Goal: Task Accomplishment & Management: Complete application form

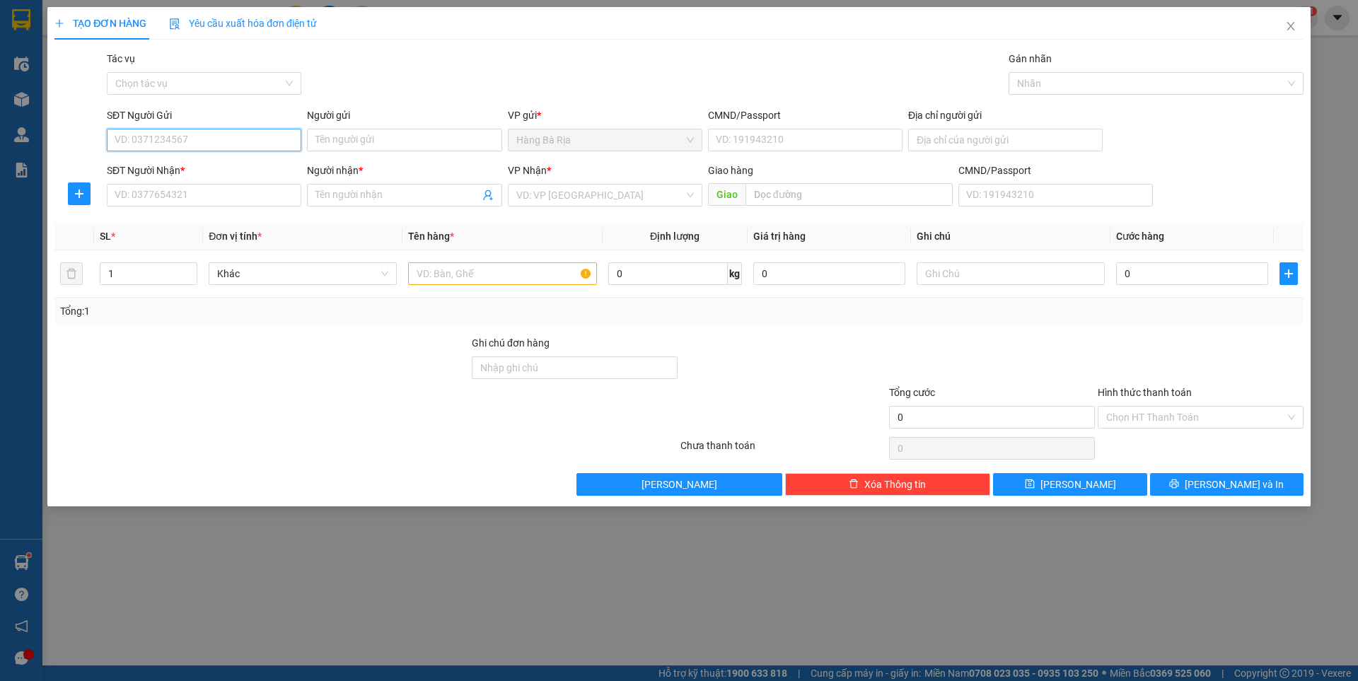
click at [269, 139] on input "SĐT Người Gửi" at bounding box center [204, 140] width 194 height 23
click at [274, 131] on input "0969" at bounding box center [204, 140] width 194 height 23
type input "0373123272"
click at [269, 173] on div "0373123272 - sơn" at bounding box center [204, 169] width 178 height 16
type input "sơn"
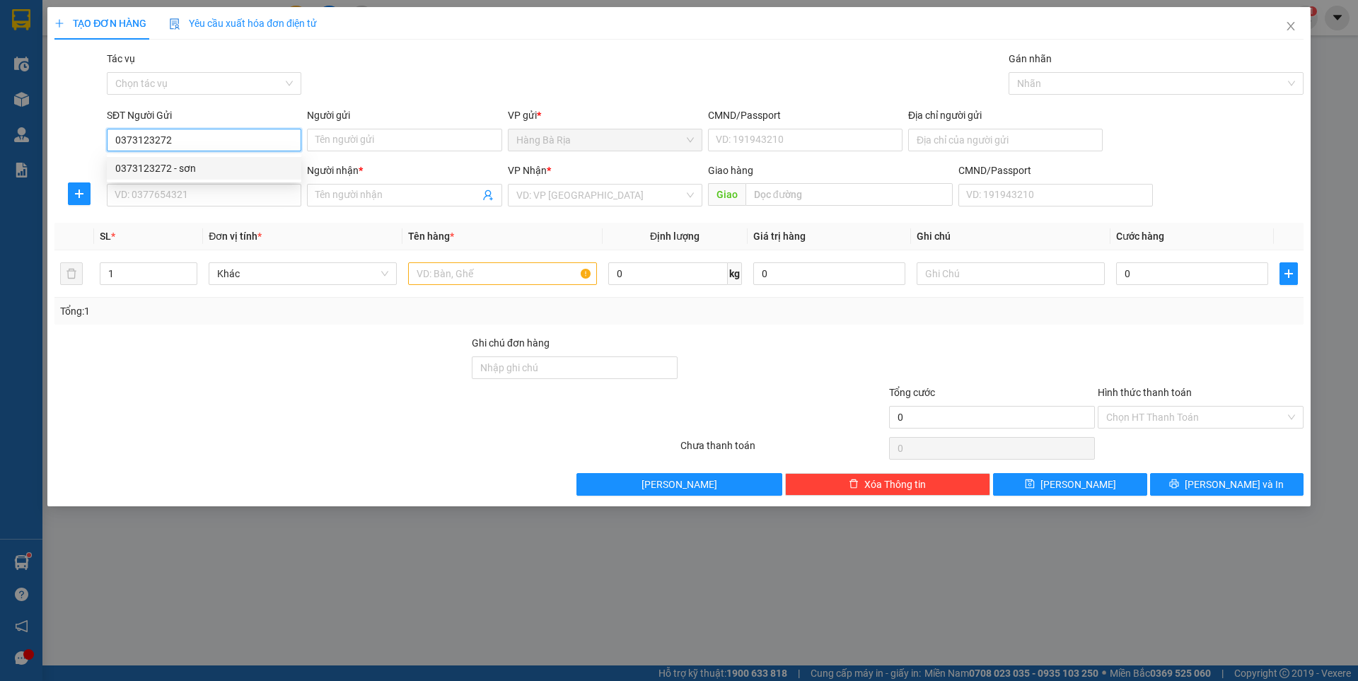
type input "0789907811"
type input "HÙNG"
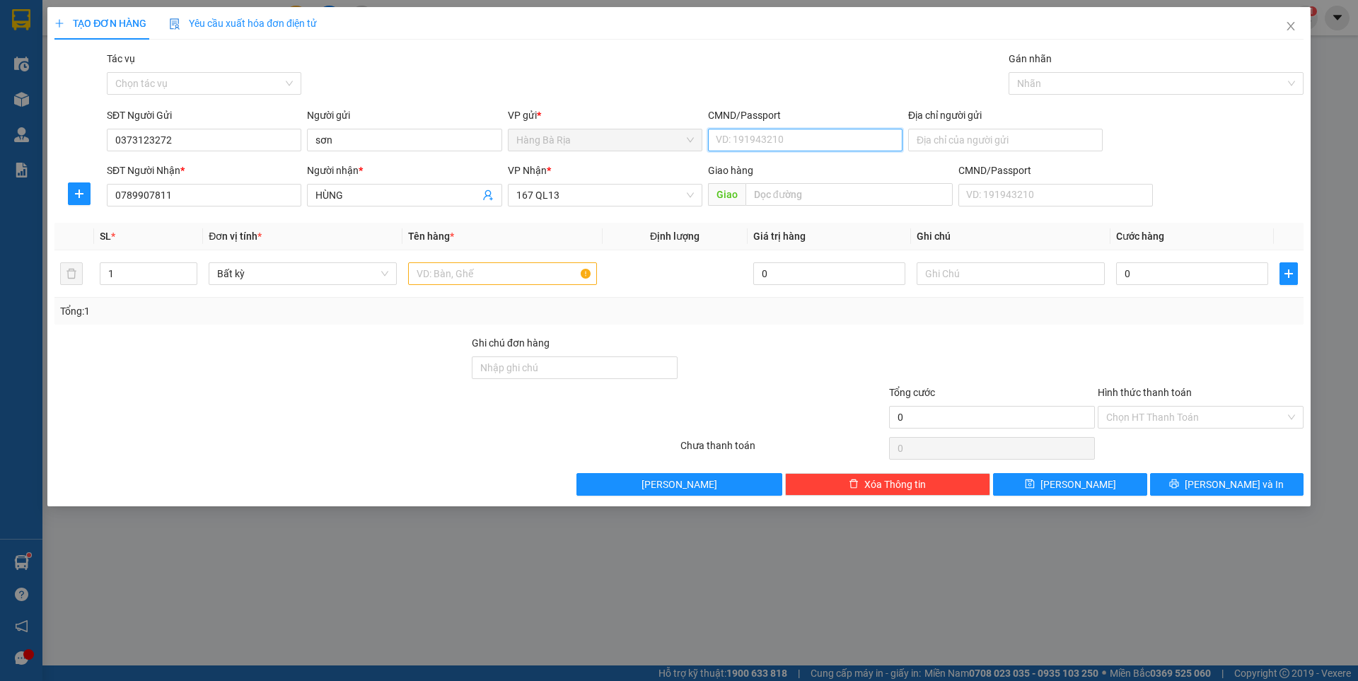
click at [781, 140] on input "CMND/Passport" at bounding box center [805, 140] width 194 height 23
click at [255, 141] on input "0373123272" at bounding box center [204, 140] width 194 height 23
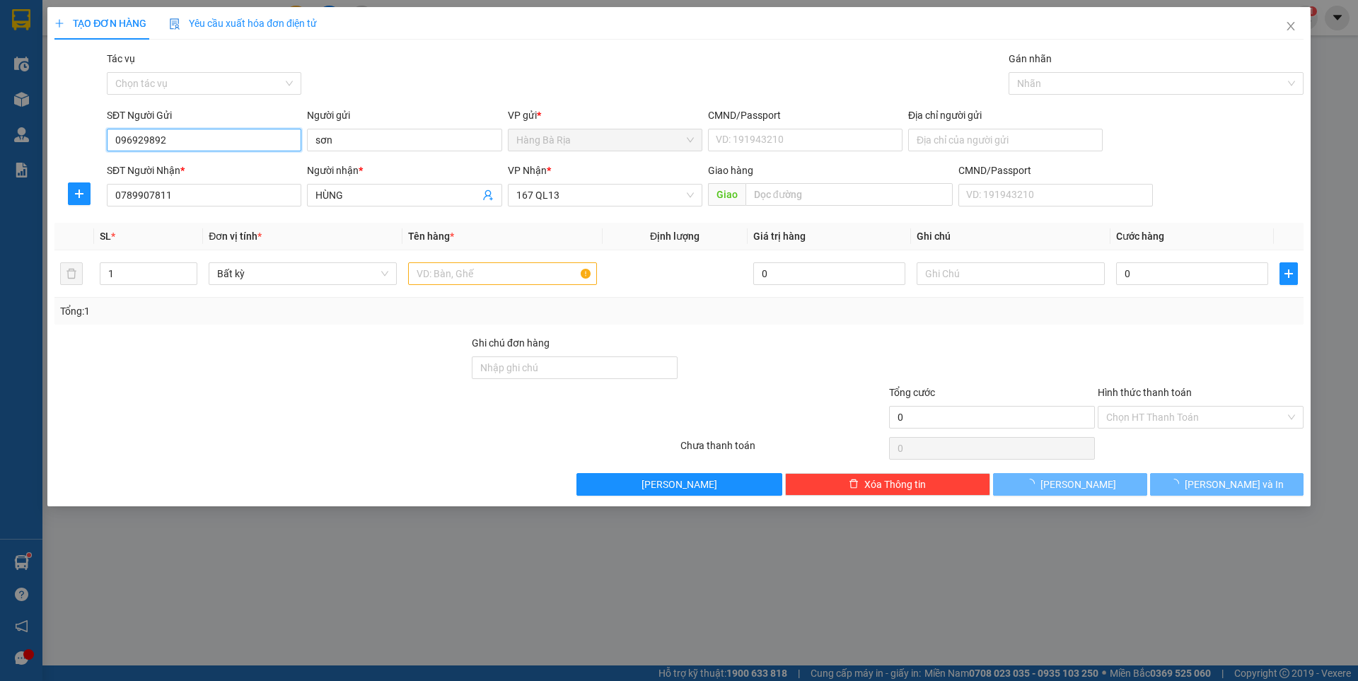
type input "0969298922"
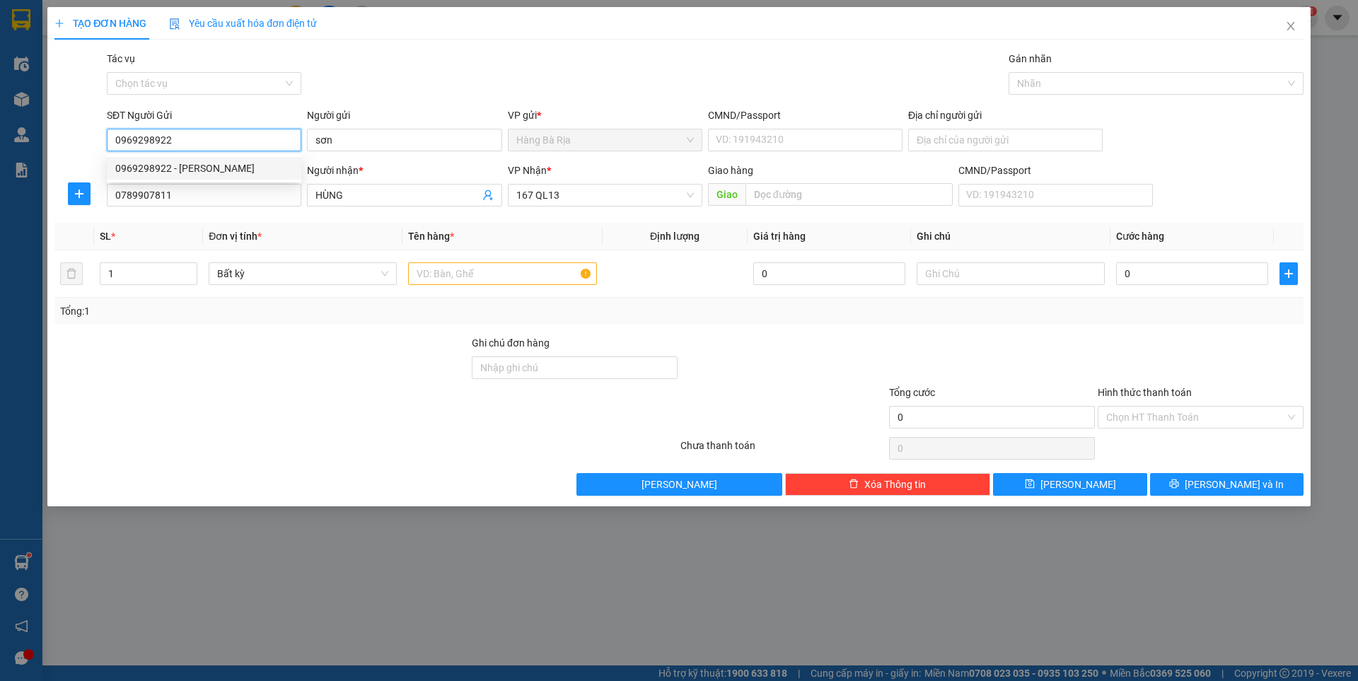
click at [227, 173] on div "0969298922 - bình" at bounding box center [204, 169] width 178 height 16
type input "bình"
type input "0969298922"
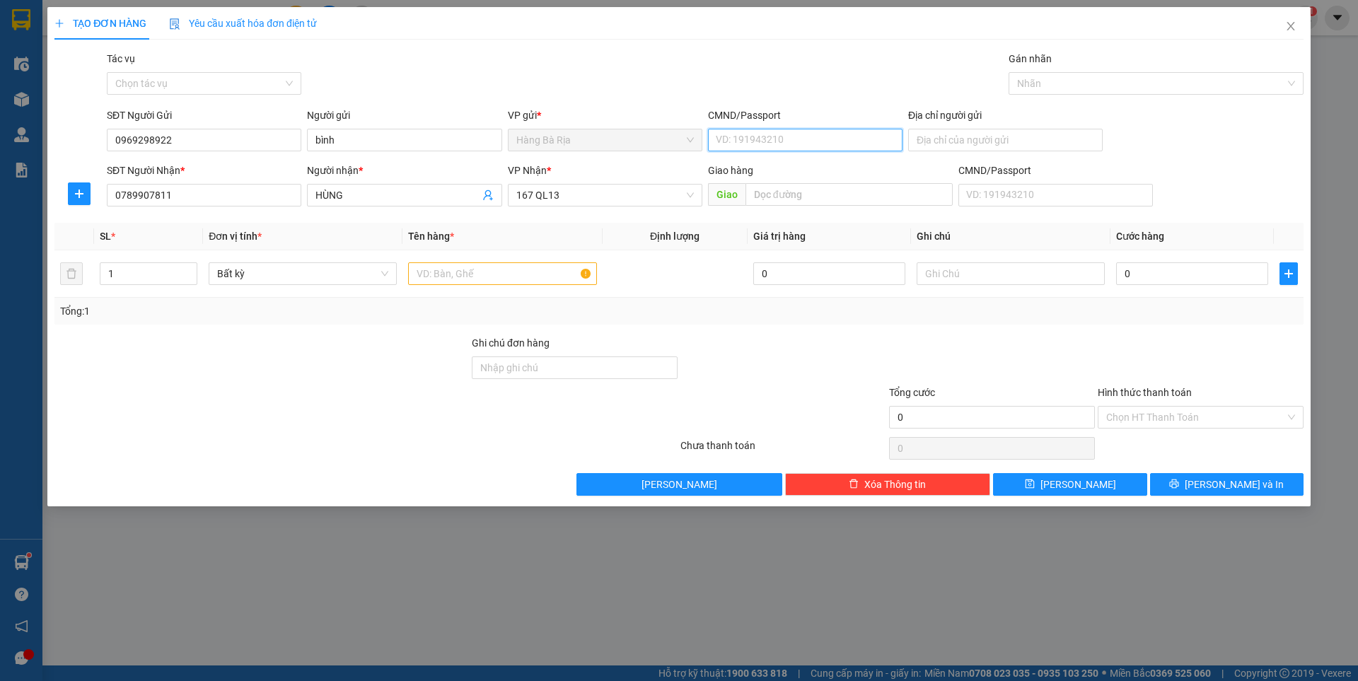
click at [756, 143] on input "CMND/Passport" at bounding box center [805, 140] width 194 height 23
type input "077093001498"
click at [530, 275] on input "text" at bounding box center [502, 273] width 188 height 23
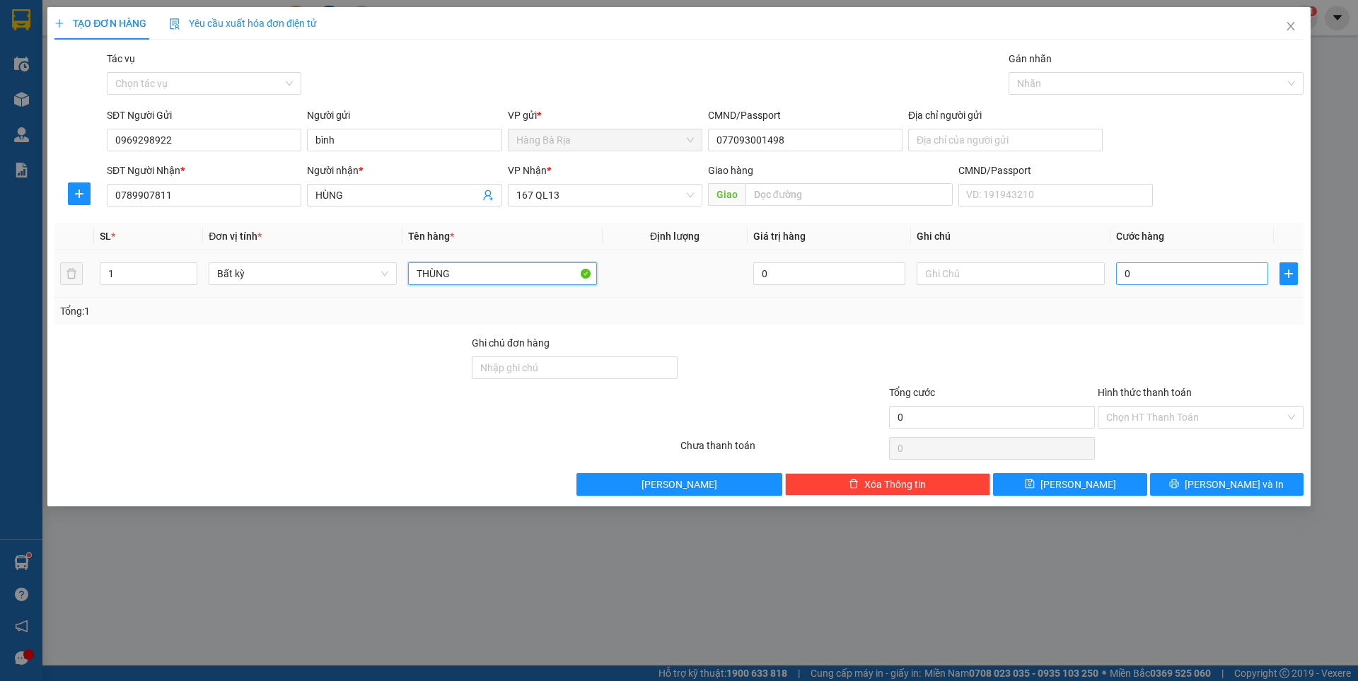
type input "THÙNG"
click at [1193, 281] on input "0" at bounding box center [1192, 273] width 152 height 23
type input "3"
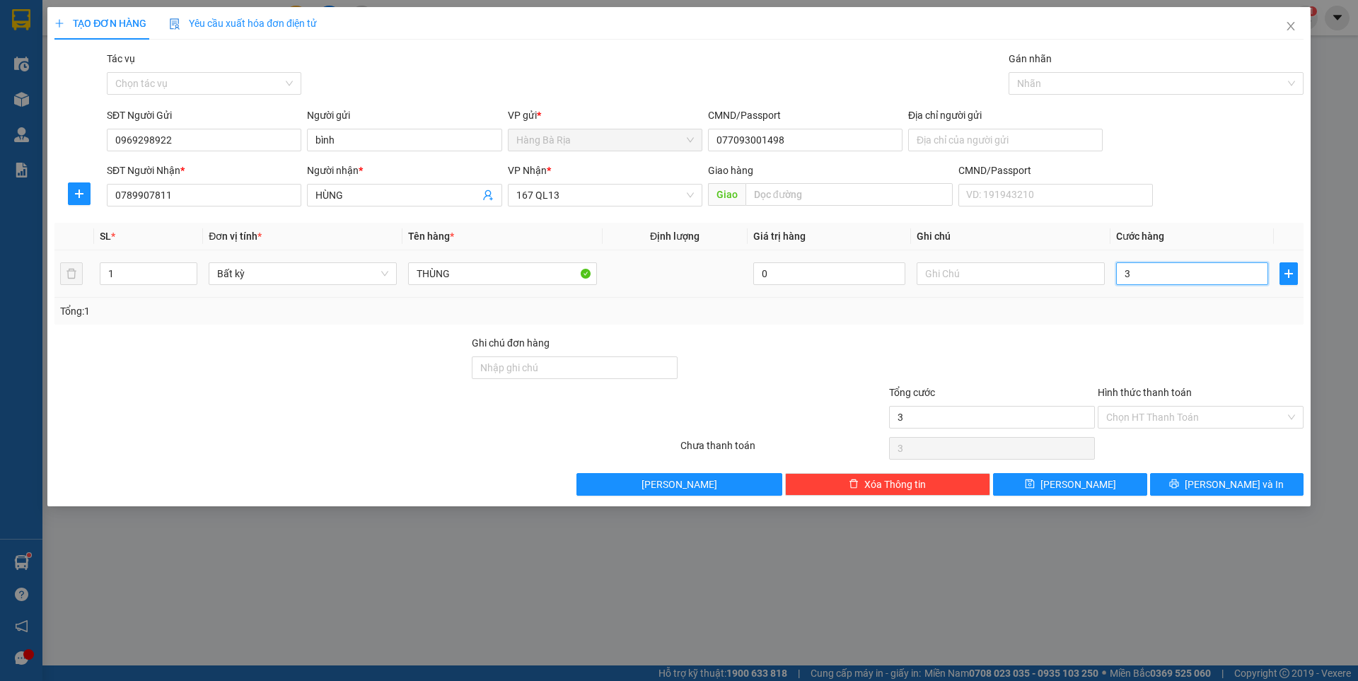
type input "30"
type input "30.000"
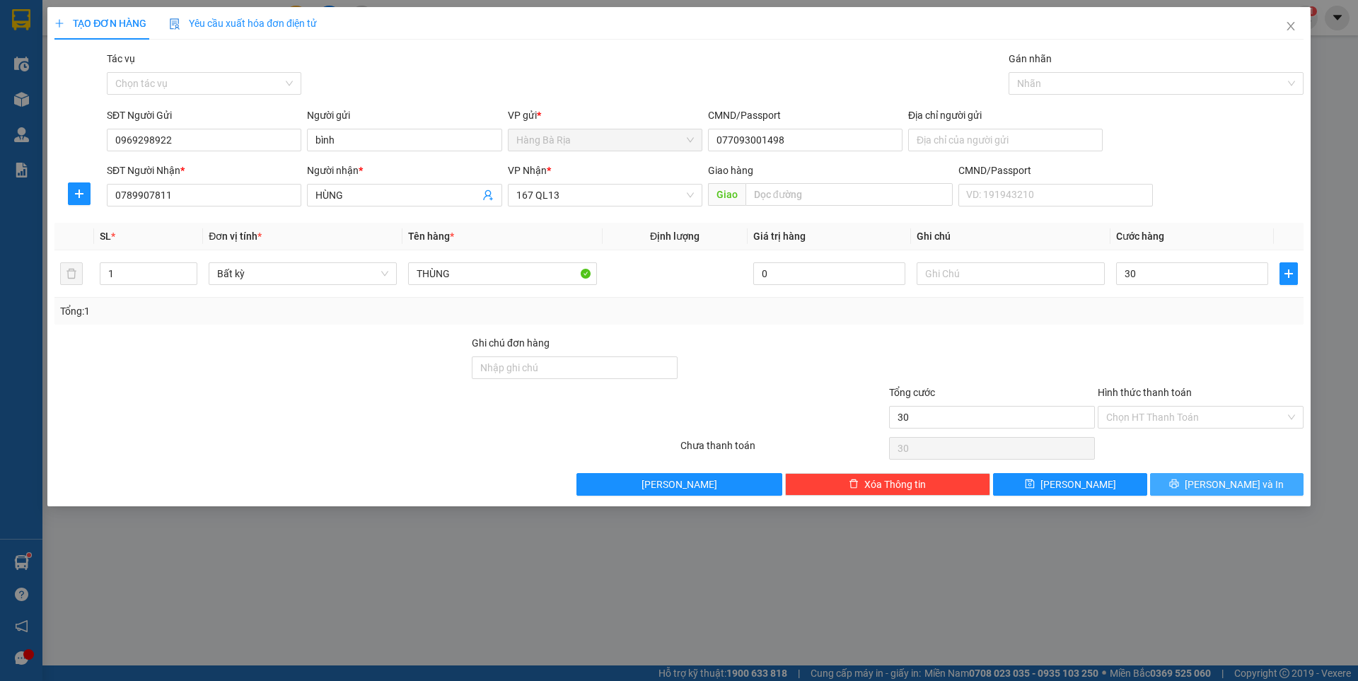
type input "30.000"
click at [1179, 484] on icon "printer" at bounding box center [1174, 484] width 10 height 10
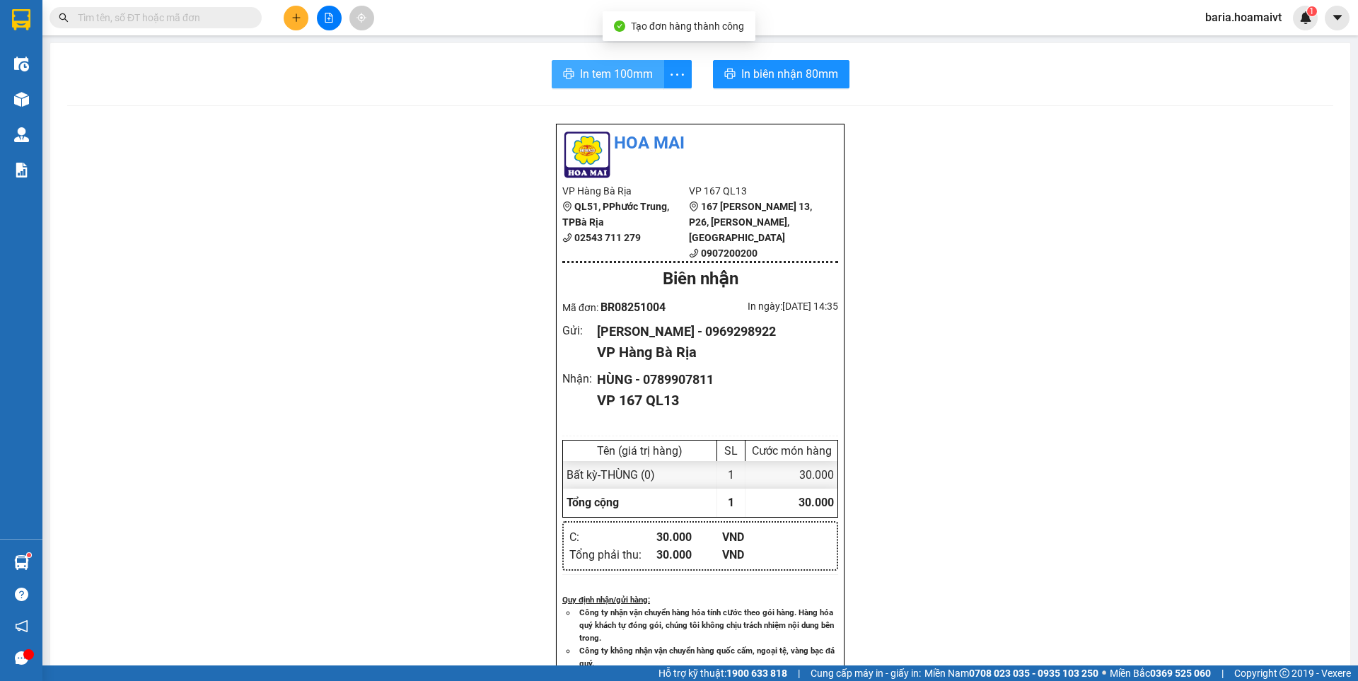
click at [572, 71] on button "In tem 100mm" at bounding box center [608, 74] width 112 height 28
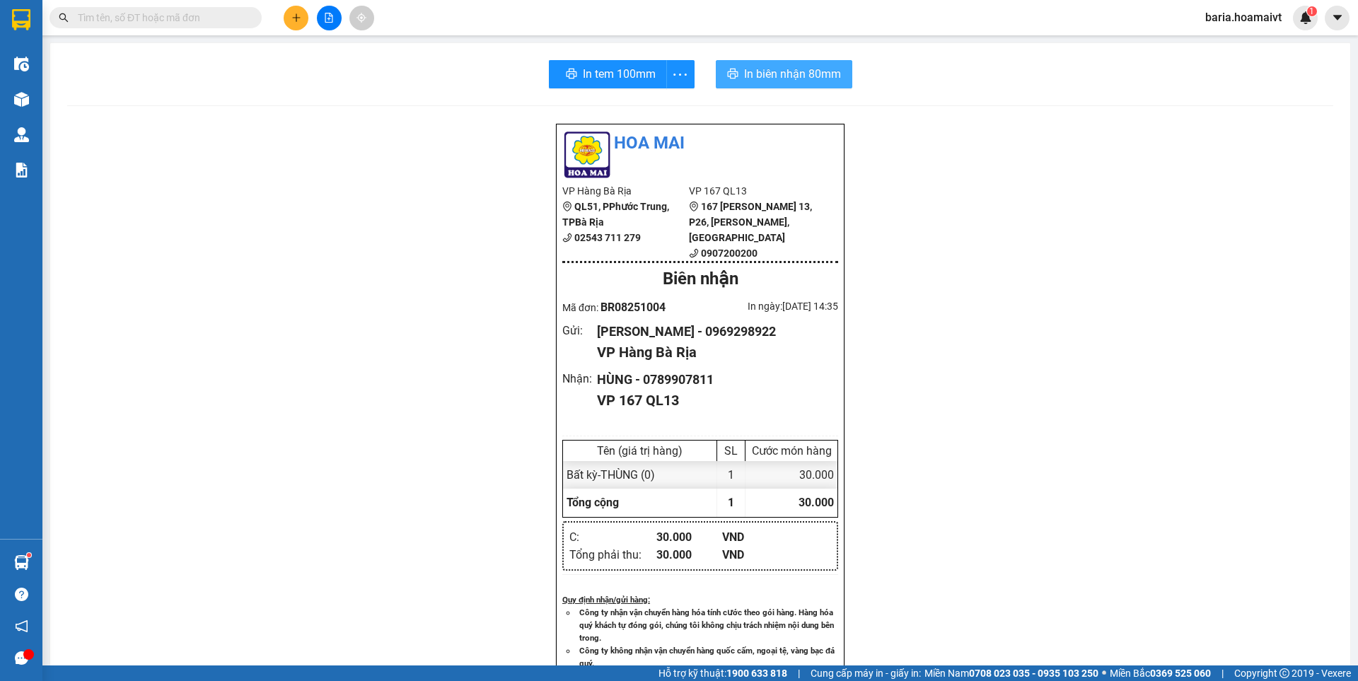
click at [784, 71] on span "In biên nhận 80mm" at bounding box center [792, 74] width 97 height 18
click at [235, 20] on input "text" at bounding box center [161, 18] width 167 height 16
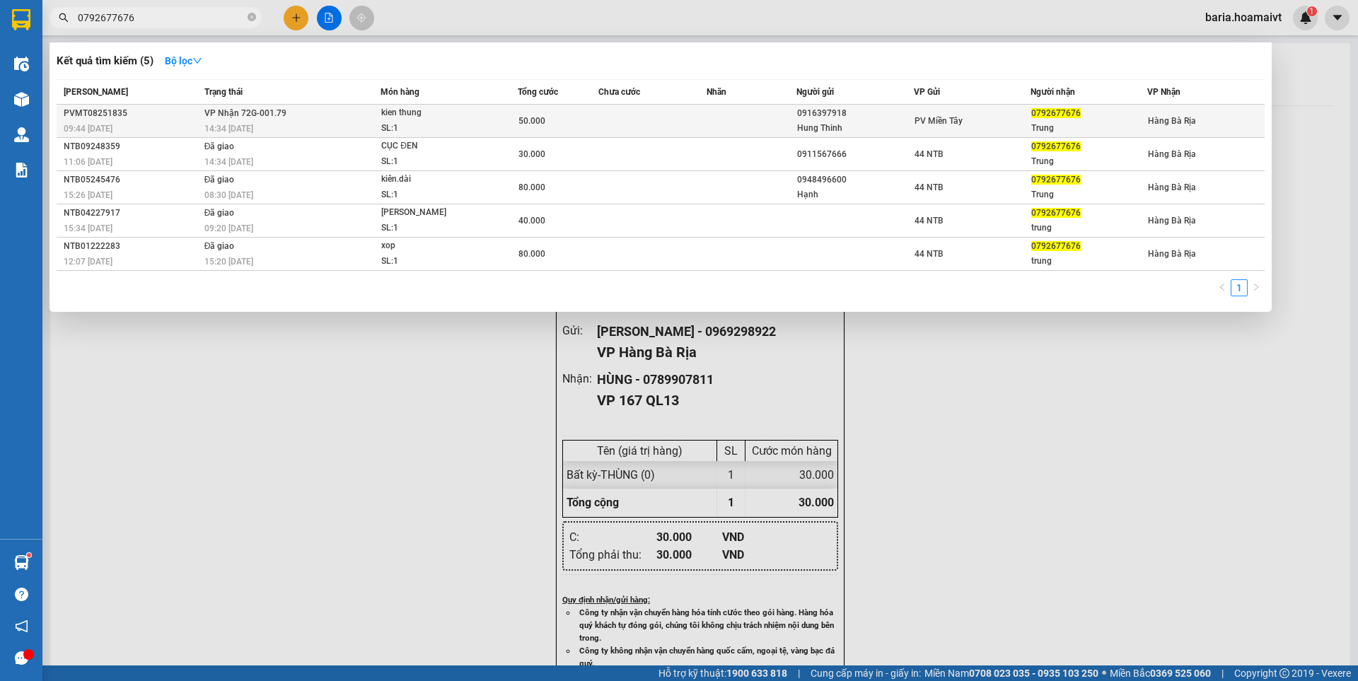
type input "0792677676"
click at [1074, 126] on div "Trung" at bounding box center [1088, 128] width 115 height 15
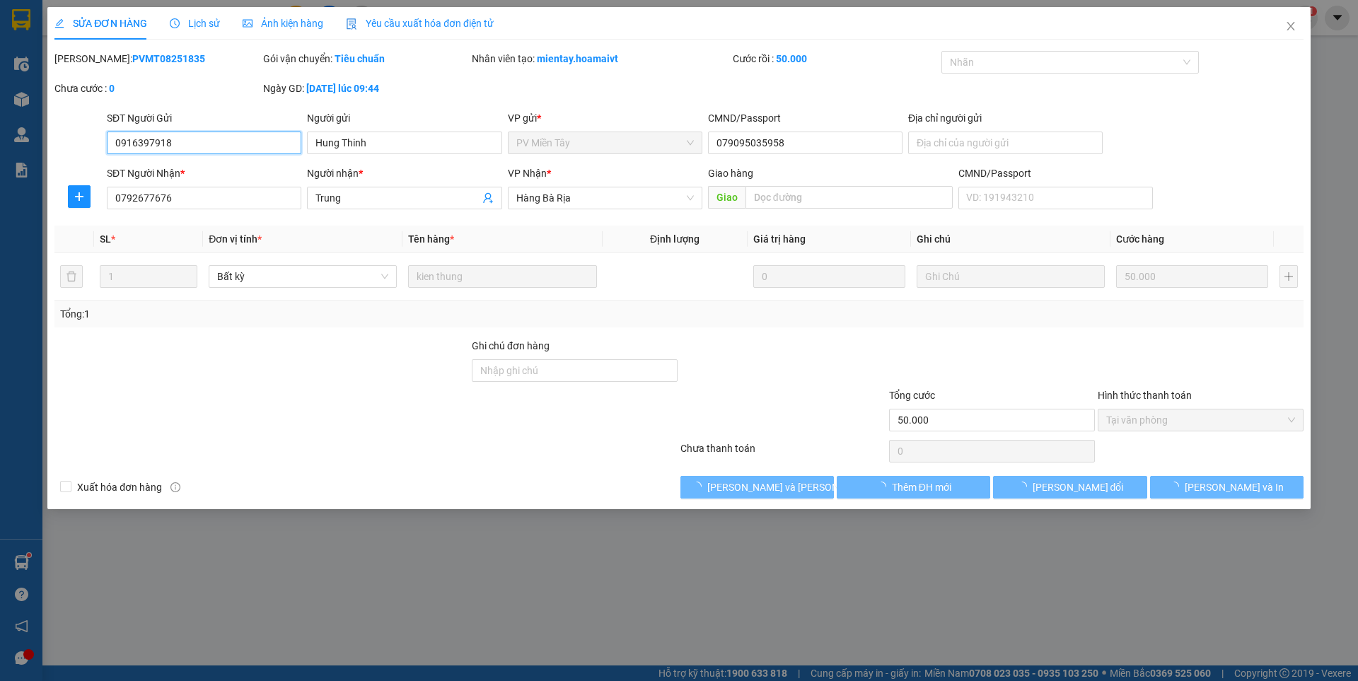
type input "0916397918"
type input "Hung Thinh"
type input "079095035958"
type input "0792677676"
type input "Trung"
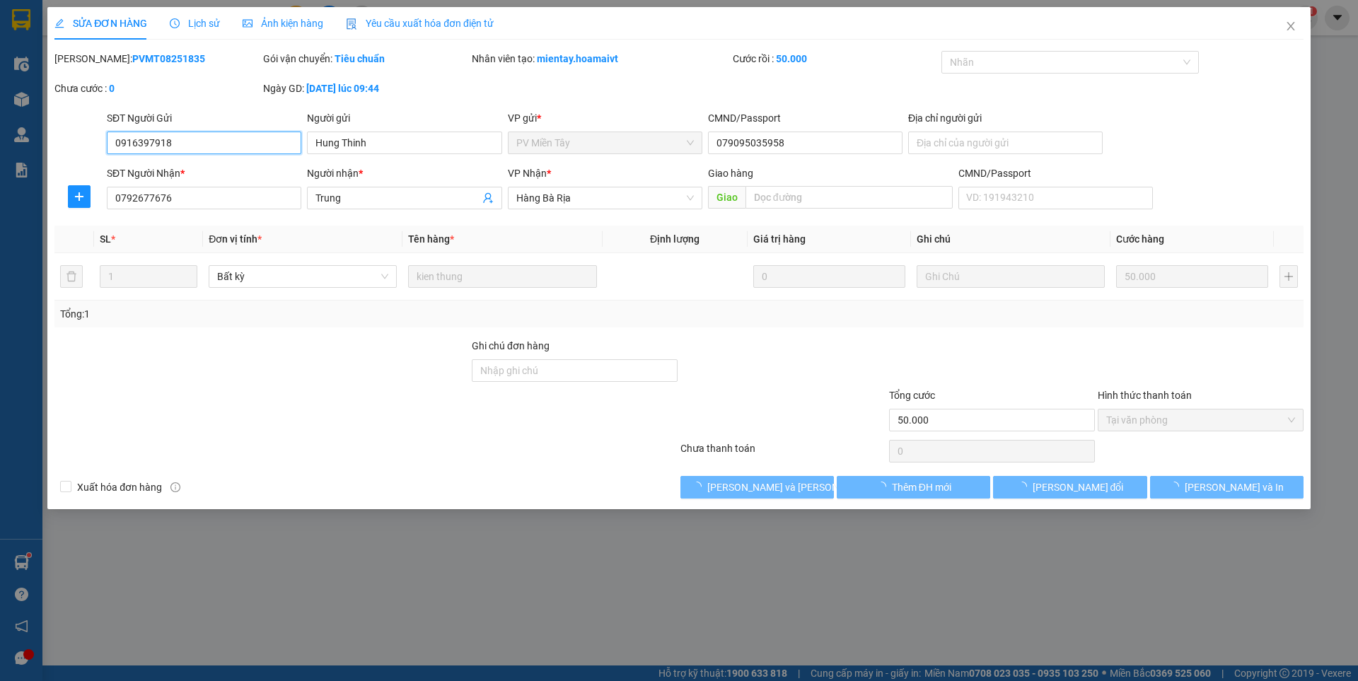
type input "50.000"
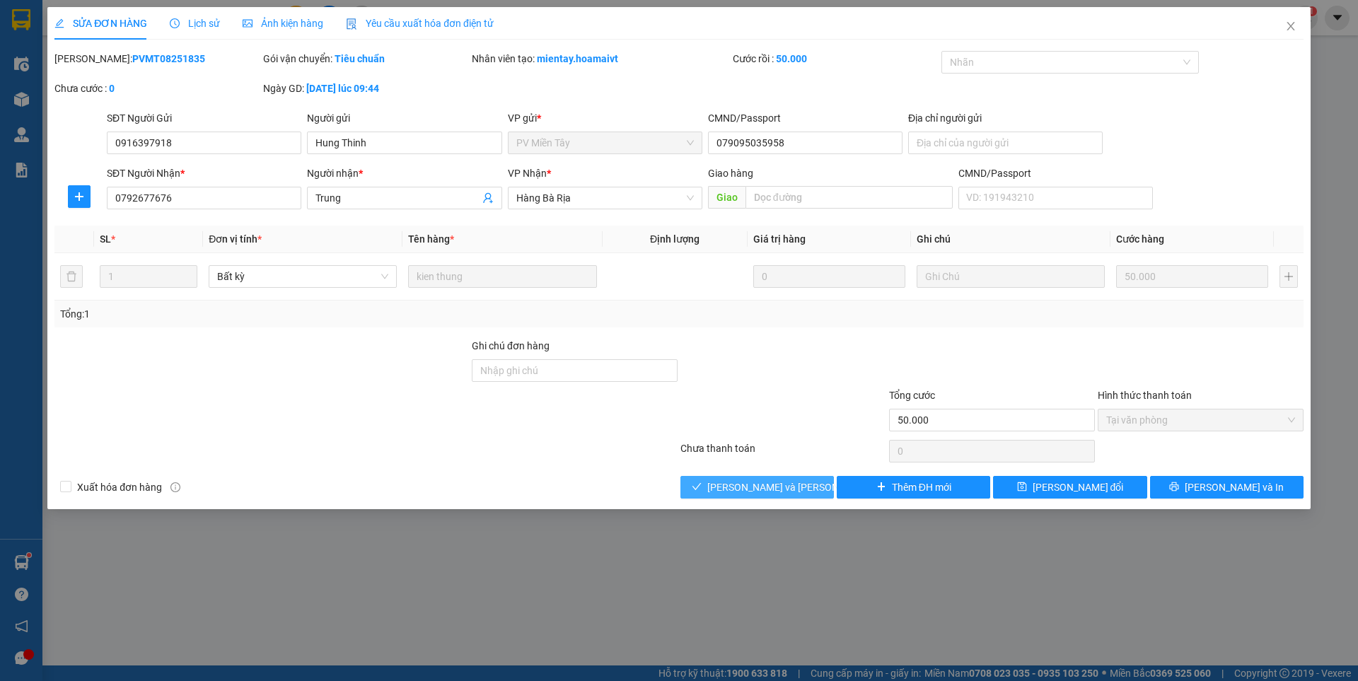
click at [807, 497] on button "[PERSON_NAME] và Giao hàng" at bounding box center [756, 487] width 153 height 23
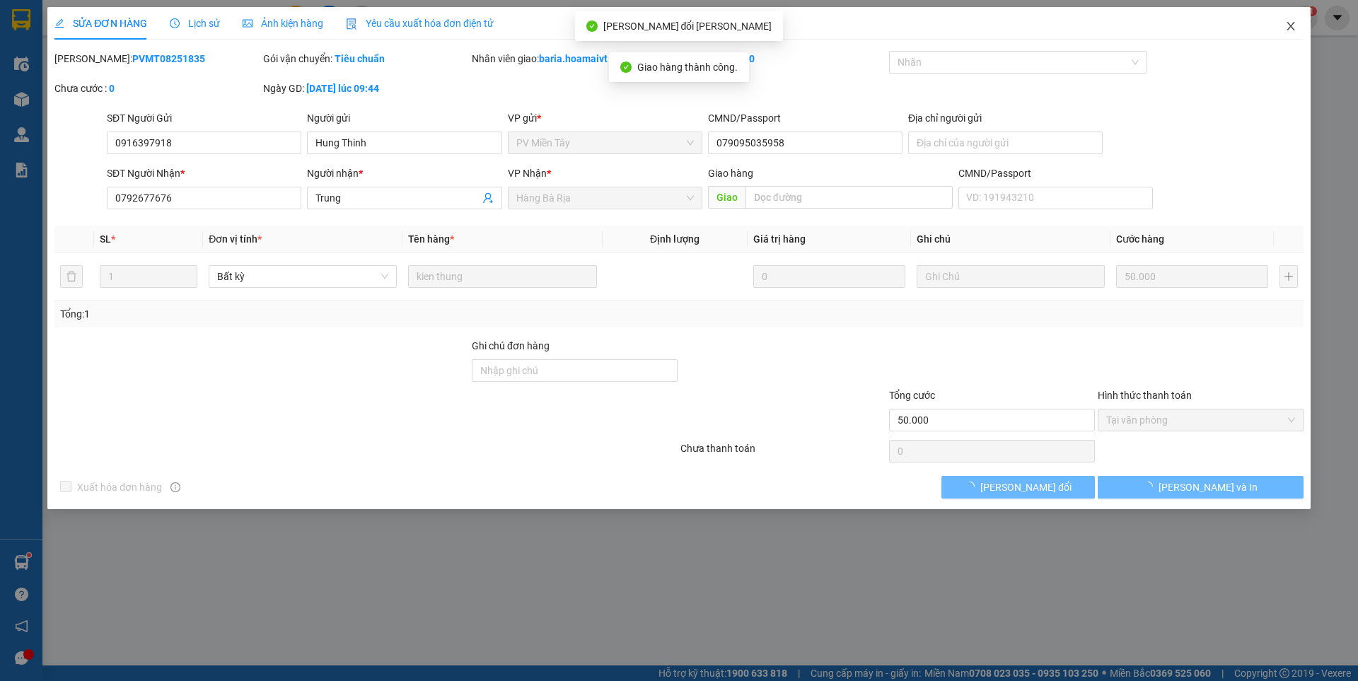
click at [1276, 22] on span "Close" at bounding box center [1291, 27] width 40 height 40
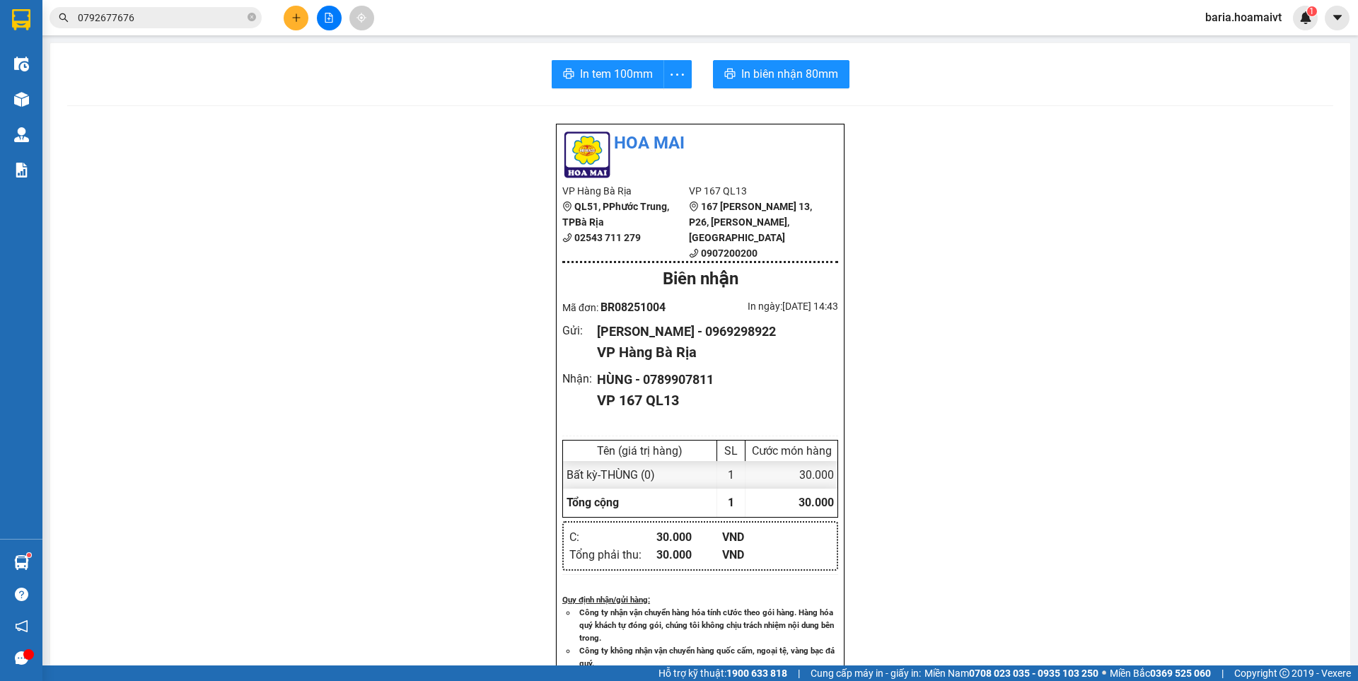
click at [216, 17] on input "0792677676" at bounding box center [161, 18] width 167 height 16
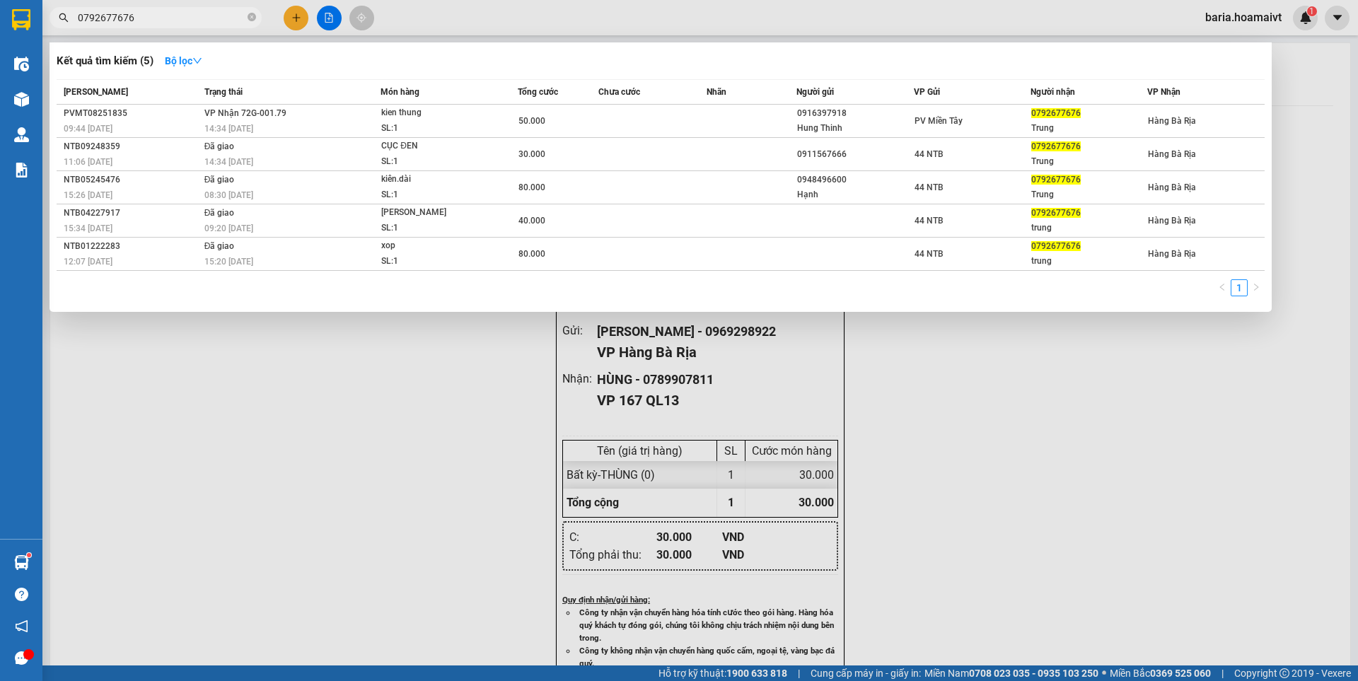
drag, startPoint x: 363, startPoint y: 381, endPoint x: 391, endPoint y: 363, distance: 32.8
click at [364, 381] on div at bounding box center [679, 340] width 1358 height 681
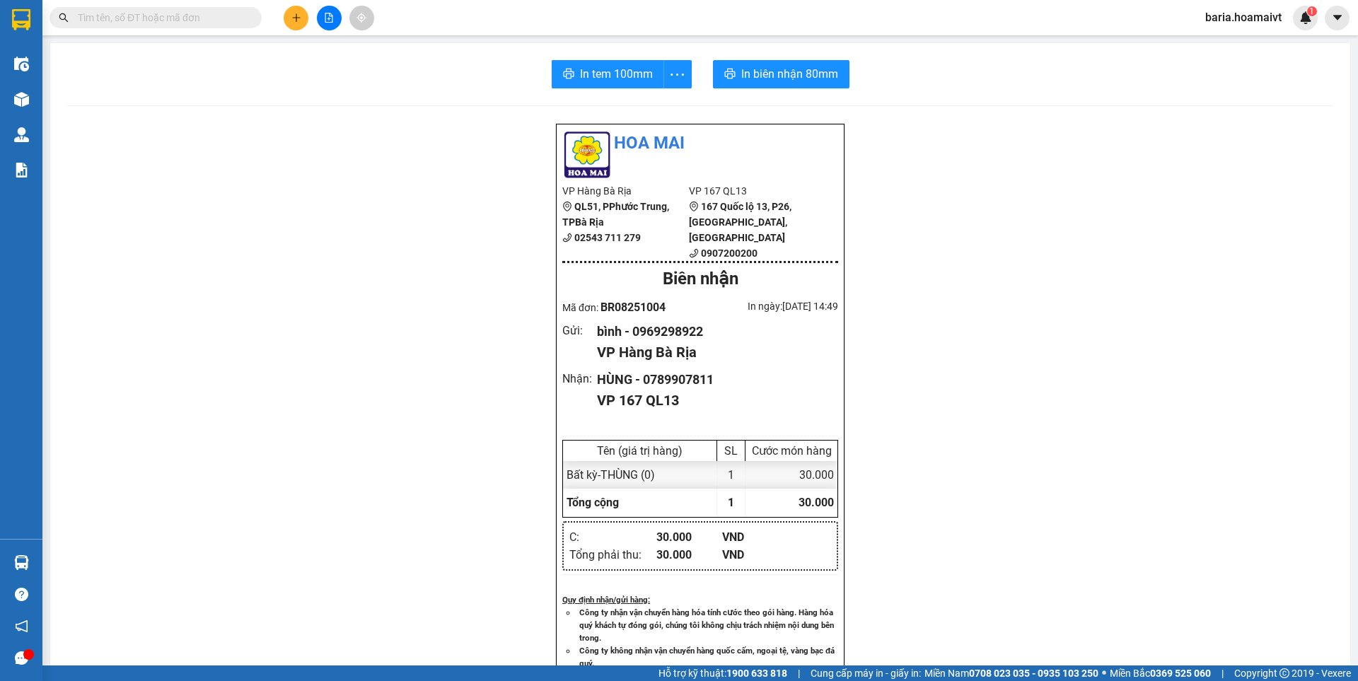
click at [240, 16] on input "text" at bounding box center [161, 18] width 167 height 16
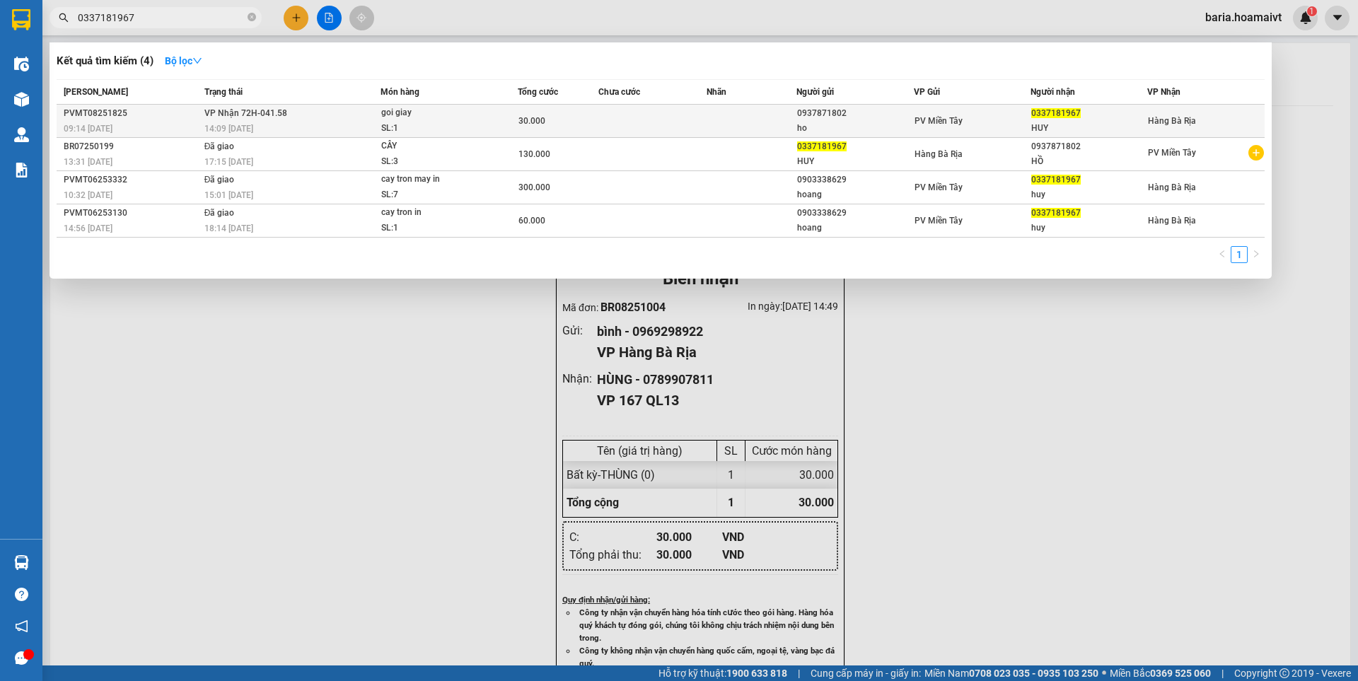
type input "0337181967"
click at [1093, 122] on div "HUY" at bounding box center [1088, 128] width 115 height 15
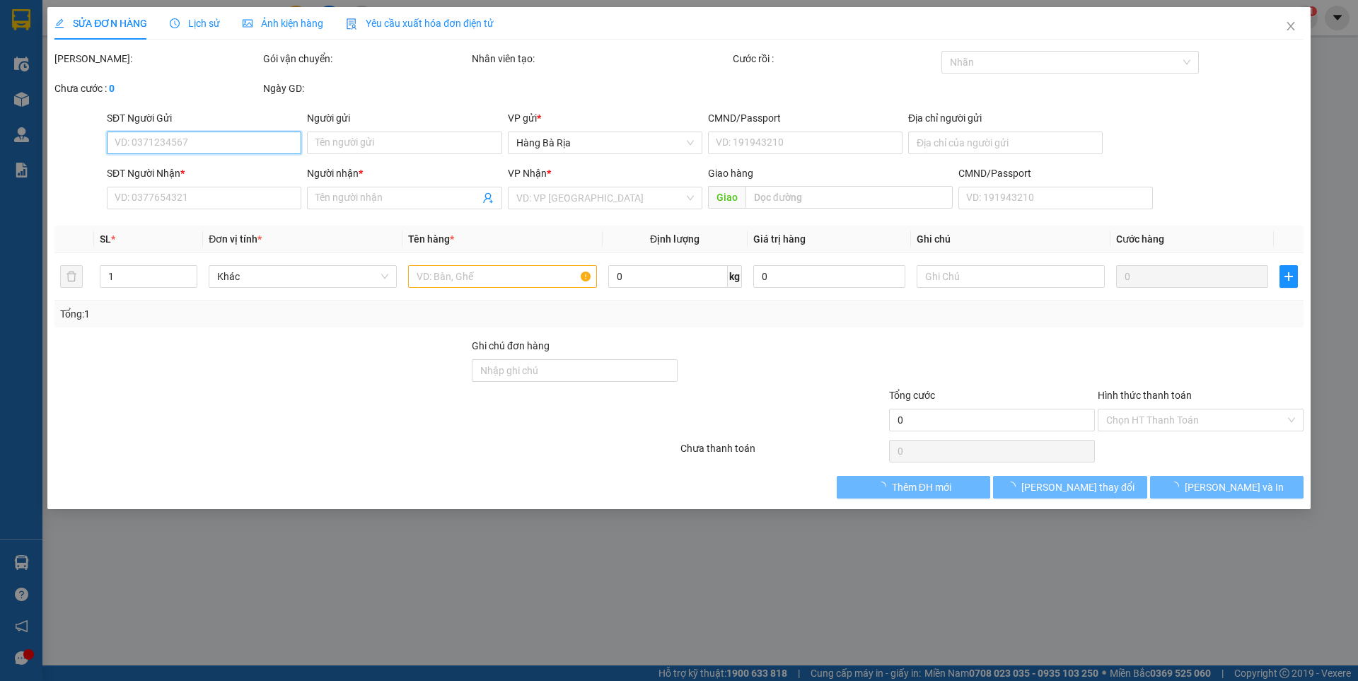
type input "0937871802"
type input "ho"
type input "079097035844"
type input "0337181967"
type input "HUY"
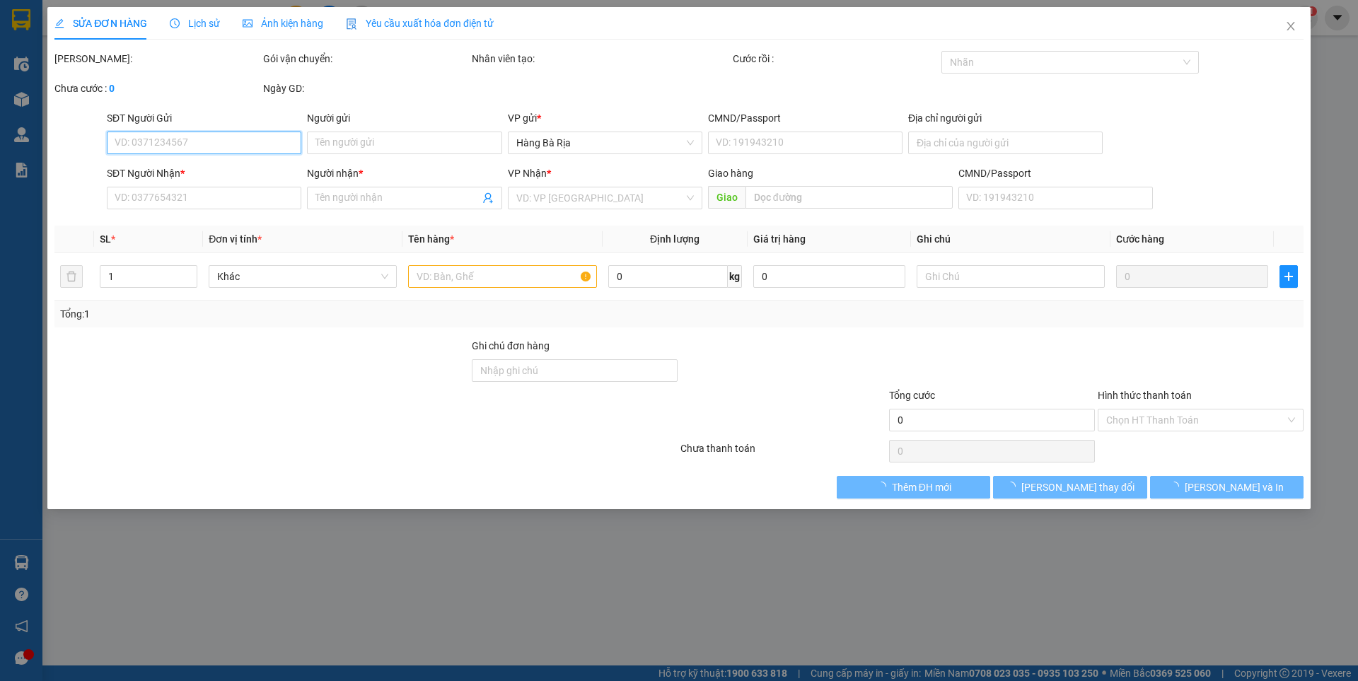
type input "30.000"
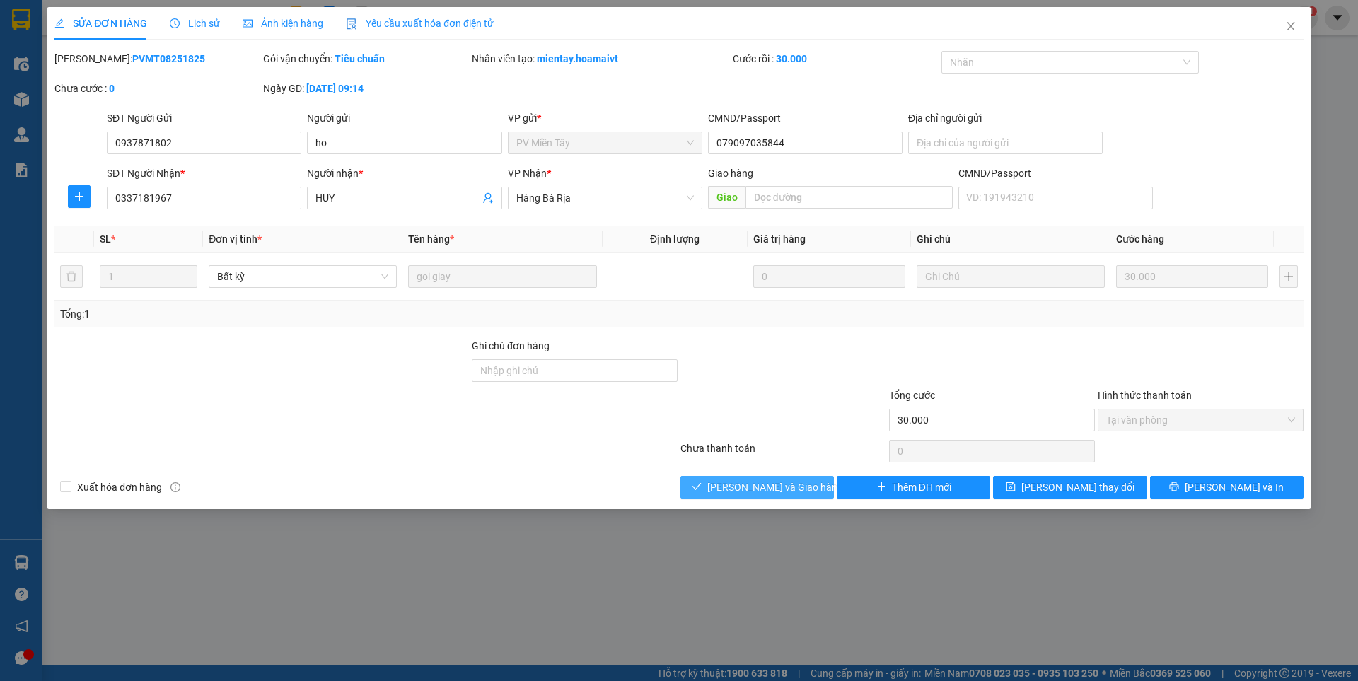
click at [767, 487] on span "[PERSON_NAME] và Giao hàng" at bounding box center [775, 487] width 136 height 16
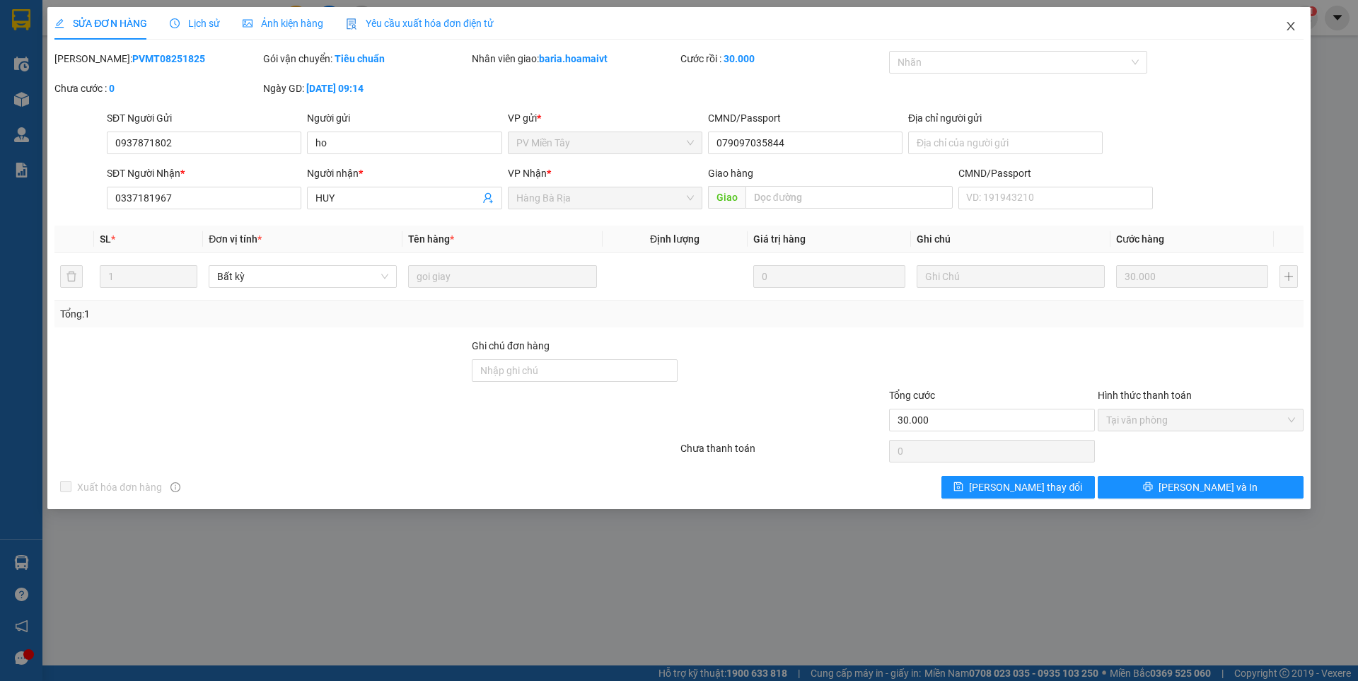
click at [1287, 27] on icon "close" at bounding box center [1290, 26] width 11 height 11
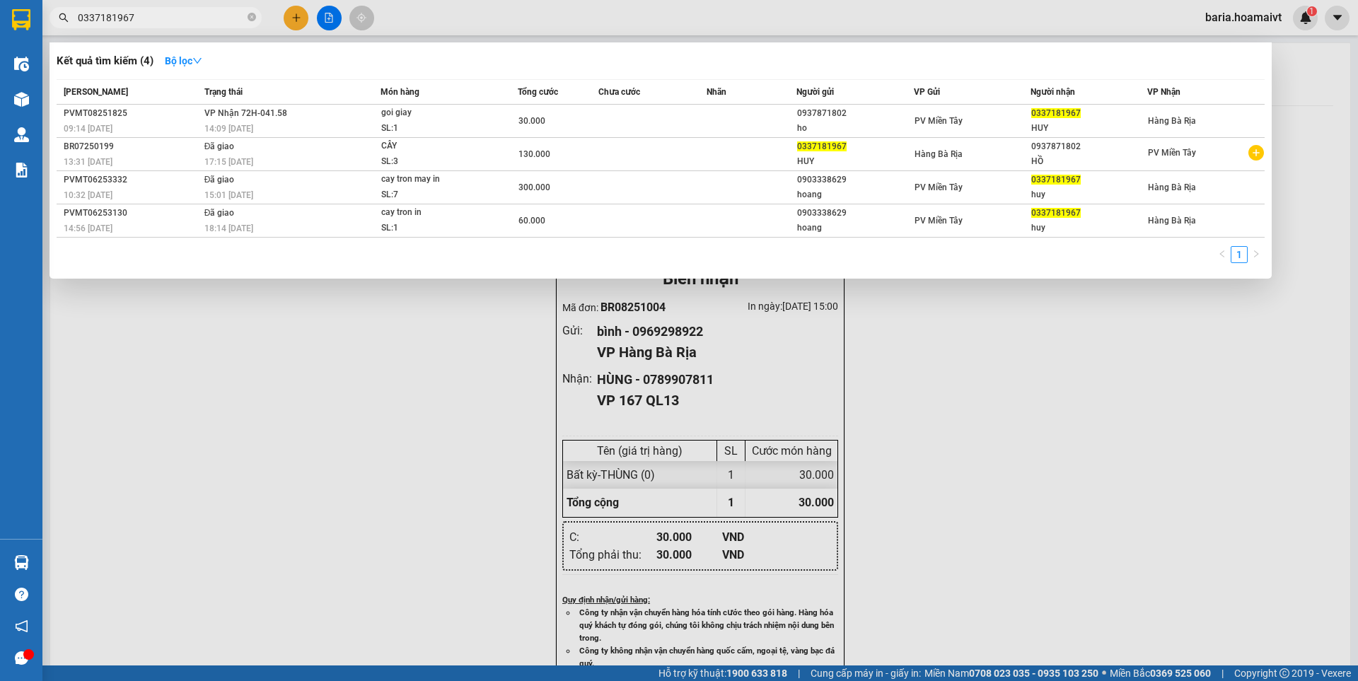
click at [206, 24] on input "0337181967" at bounding box center [161, 18] width 167 height 16
click at [332, 371] on div at bounding box center [679, 340] width 1358 height 681
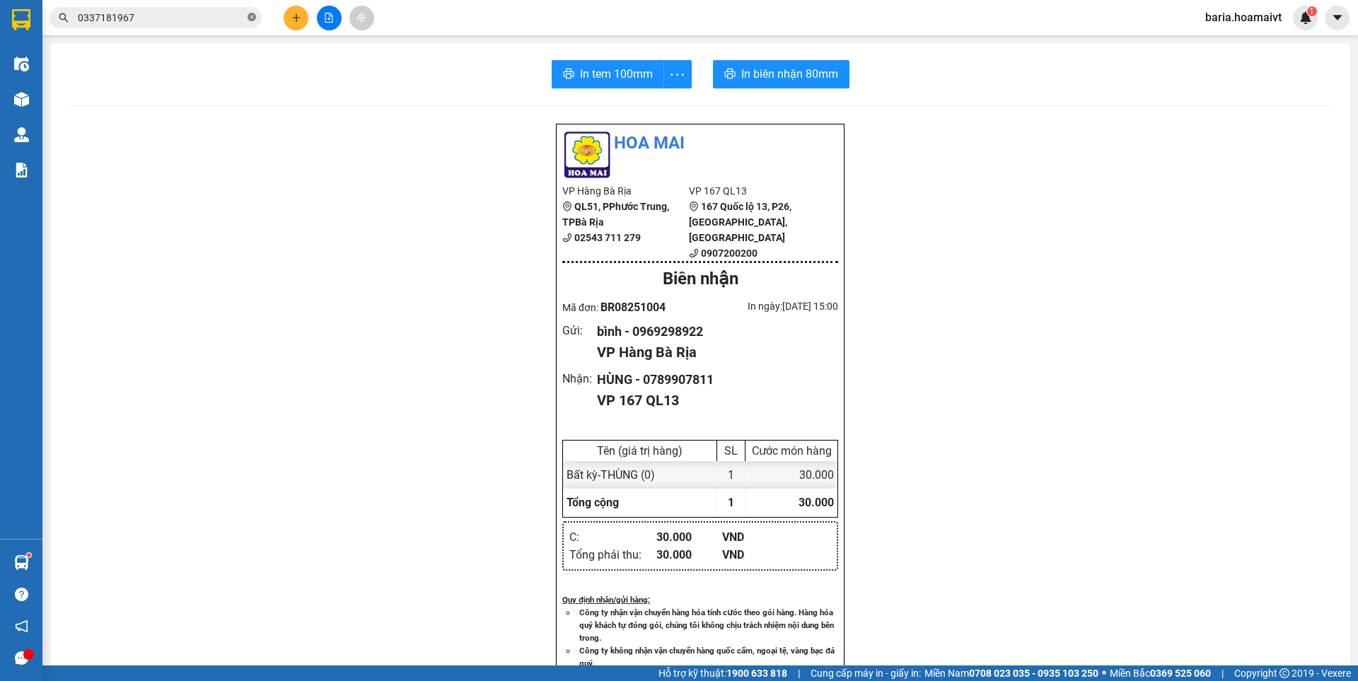
click at [248, 23] on span at bounding box center [252, 17] width 8 height 13
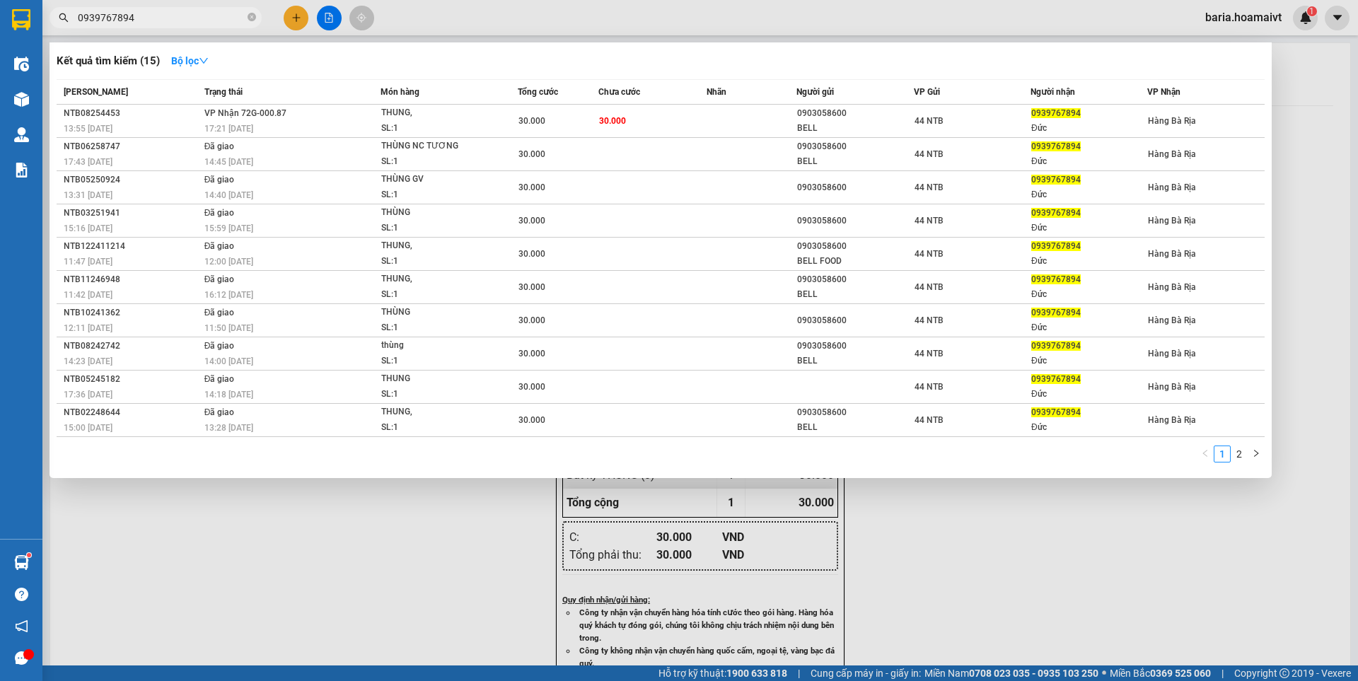
type input "0939767894"
click at [296, 22] on div at bounding box center [679, 340] width 1358 height 681
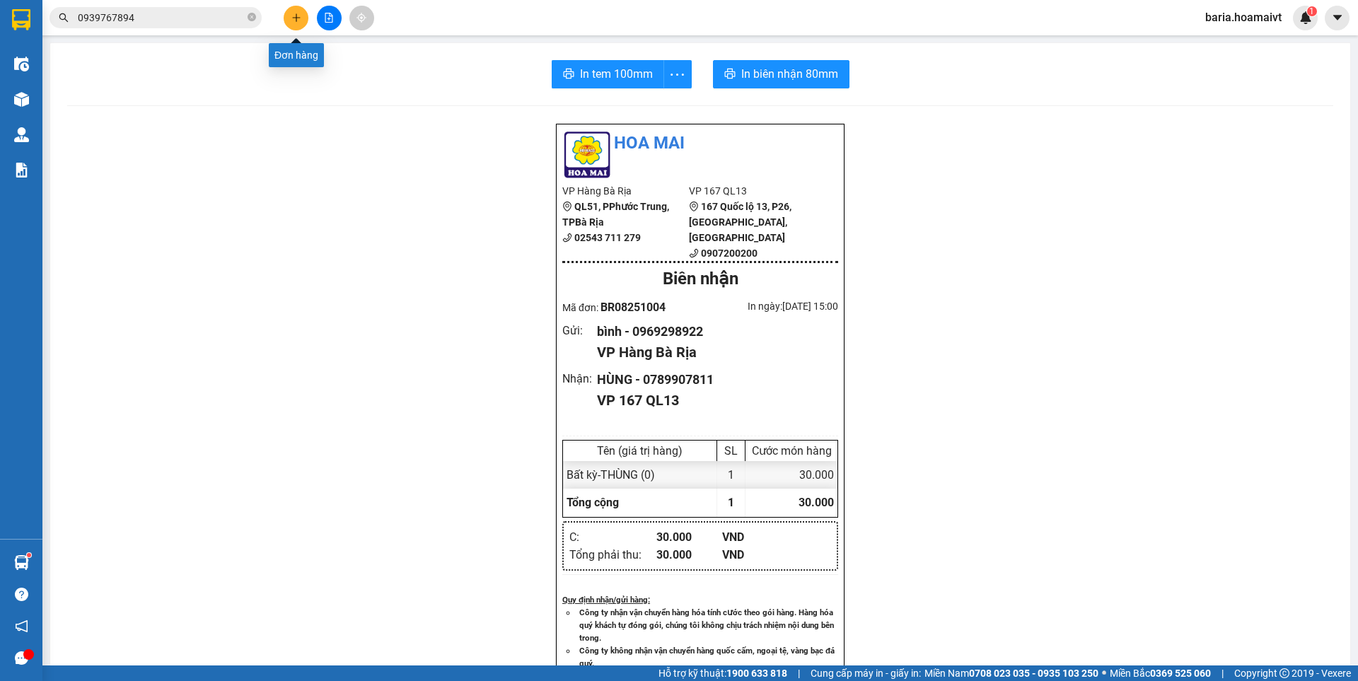
click at [298, 22] on button at bounding box center [296, 18] width 25 height 25
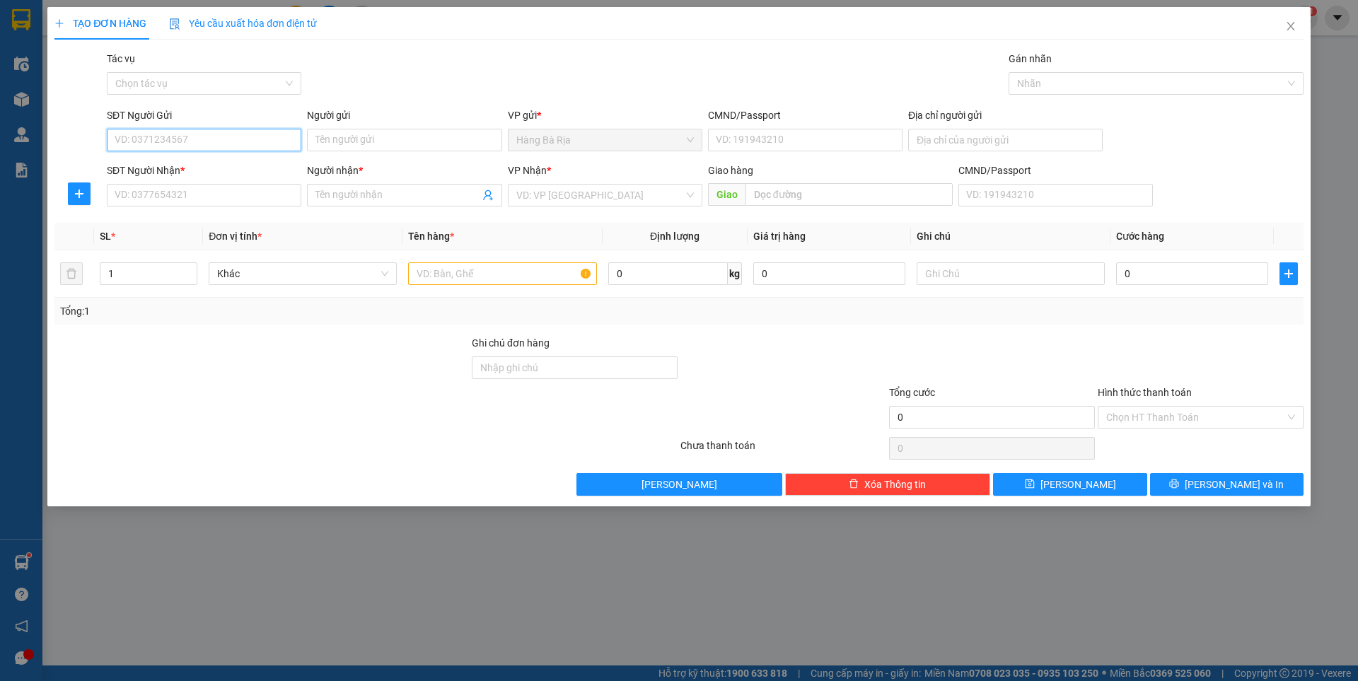
click at [240, 139] on input "SĐT Người Gửi" at bounding box center [204, 140] width 194 height 23
type input "0784849607"
click at [211, 190] on input "SĐT Người Nhận *" at bounding box center [204, 195] width 194 height 23
type input "0908080908"
click at [378, 195] on input "Người nhận *" at bounding box center [396, 195] width 163 height 16
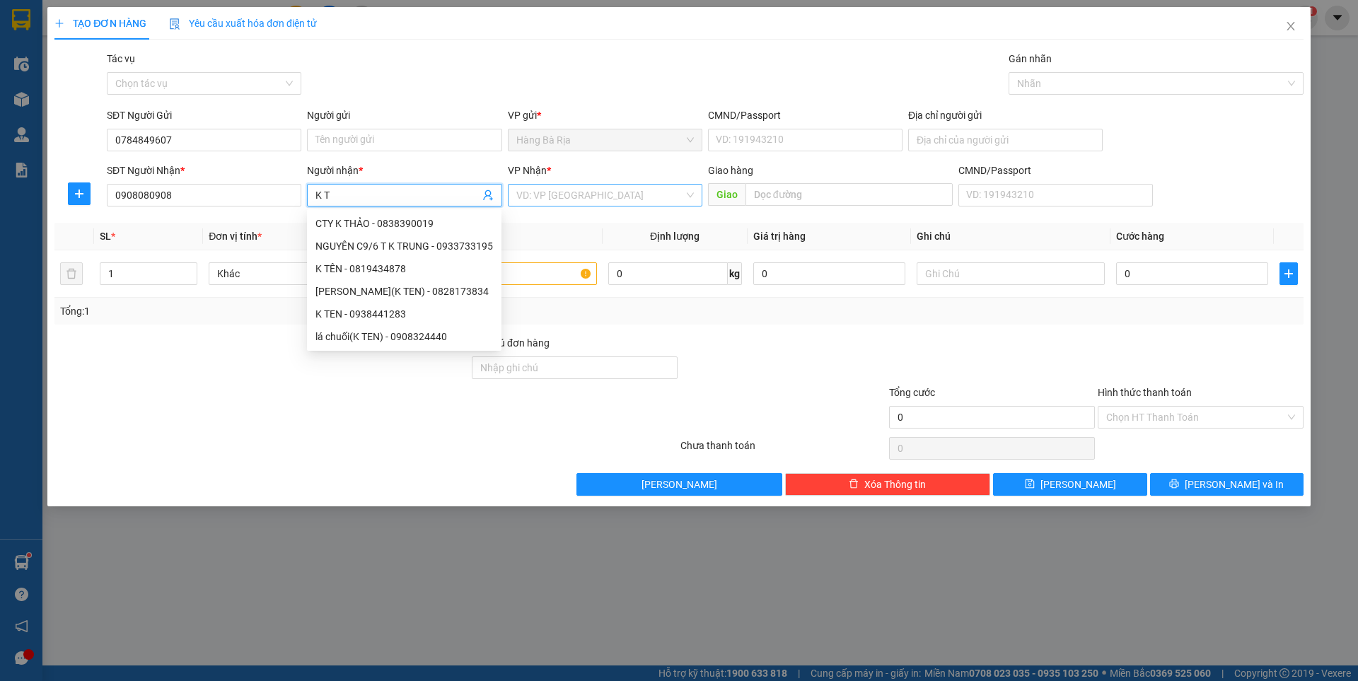
type input "K T"
click at [554, 194] on input "search" at bounding box center [600, 195] width 168 height 21
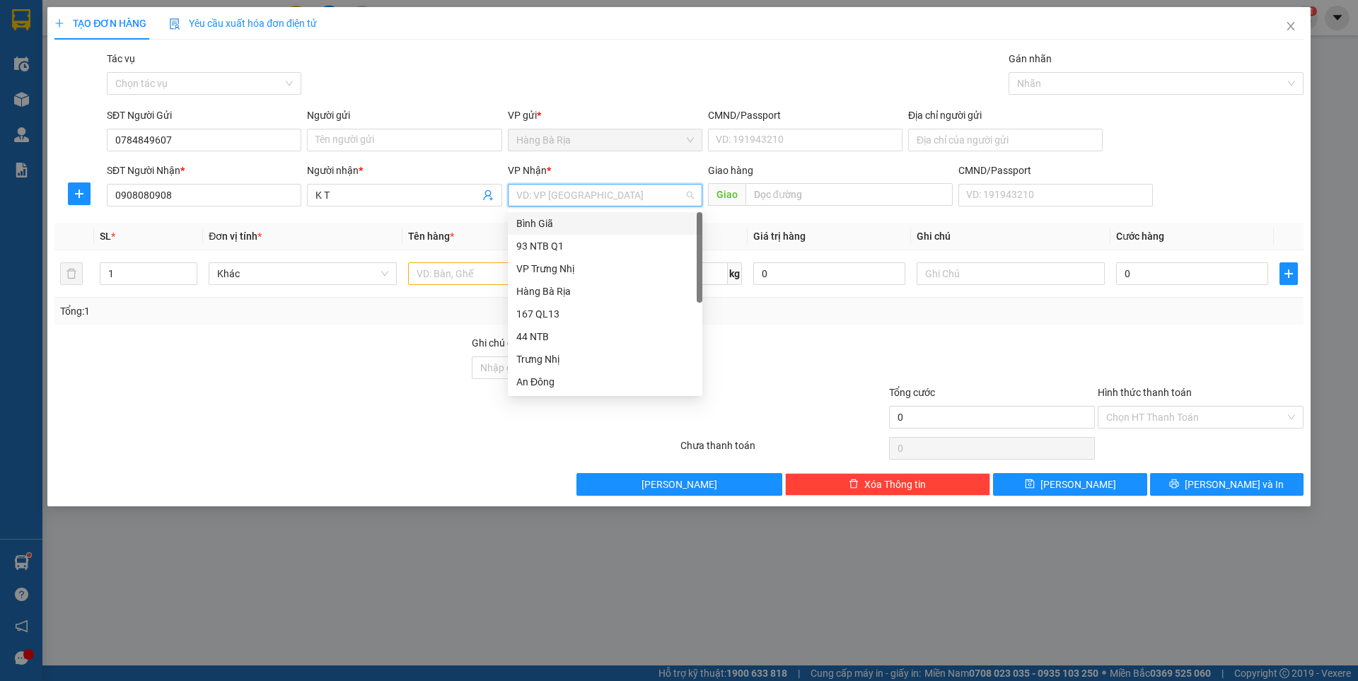
click at [545, 222] on div "Bình Giã" at bounding box center [605, 224] width 178 height 16
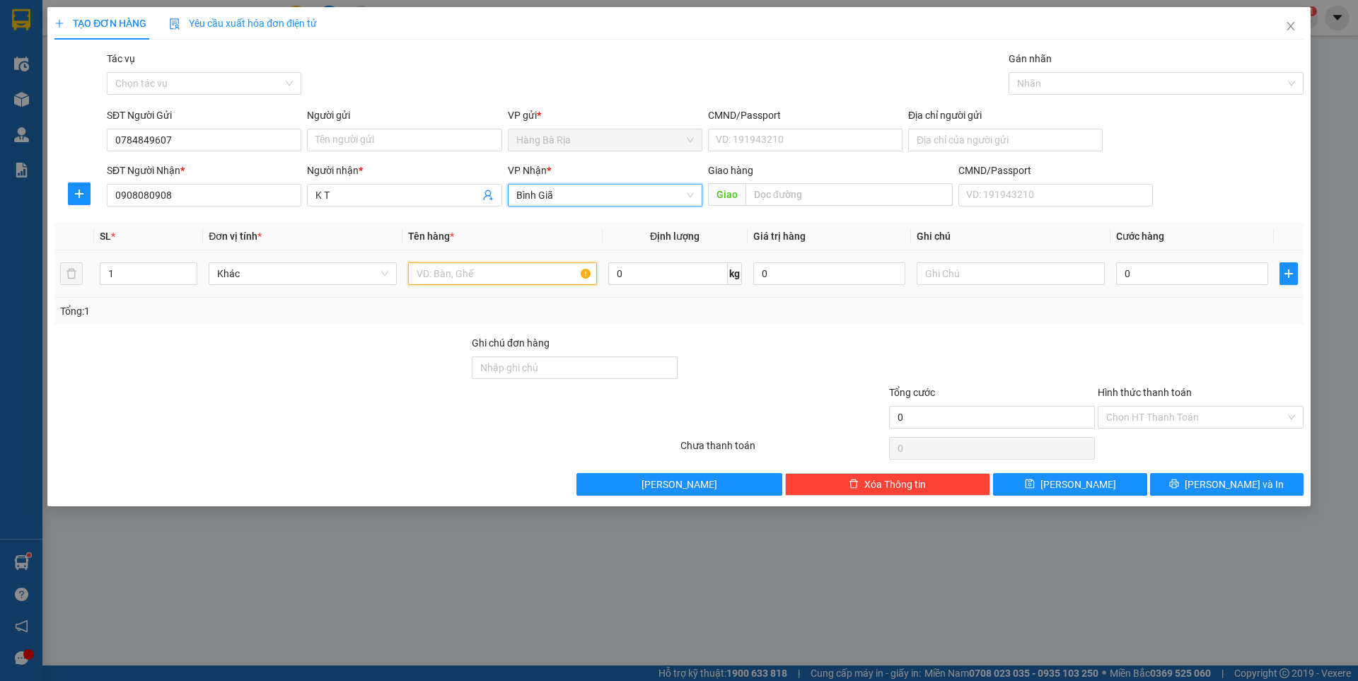
click at [490, 267] on input "text" at bounding box center [502, 273] width 188 height 23
type input "BỊCH HỦ"
click at [1168, 270] on input "0" at bounding box center [1192, 273] width 152 height 23
type input "3"
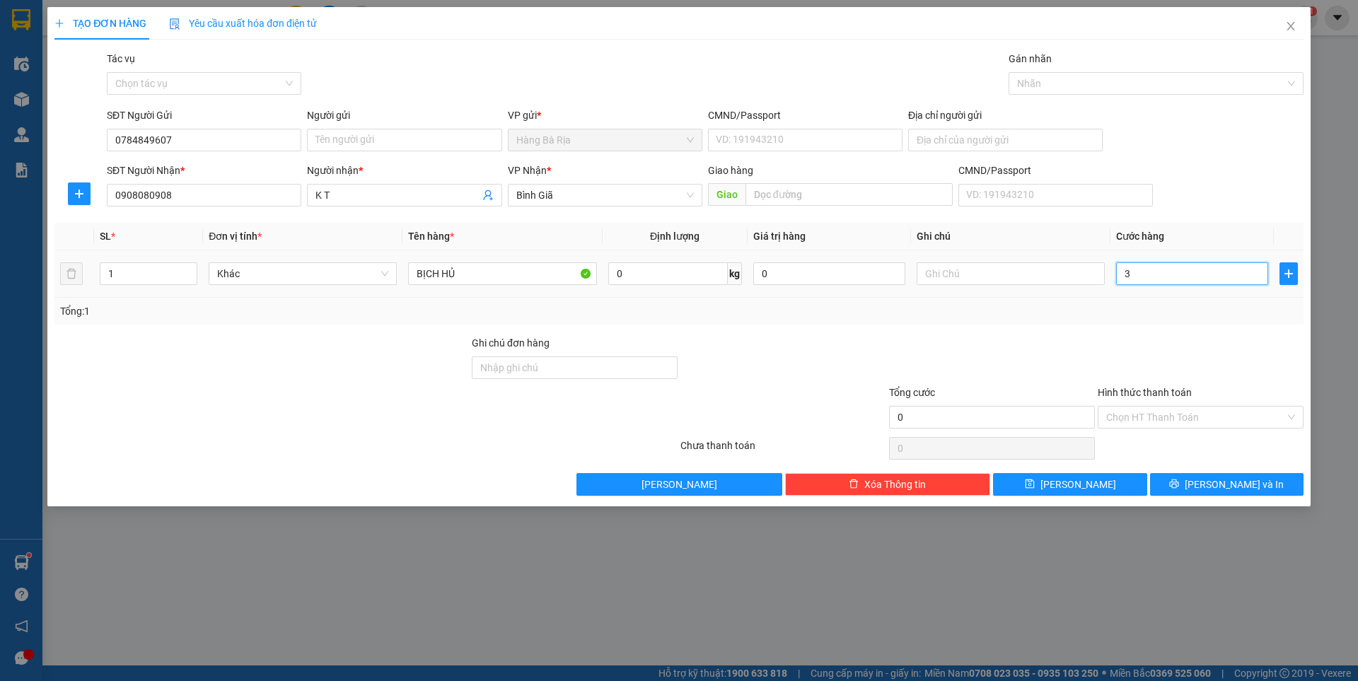
type input "3"
type input "30"
type input "30.000"
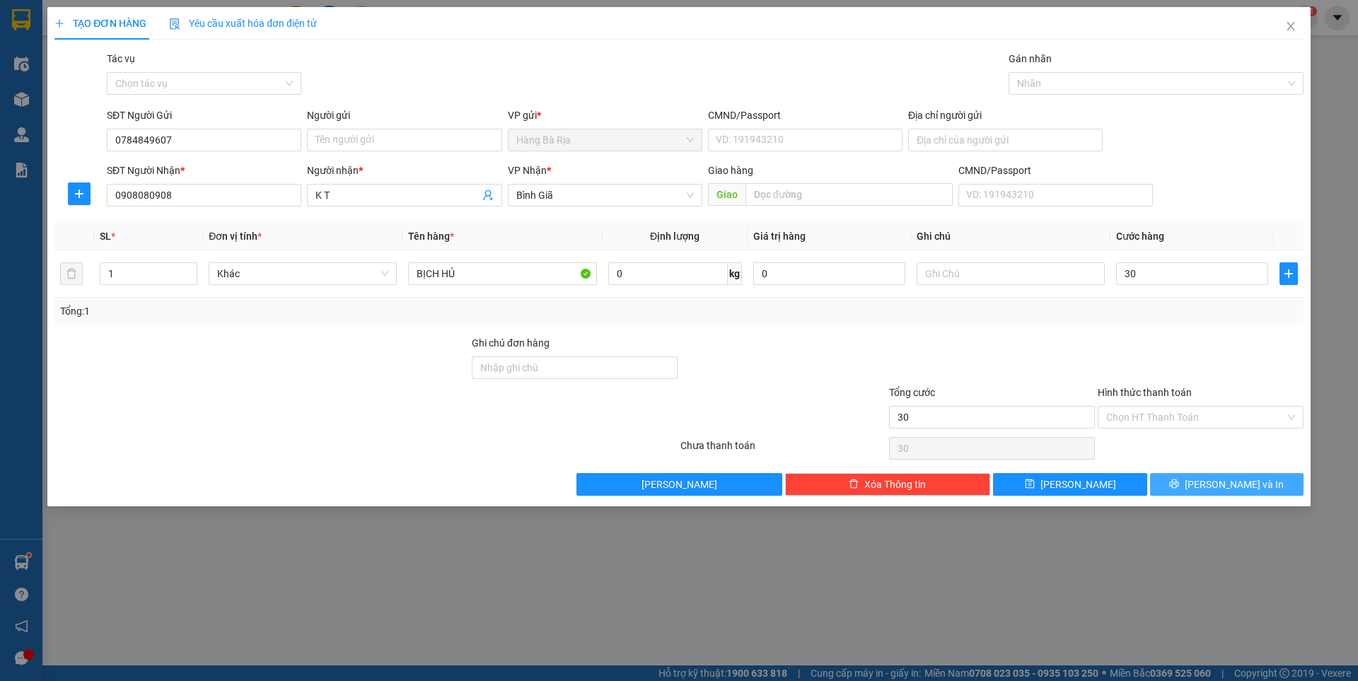
type input "30.000"
click at [1183, 487] on button "[PERSON_NAME] và In" at bounding box center [1226, 484] width 153 height 23
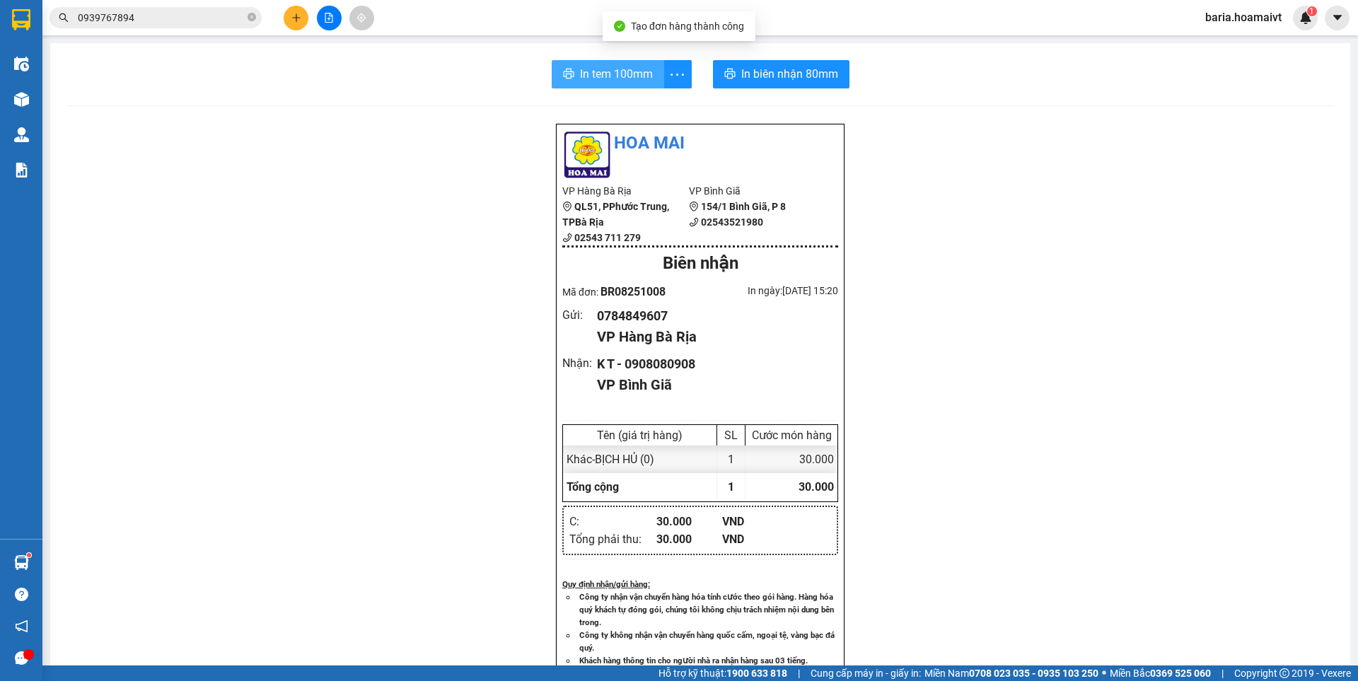
click at [605, 75] on span "In tem 100mm" at bounding box center [616, 74] width 73 height 18
click at [787, 71] on span "In biên nhận 80mm" at bounding box center [792, 74] width 97 height 18
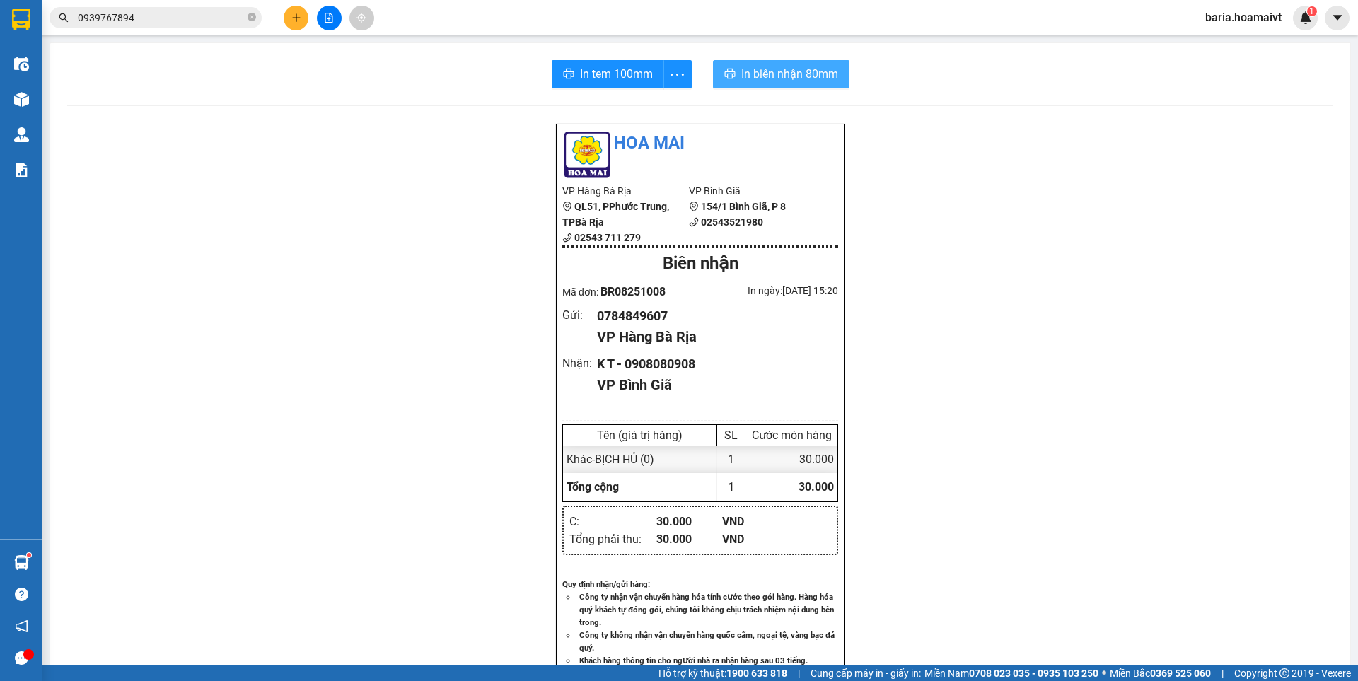
click at [787, 70] on span "In biên nhận 80mm" at bounding box center [789, 74] width 97 height 18
click at [254, 13] on span at bounding box center [252, 17] width 8 height 13
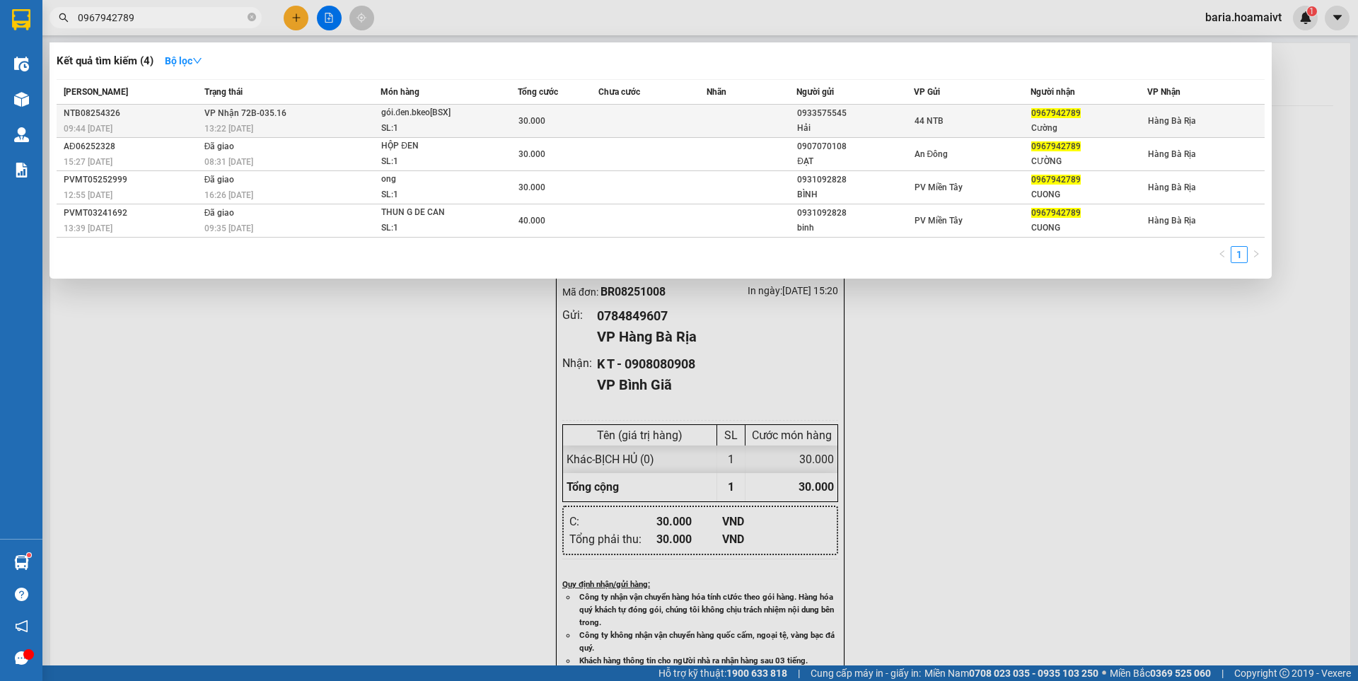
type input "0967942789"
click at [1032, 117] on span "0967942789" at bounding box center [1056, 113] width 50 height 10
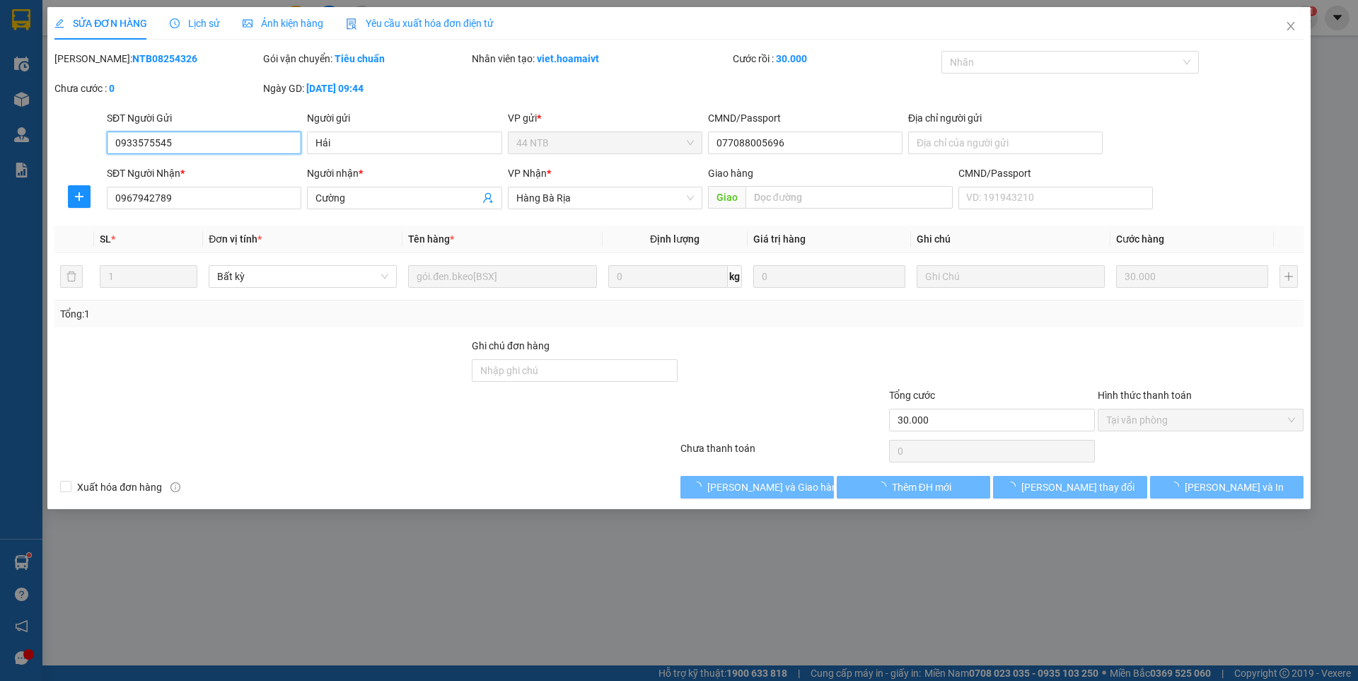
type input "0933575545"
type input "Hải"
type input "077088005696"
type input "0967942789"
type input "Cường"
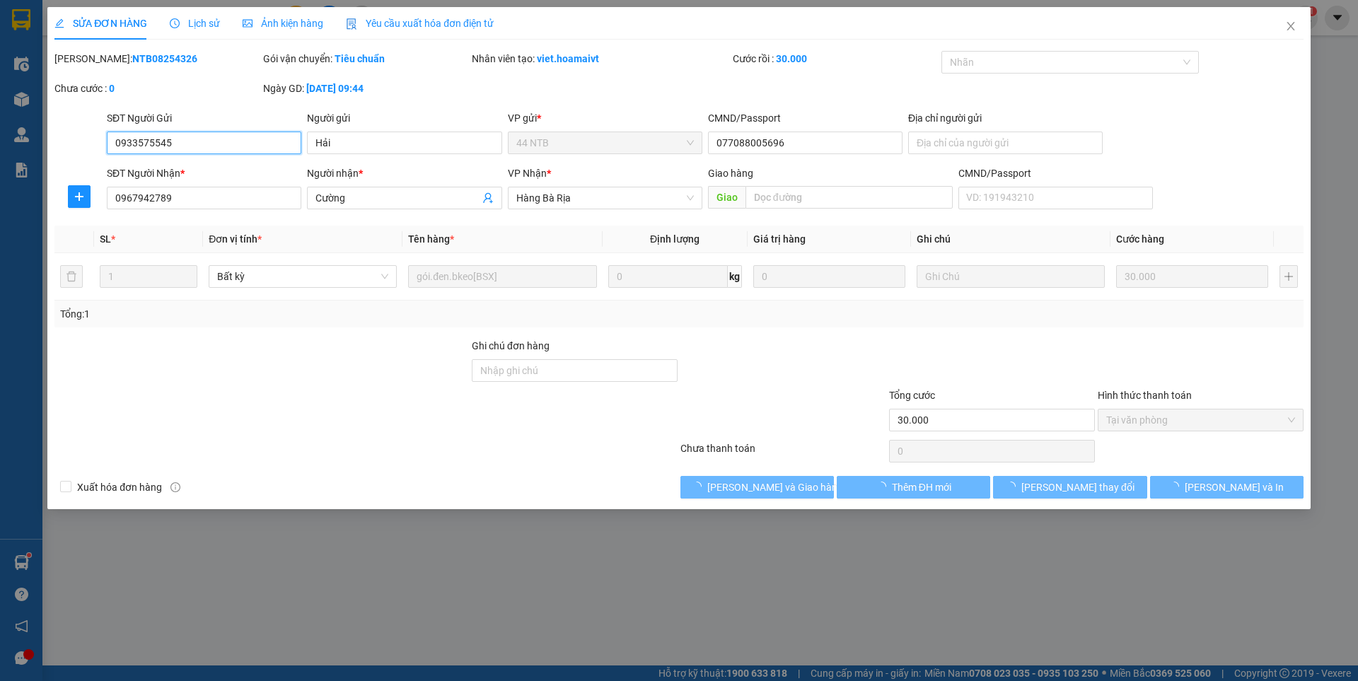
type input "30.000"
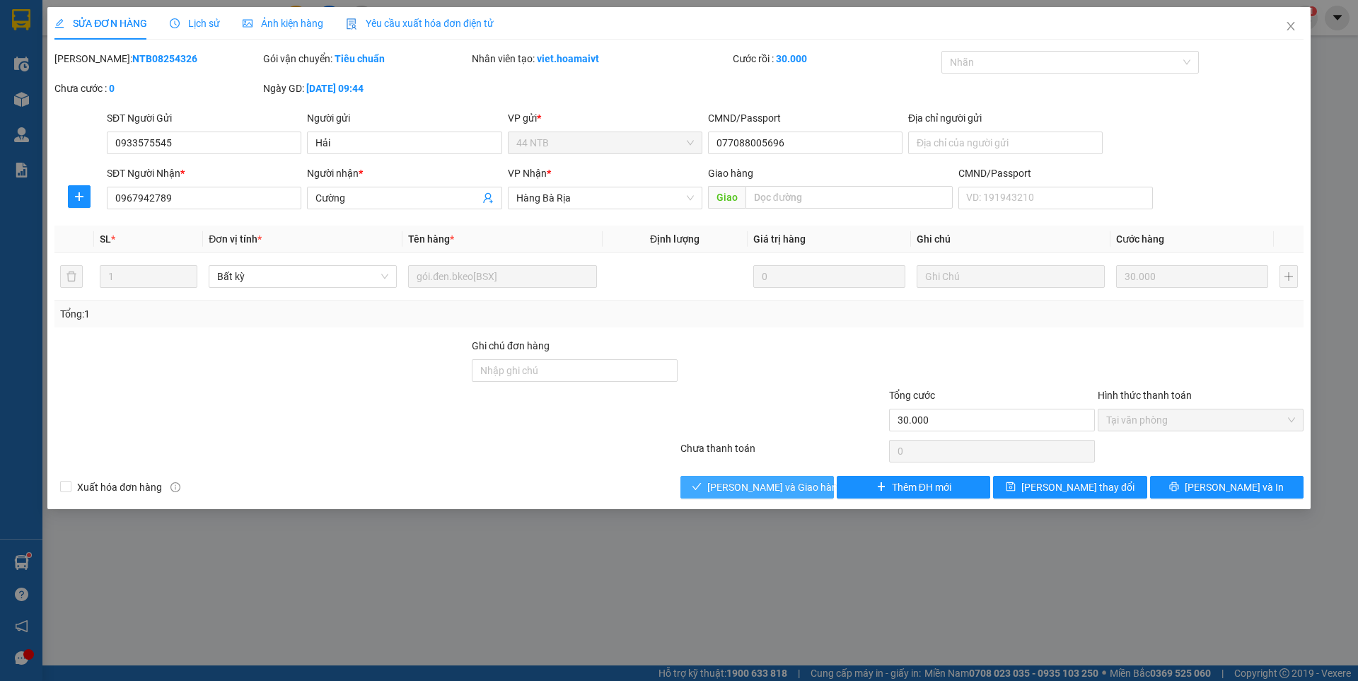
click at [794, 489] on span "[PERSON_NAME] và Giao hàng" at bounding box center [775, 487] width 136 height 16
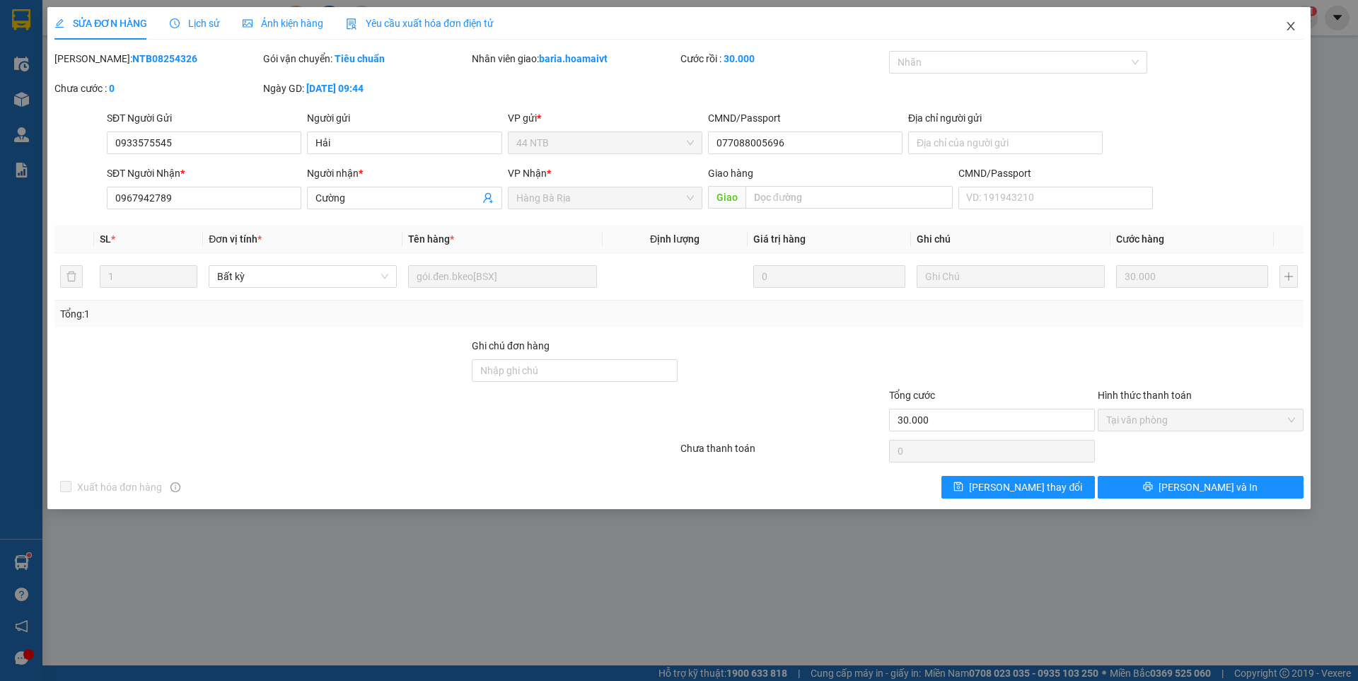
click at [1286, 25] on icon "close" at bounding box center [1290, 26] width 11 height 11
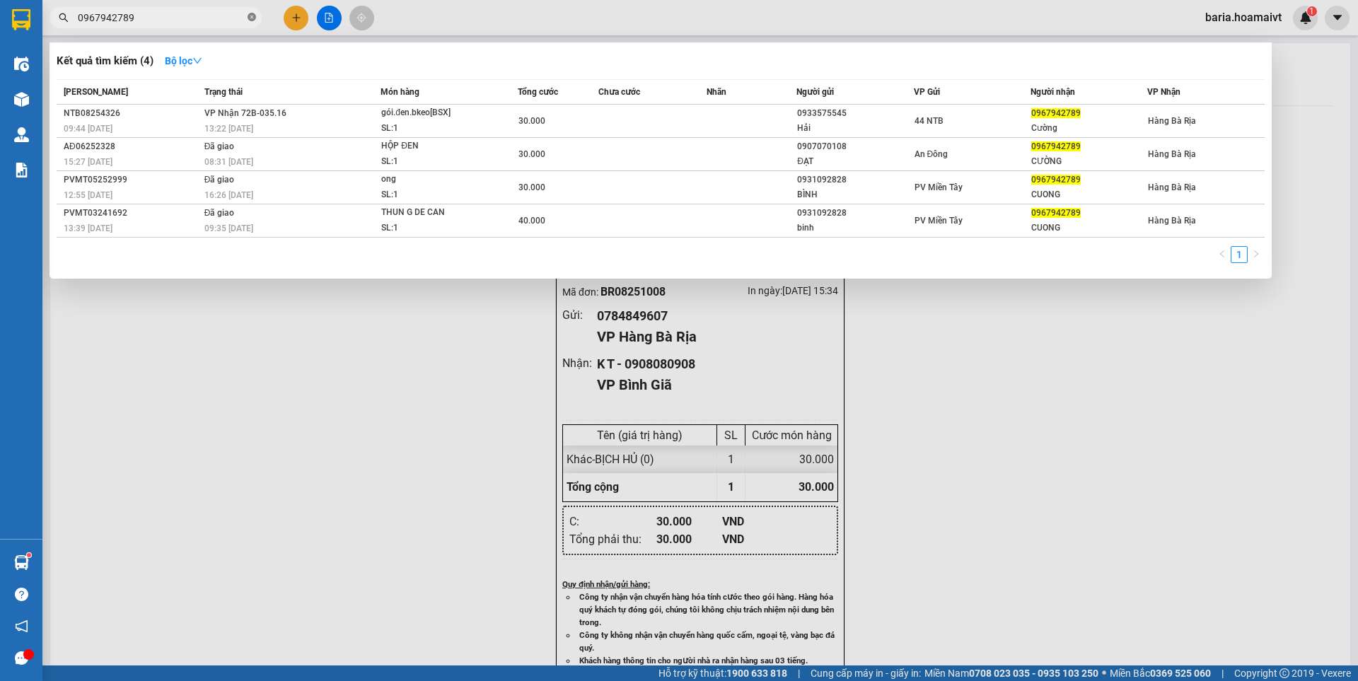
click at [248, 16] on icon "close-circle" at bounding box center [252, 17] width 8 height 8
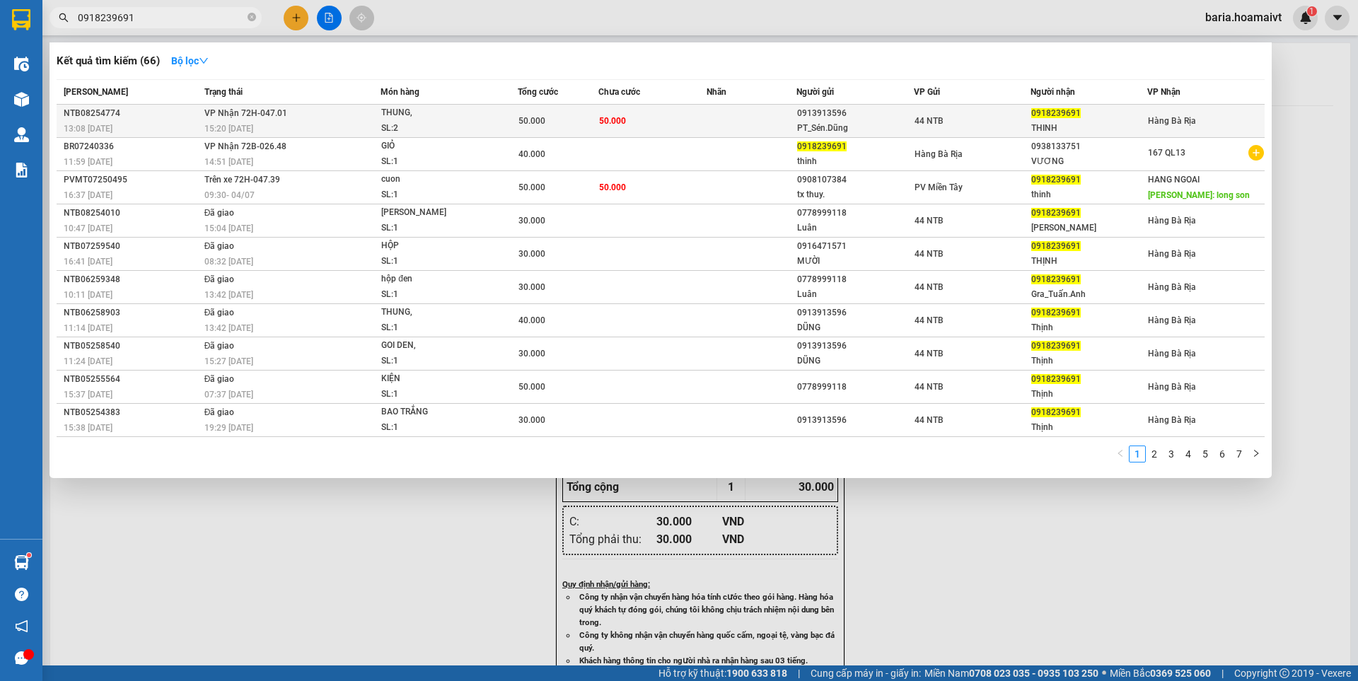
type input "0918239691"
click at [1038, 117] on span "0918239691" at bounding box center [1056, 113] width 50 height 10
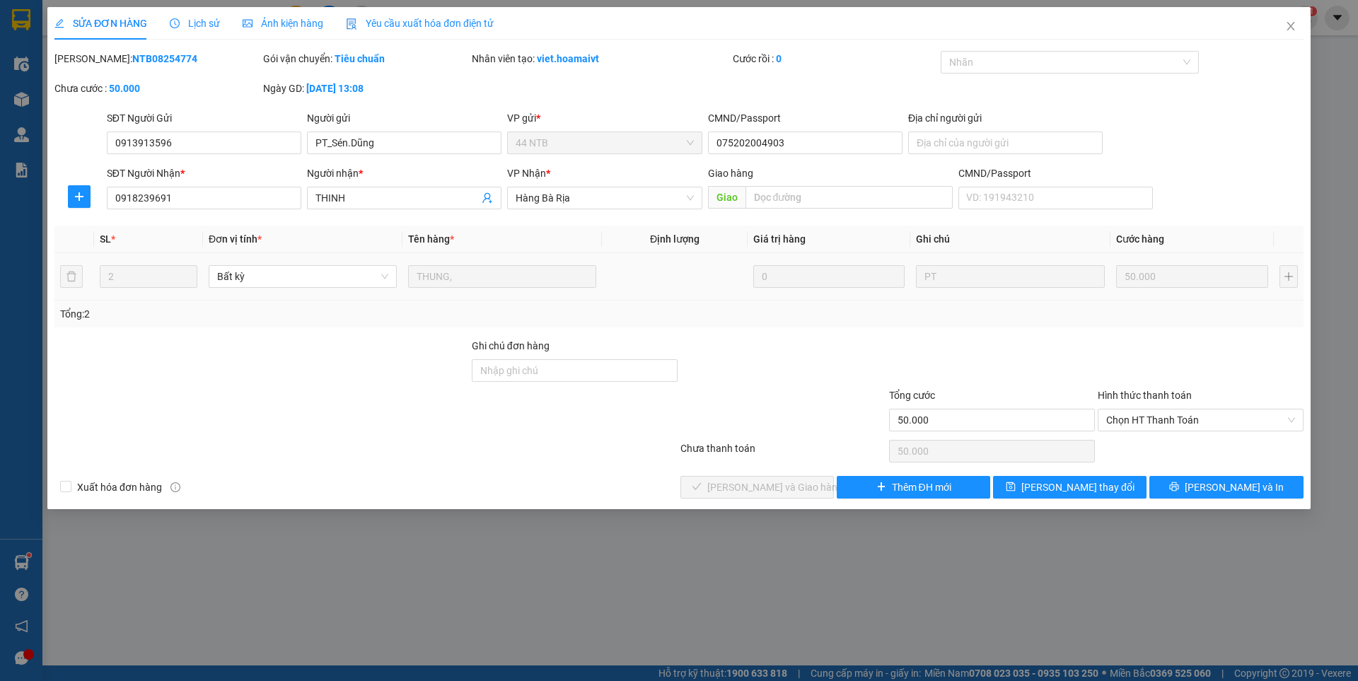
type input "0913913596"
type input "PT_Sén.Dũng"
type input "075202004903"
type input "0918239691"
type input "THINH"
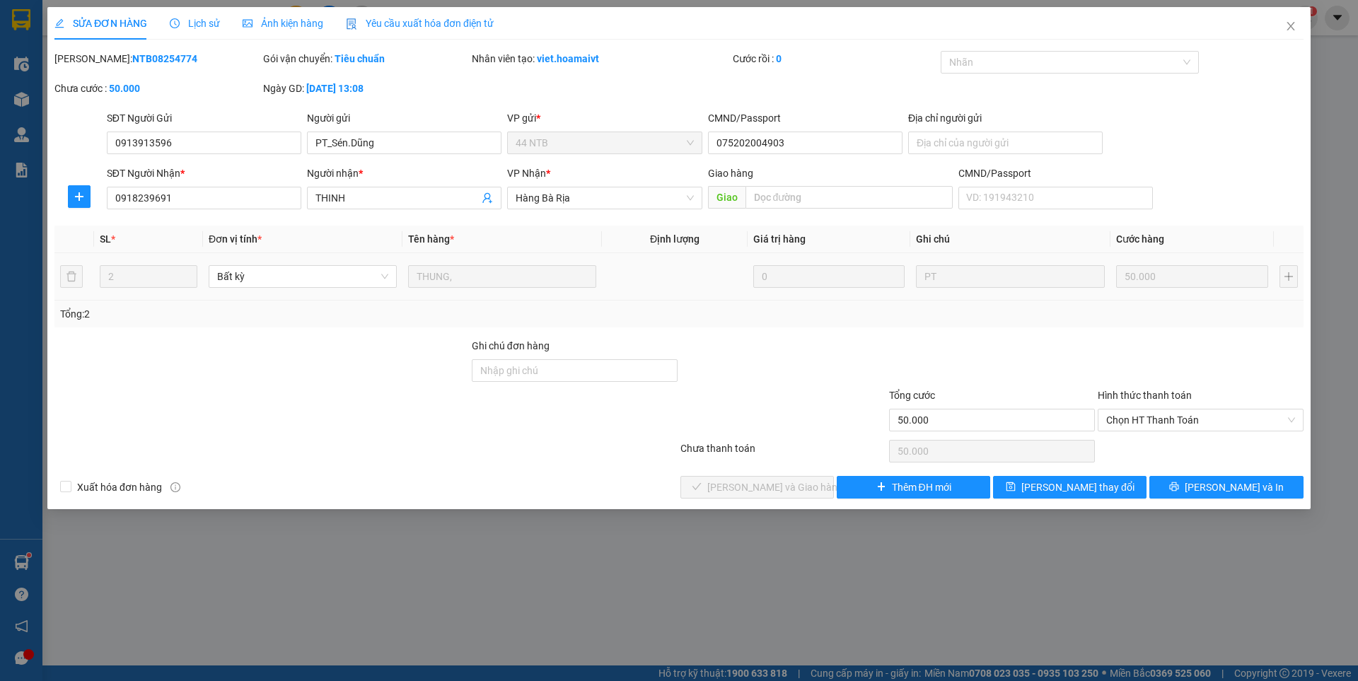
type input "50.000"
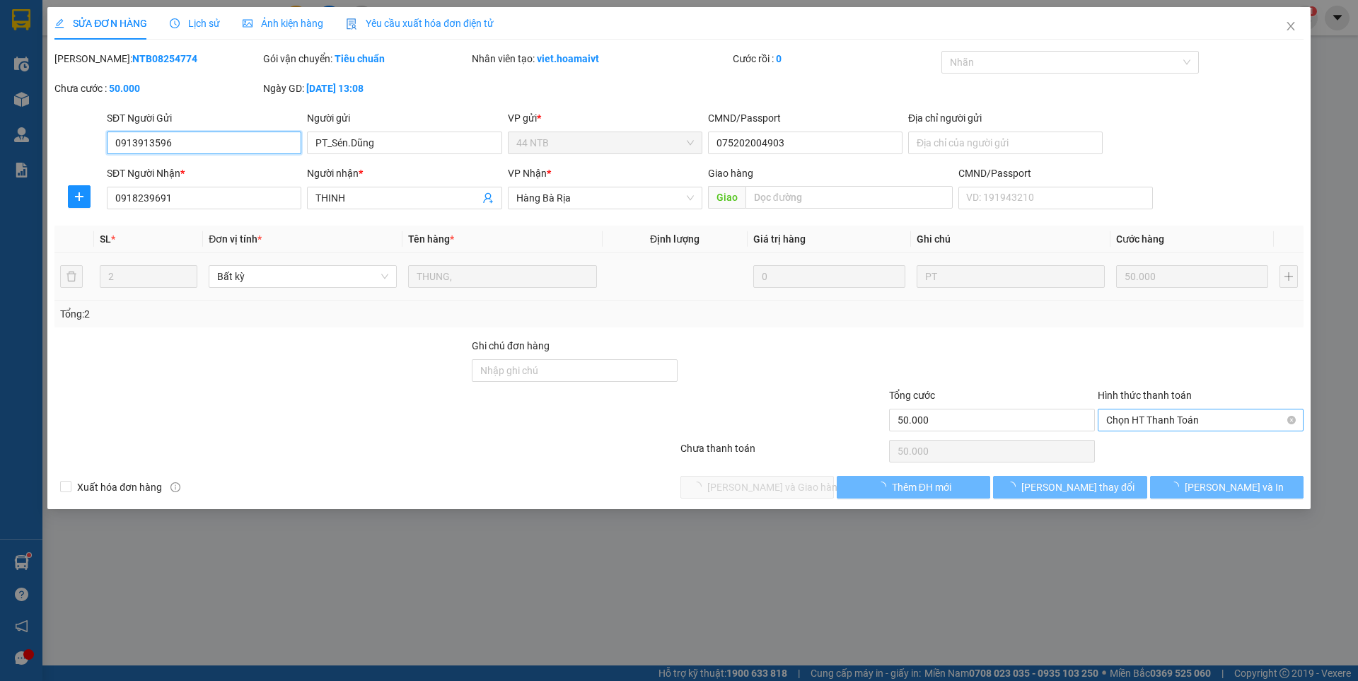
drag, startPoint x: 1150, startPoint y: 421, endPoint x: 1153, endPoint y: 450, distance: 29.8
click at [1150, 424] on span "Chọn HT Thanh Toán" at bounding box center [1200, 419] width 189 height 21
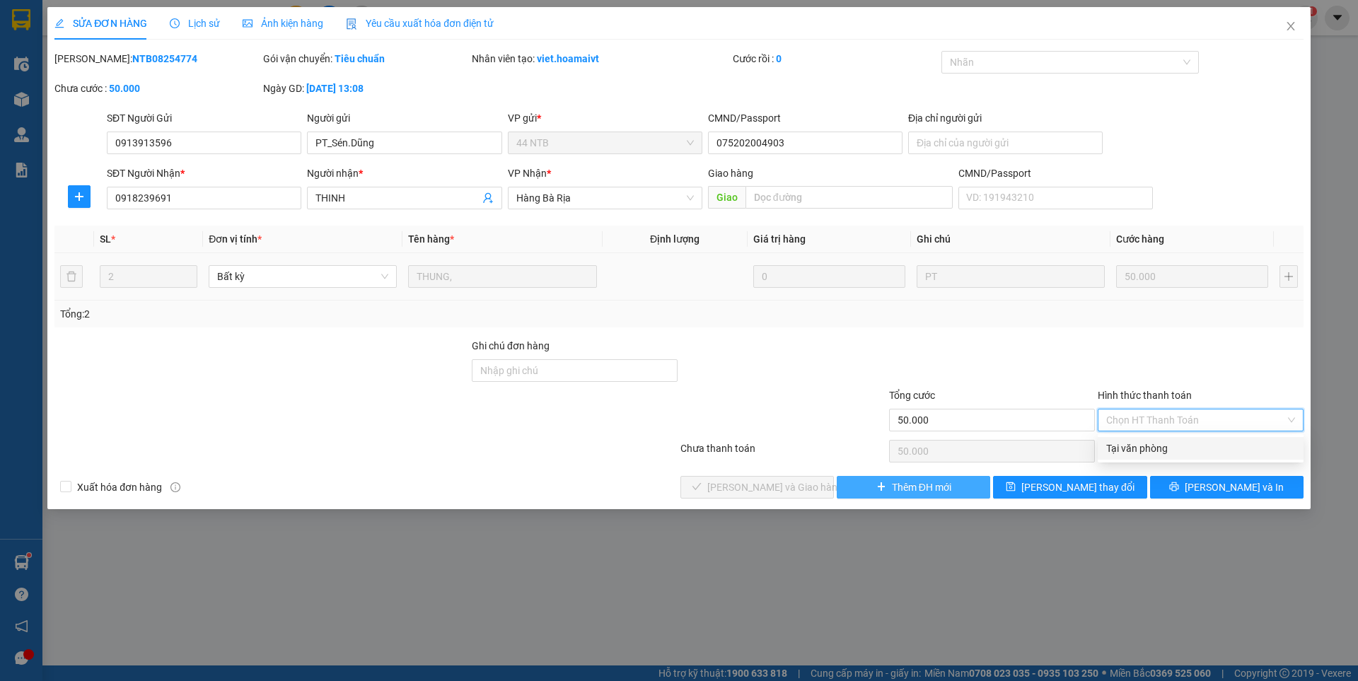
drag, startPoint x: 1153, startPoint y: 450, endPoint x: 917, endPoint y: 485, distance: 238.7
click at [1151, 451] on div "Tại văn phòng" at bounding box center [1200, 449] width 189 height 16
type input "0"
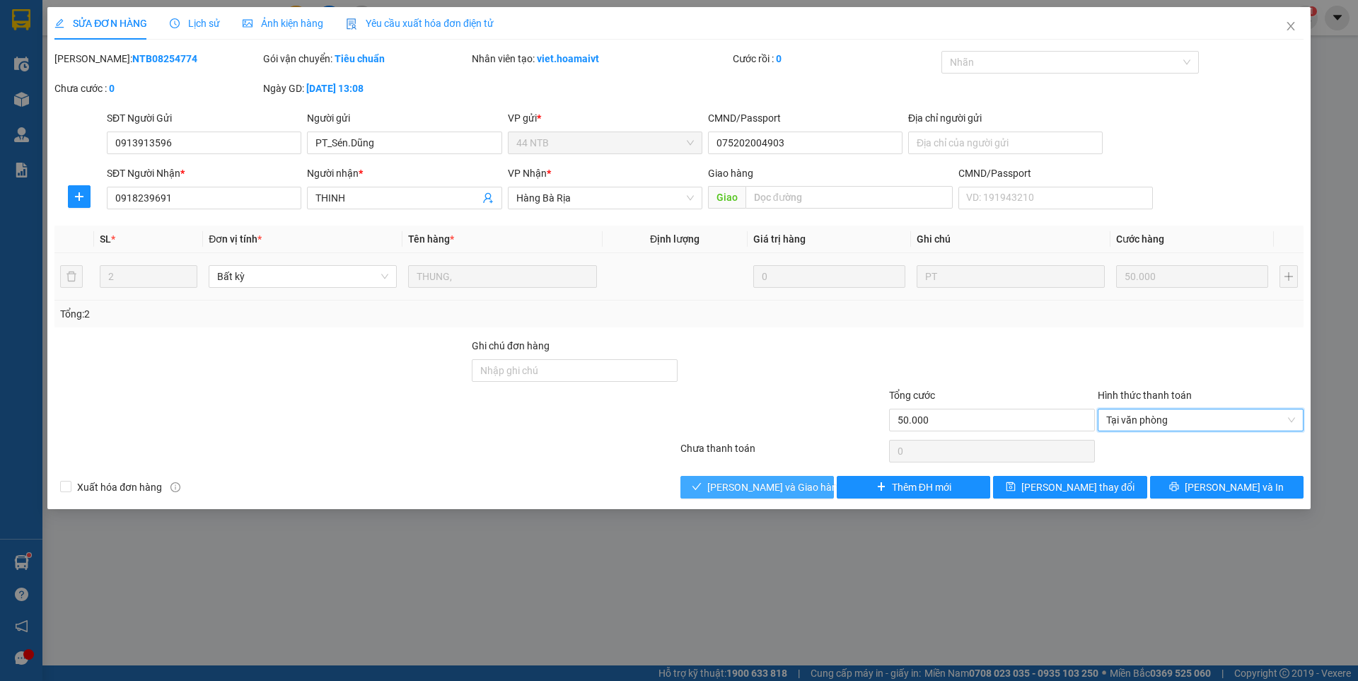
click at [786, 489] on span "[PERSON_NAME] và Giao hàng" at bounding box center [775, 487] width 136 height 16
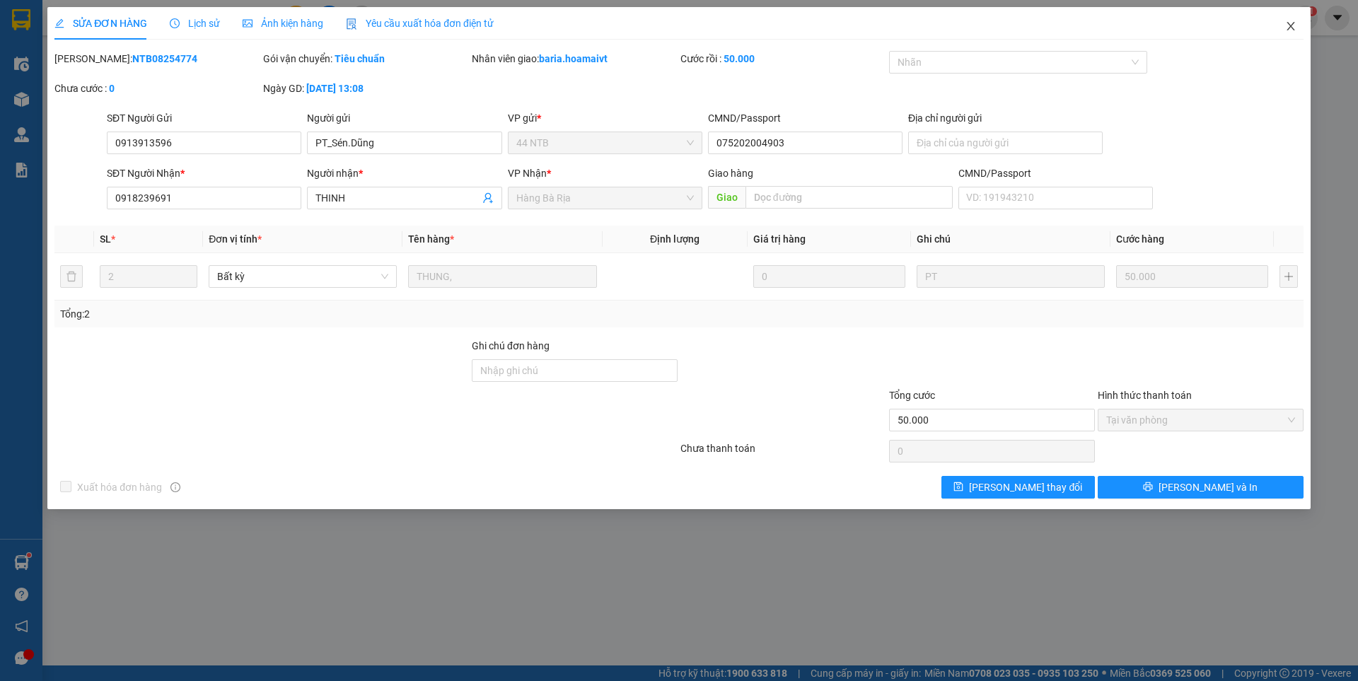
click at [1293, 24] on icon "close" at bounding box center [1290, 26] width 8 height 8
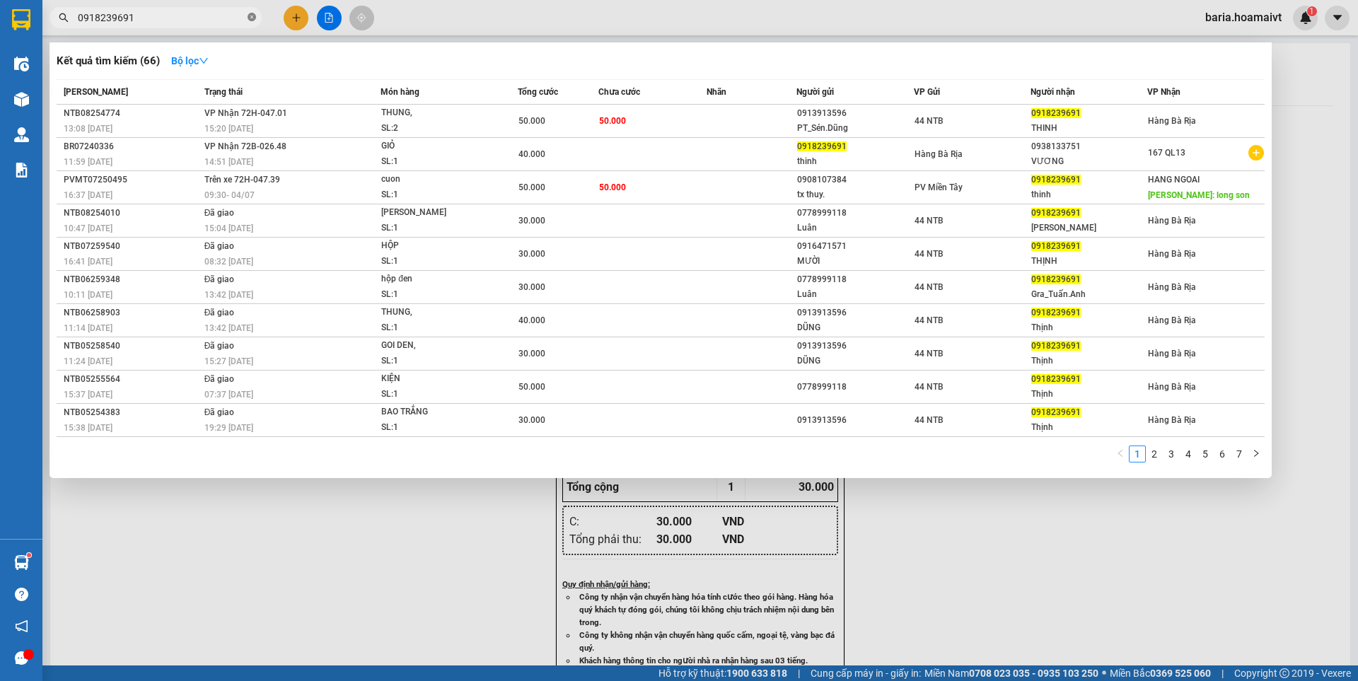
click at [253, 20] on icon "close-circle" at bounding box center [252, 17] width 8 height 8
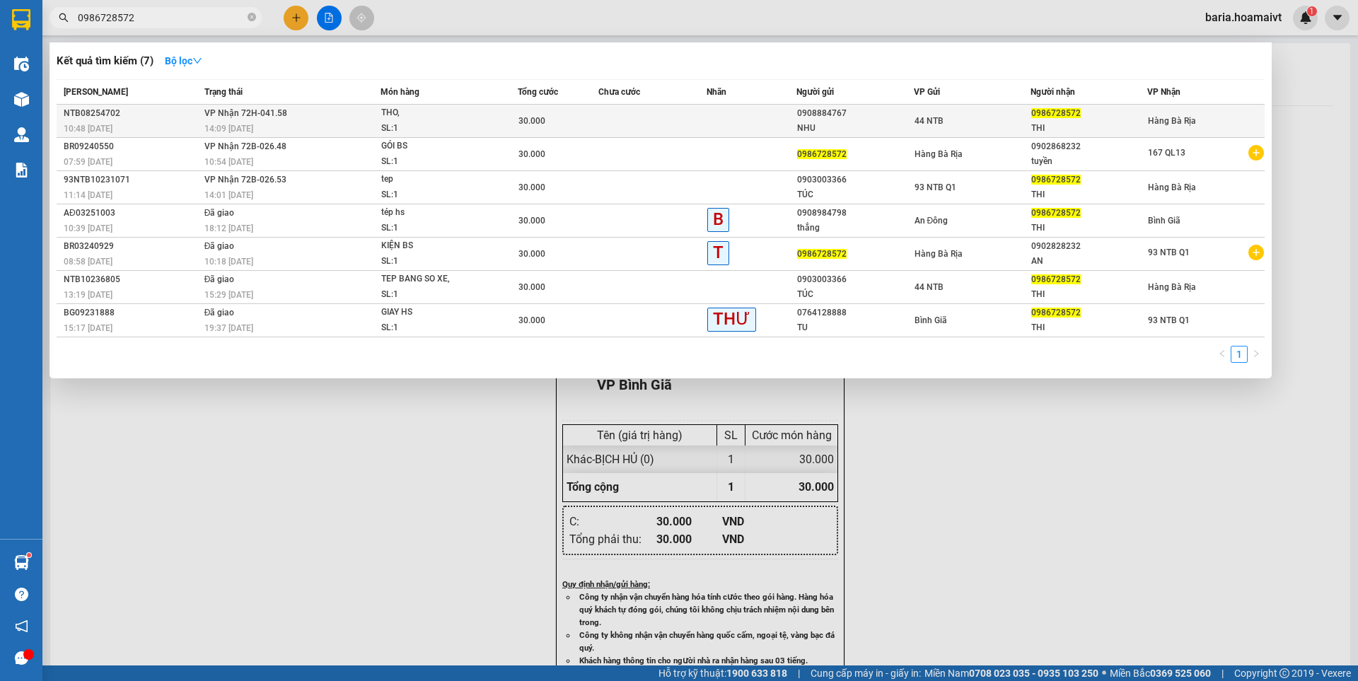
type input "0986728572"
click at [1043, 121] on div "THI" at bounding box center [1088, 128] width 115 height 15
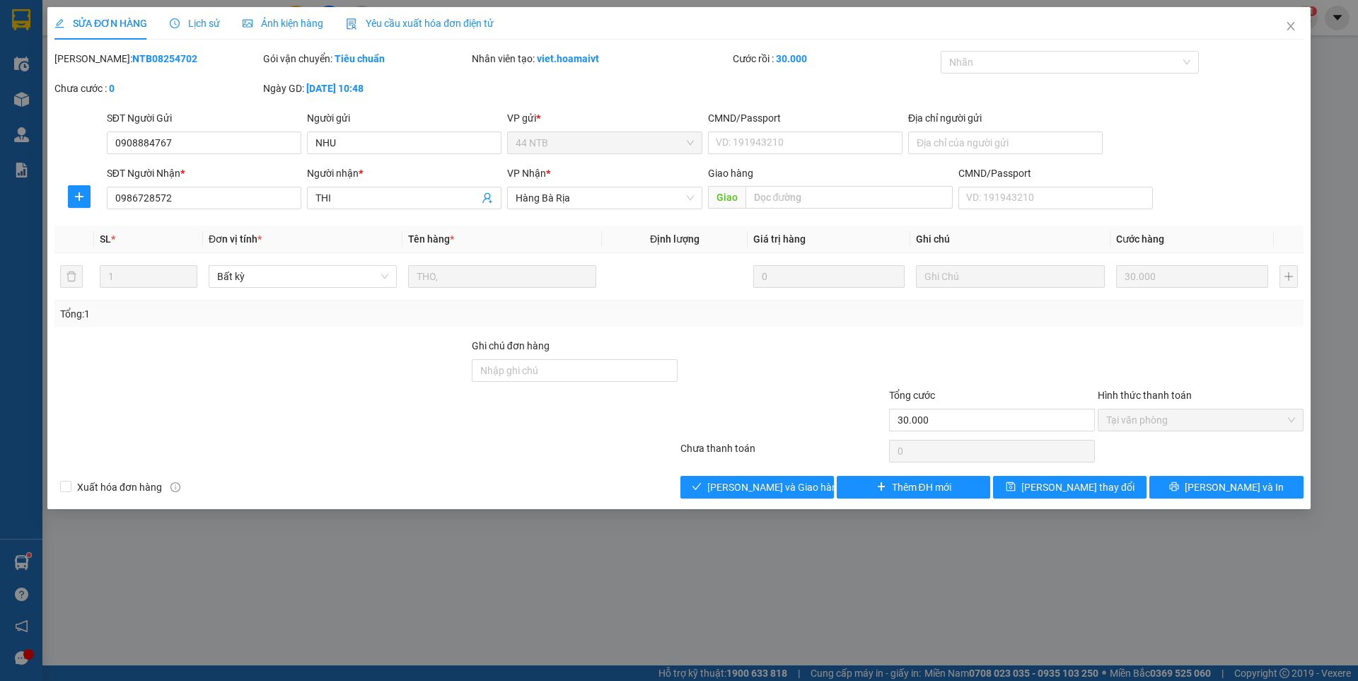
type input "0908884767"
type input "NHU"
type input "0986728572"
type input "THI"
type input "30.000"
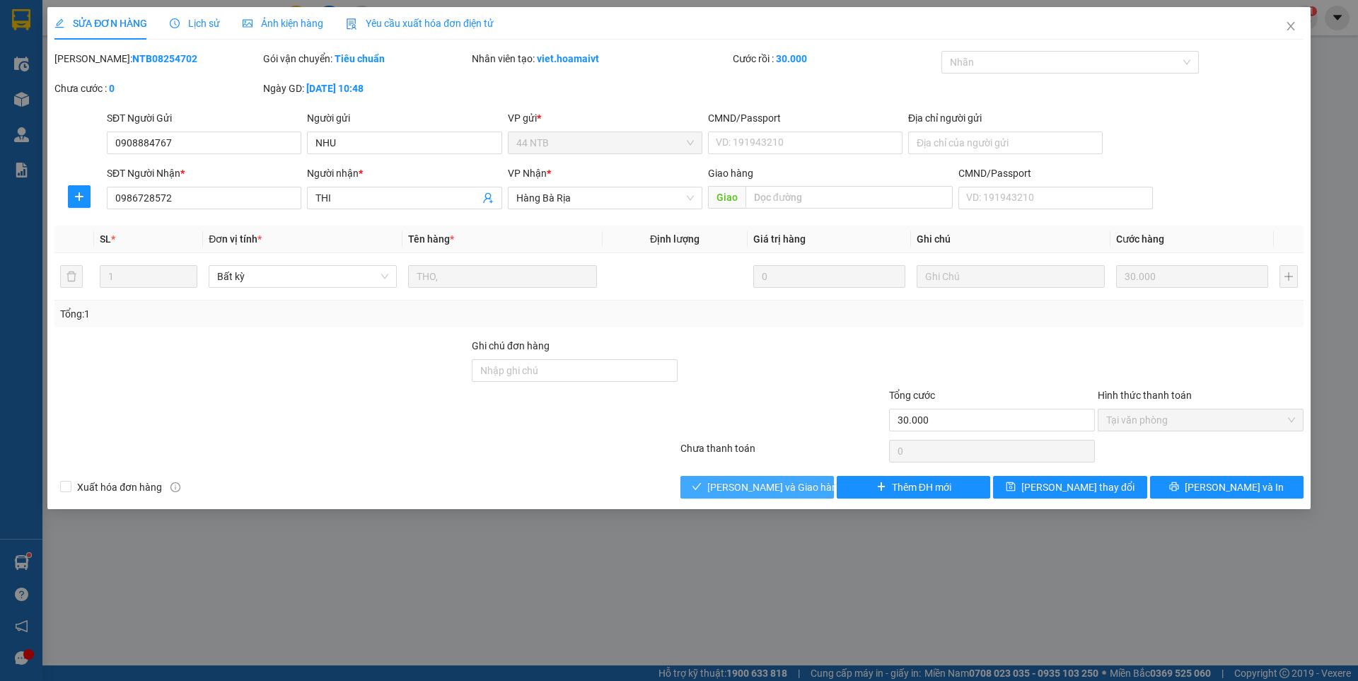
click at [724, 482] on button "[PERSON_NAME] và Giao hàng" at bounding box center [756, 487] width 153 height 23
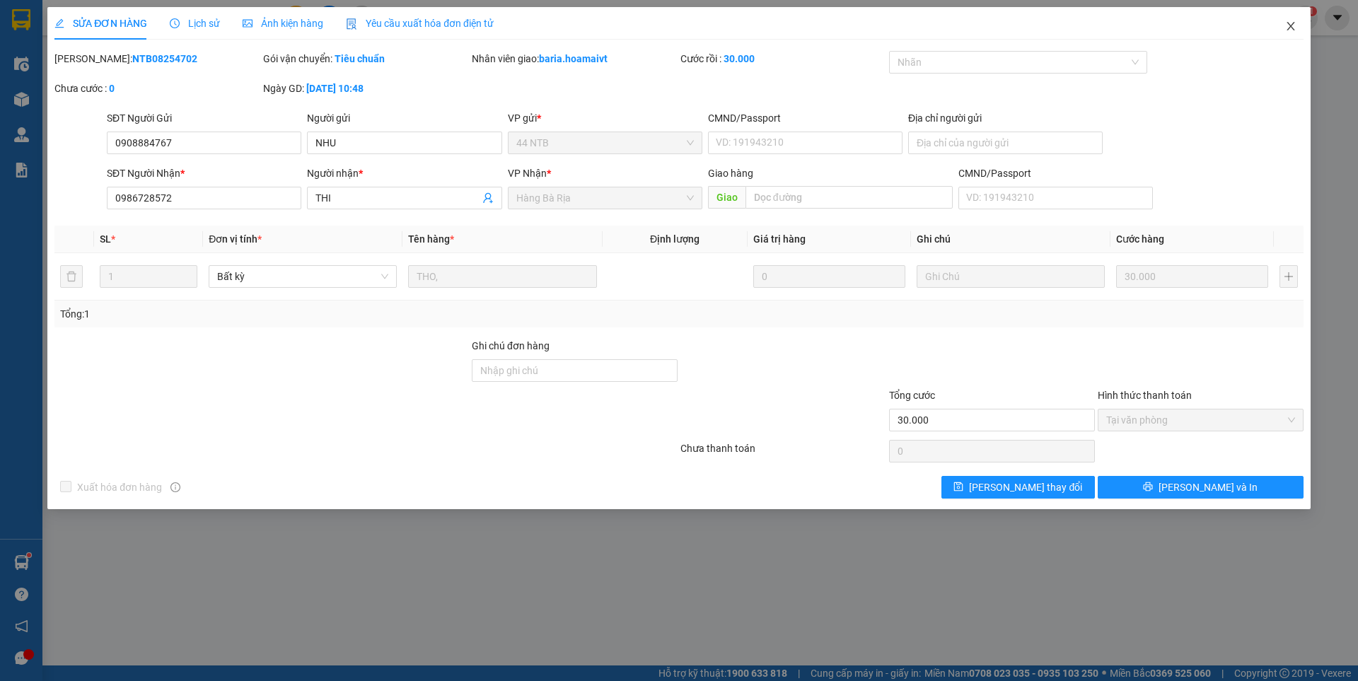
click at [1292, 26] on icon "close" at bounding box center [1290, 26] width 11 height 11
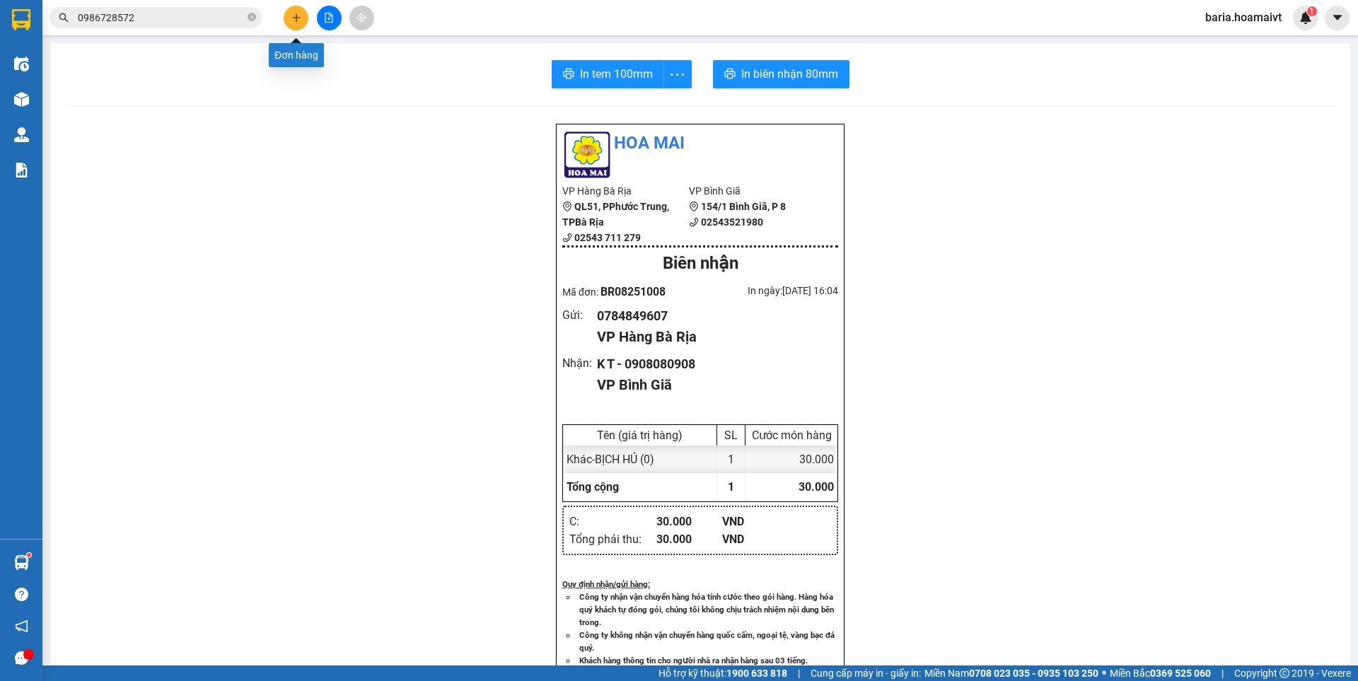
click at [300, 18] on icon "plus" at bounding box center [296, 17] width 8 height 1
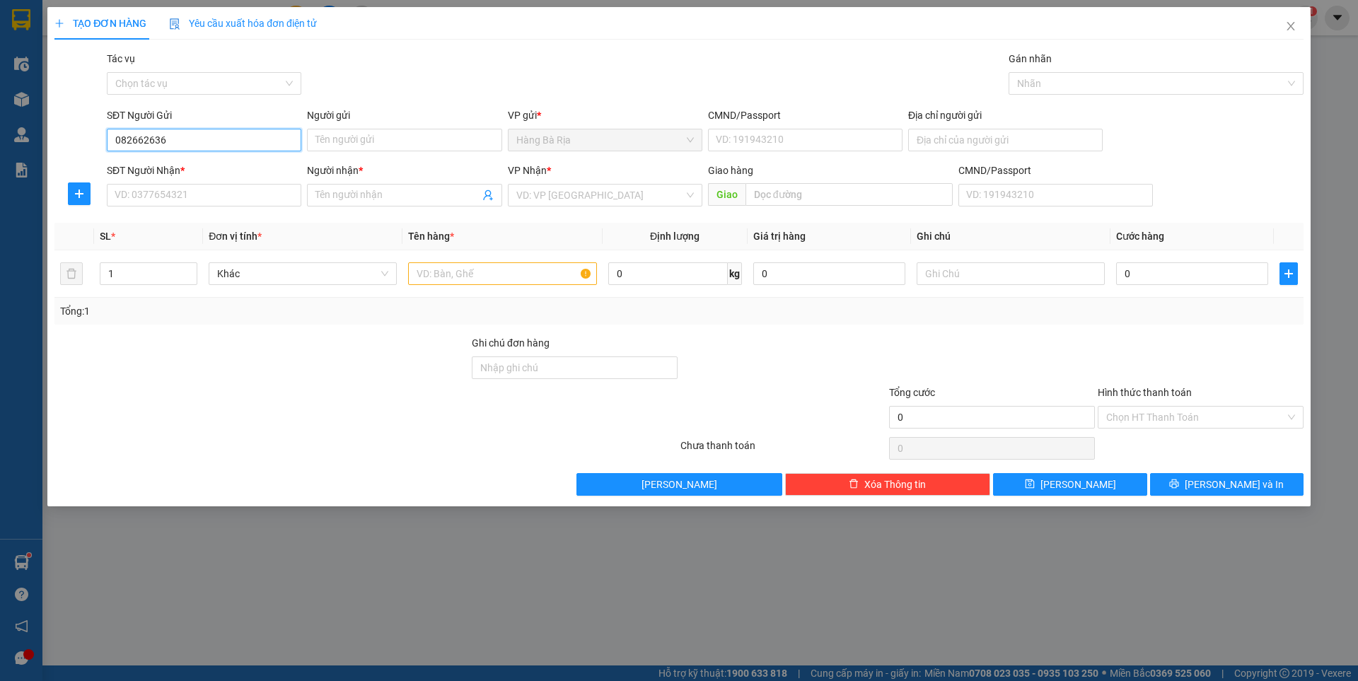
type input "0826626364"
click at [262, 176] on div "0826626364 - hữu sáng" at bounding box center [204, 168] width 194 height 23
type input "hữu sáng"
type input "0366040720"
type input "LANH"
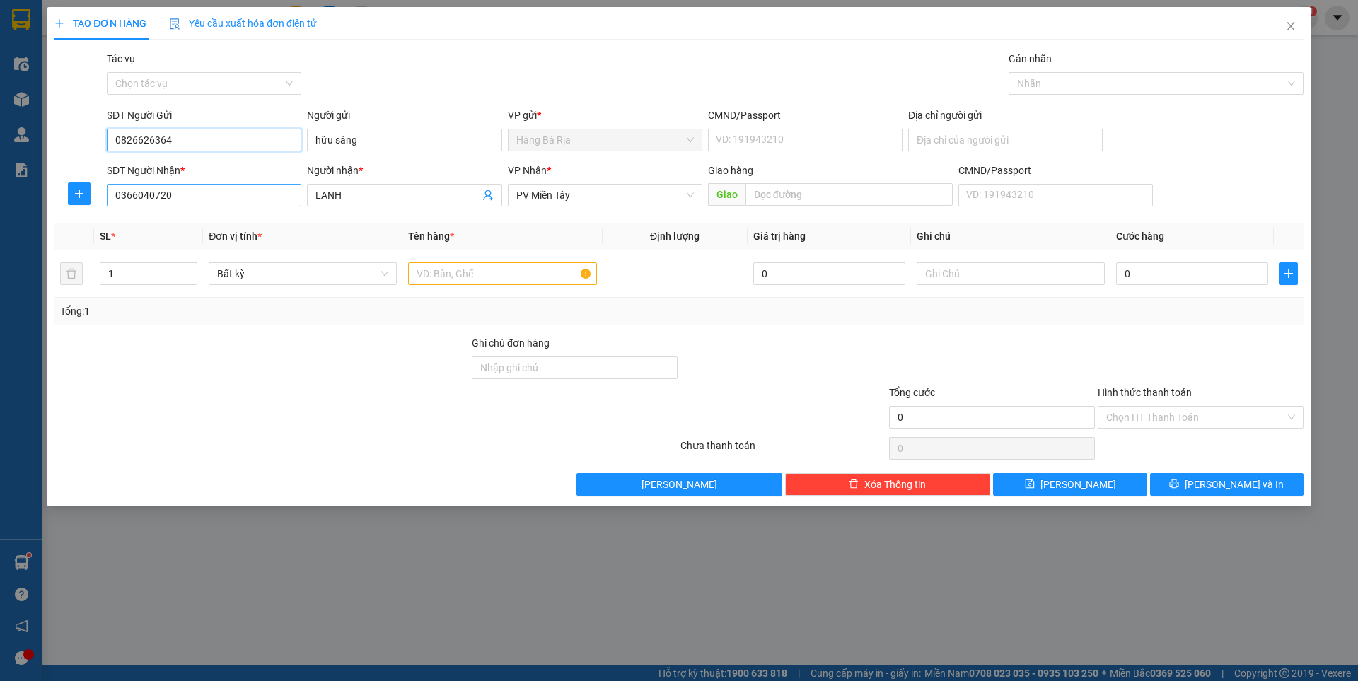
type input "0826626364"
click at [263, 193] on input "0366040720" at bounding box center [204, 195] width 194 height 23
type input "0912816691"
click at [371, 186] on span "LANH" at bounding box center [404, 195] width 194 height 23
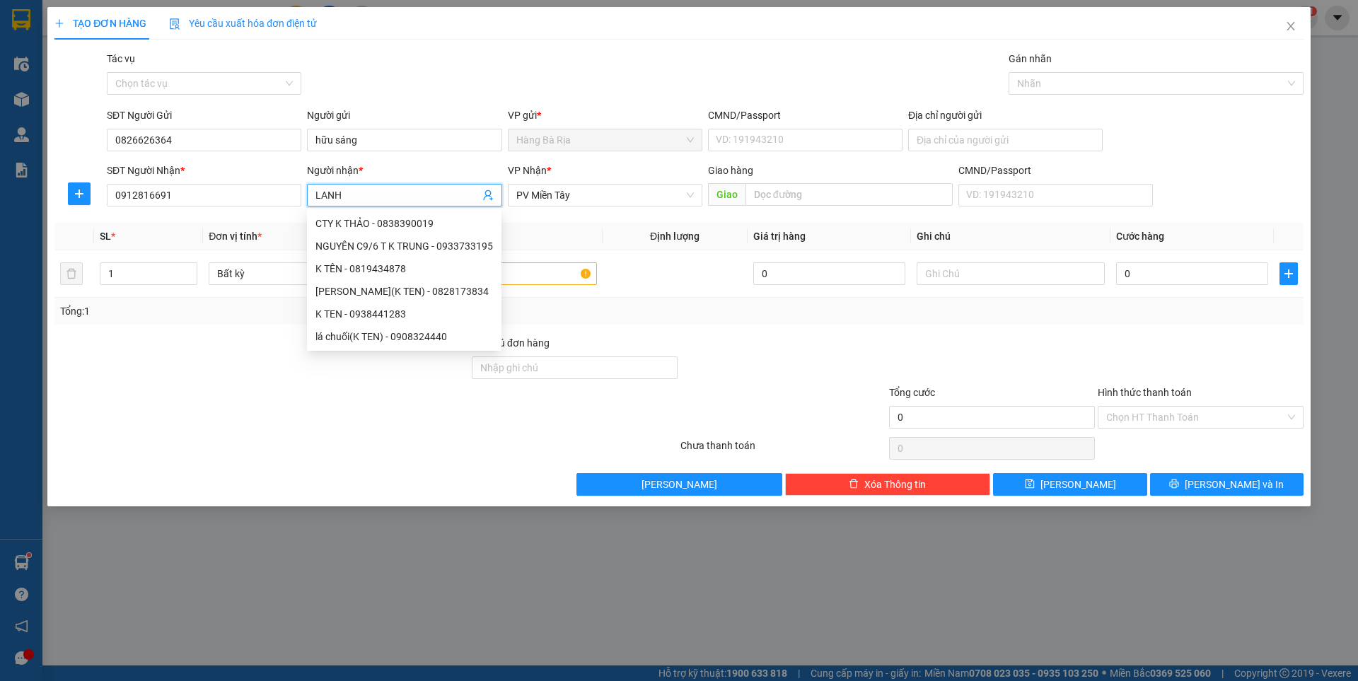
click at [370, 201] on input "LANH" at bounding box center [396, 195] width 163 height 16
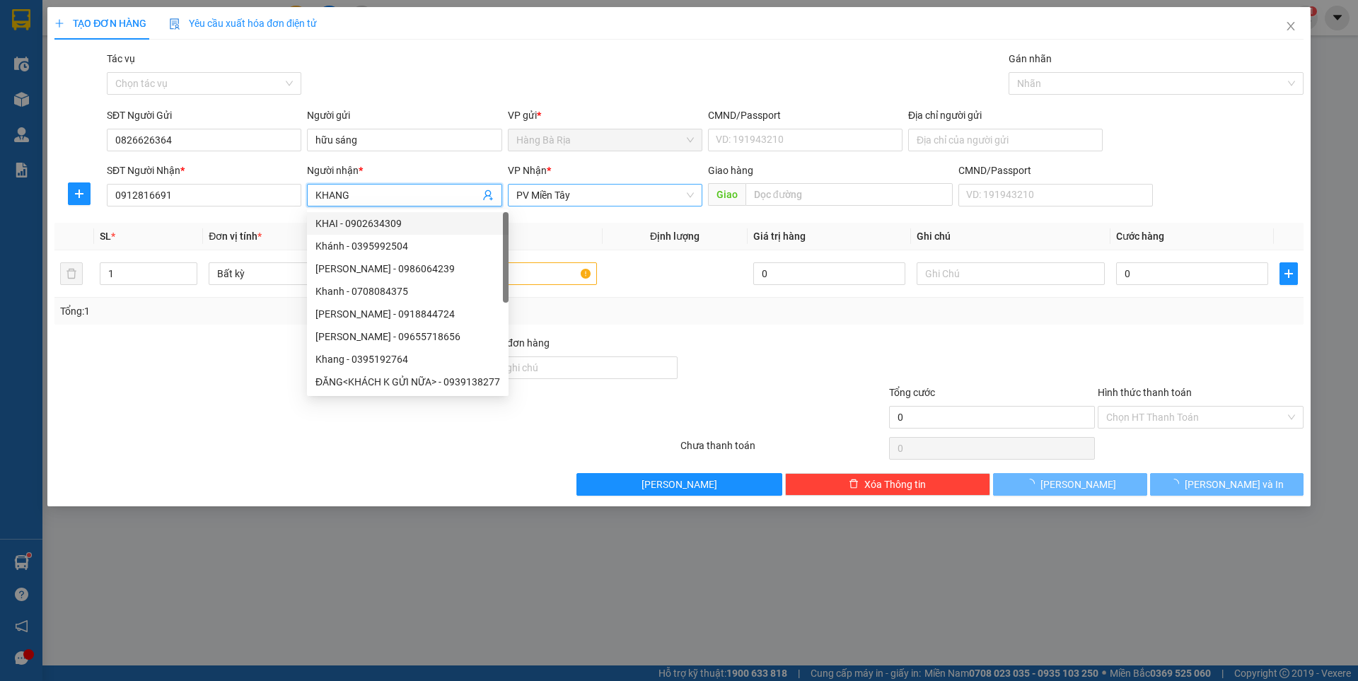
click at [557, 203] on span "PV Miền Tây" at bounding box center [605, 195] width 178 height 21
type input "KHANG"
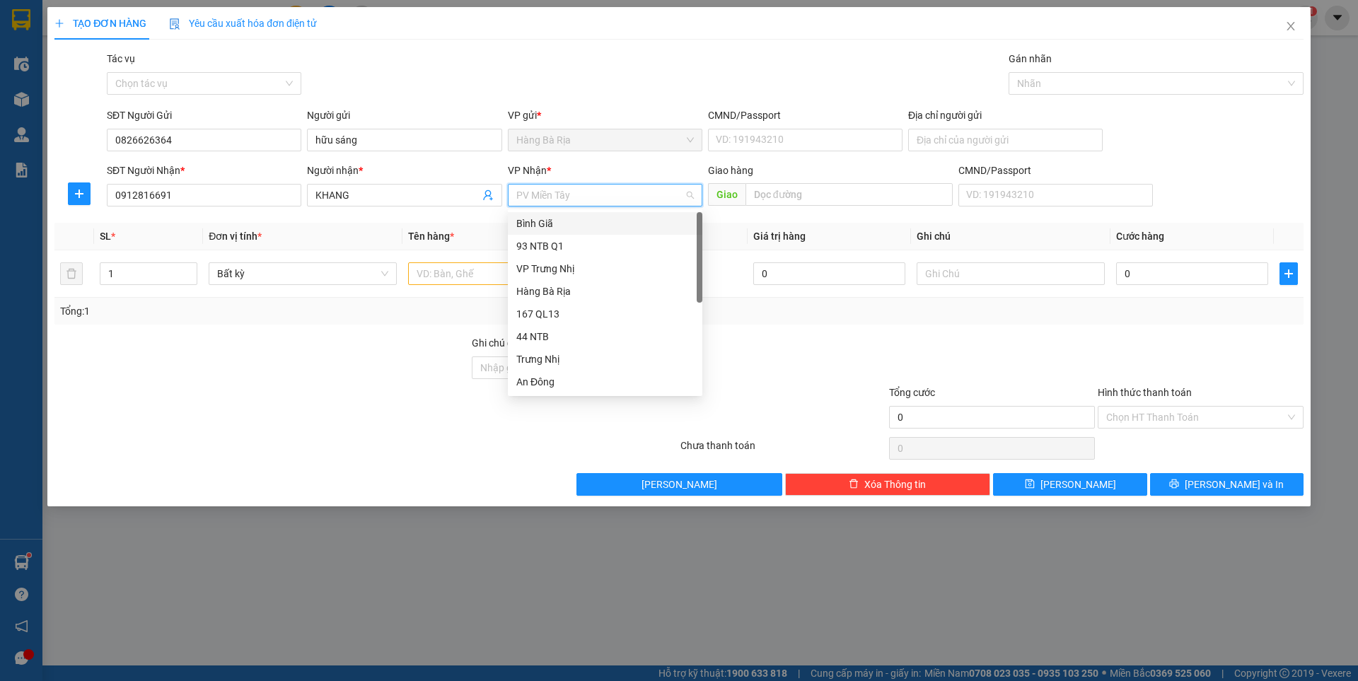
click at [580, 228] on div "Bình Giã" at bounding box center [605, 224] width 178 height 16
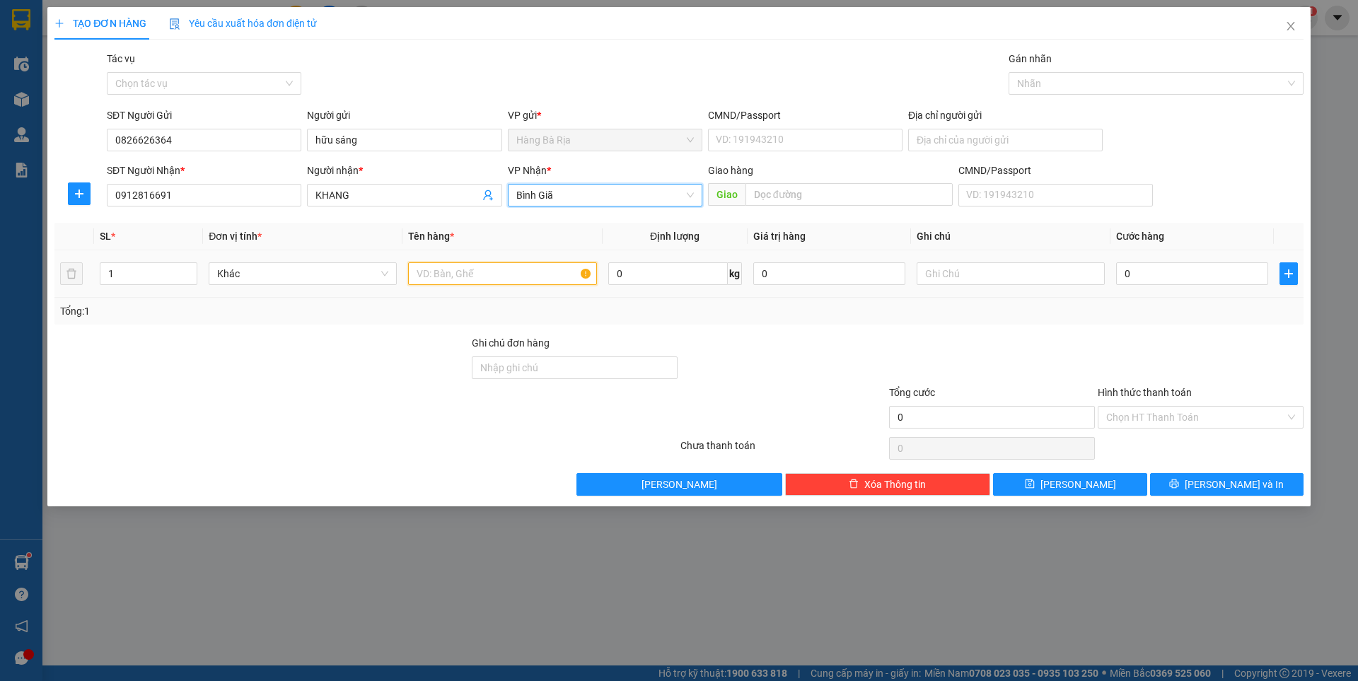
click at [481, 269] on input "text" at bounding box center [502, 273] width 188 height 23
type input "CỤC"
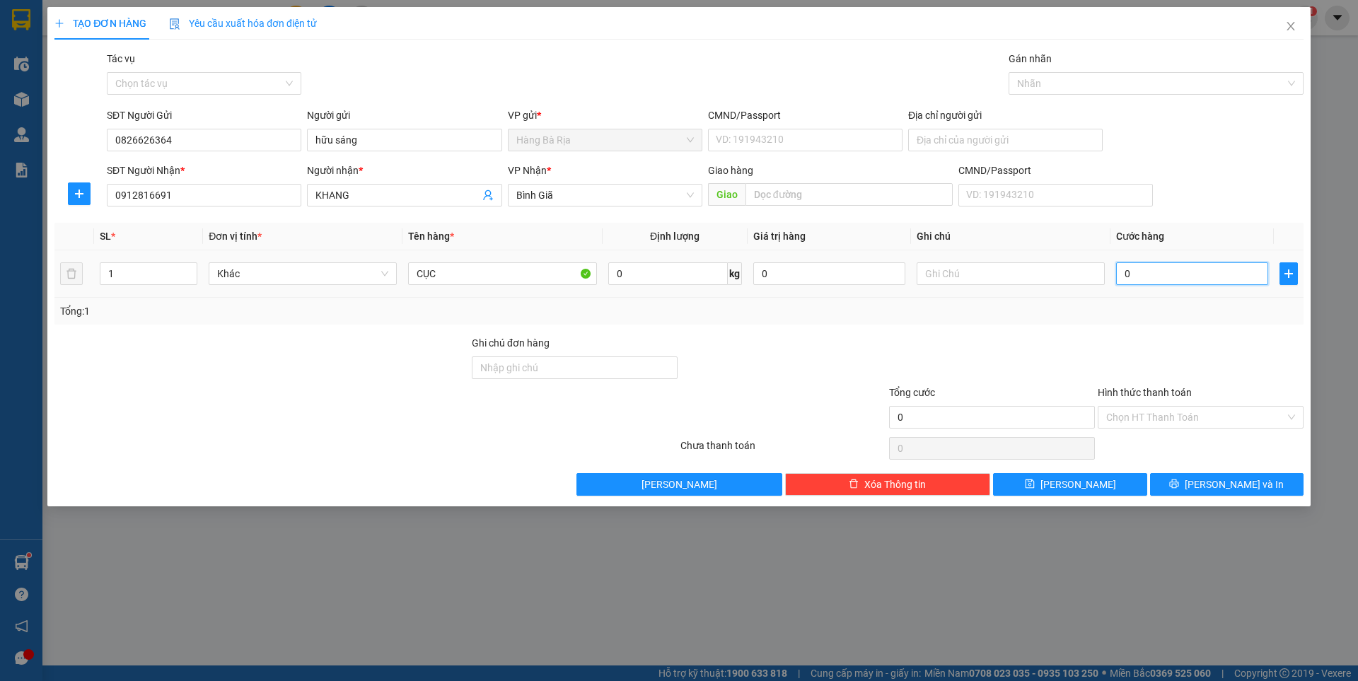
click at [1152, 274] on input "0" at bounding box center [1192, 273] width 152 height 23
type input "3"
type input "30"
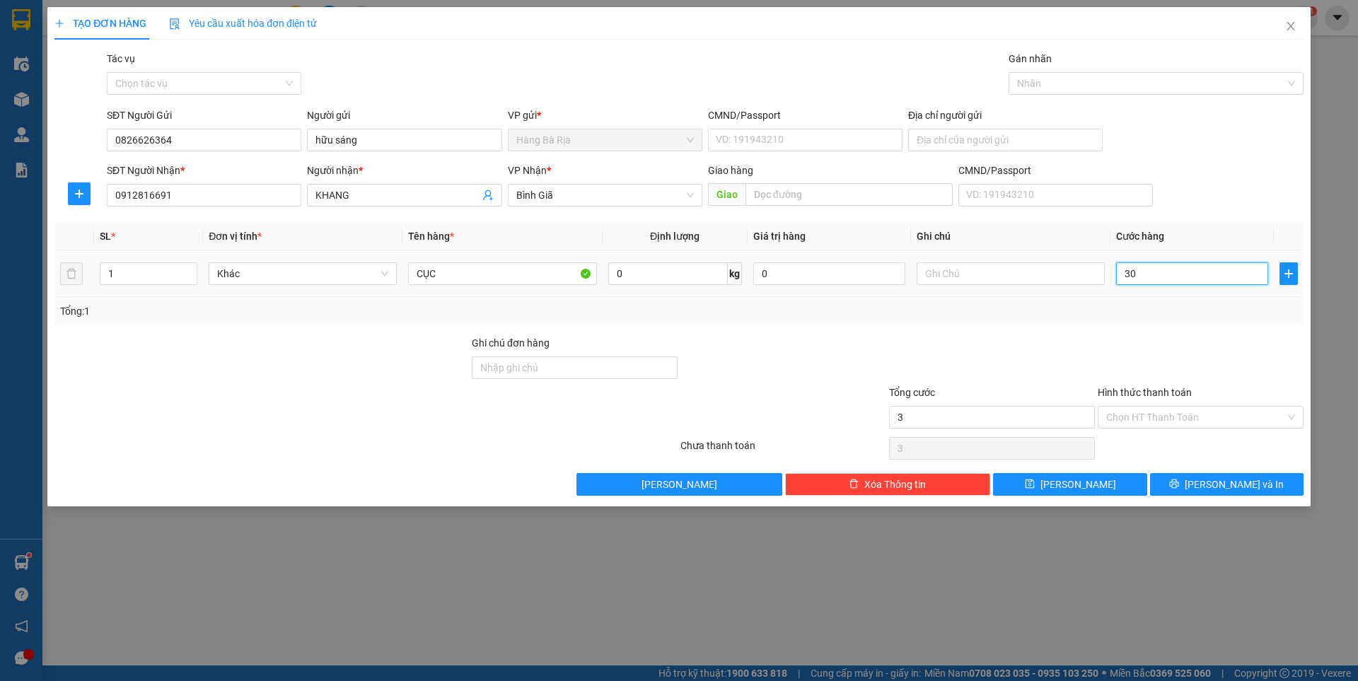
type input "30"
click at [1179, 484] on icon "printer" at bounding box center [1174, 483] width 9 height 9
type input "30.000"
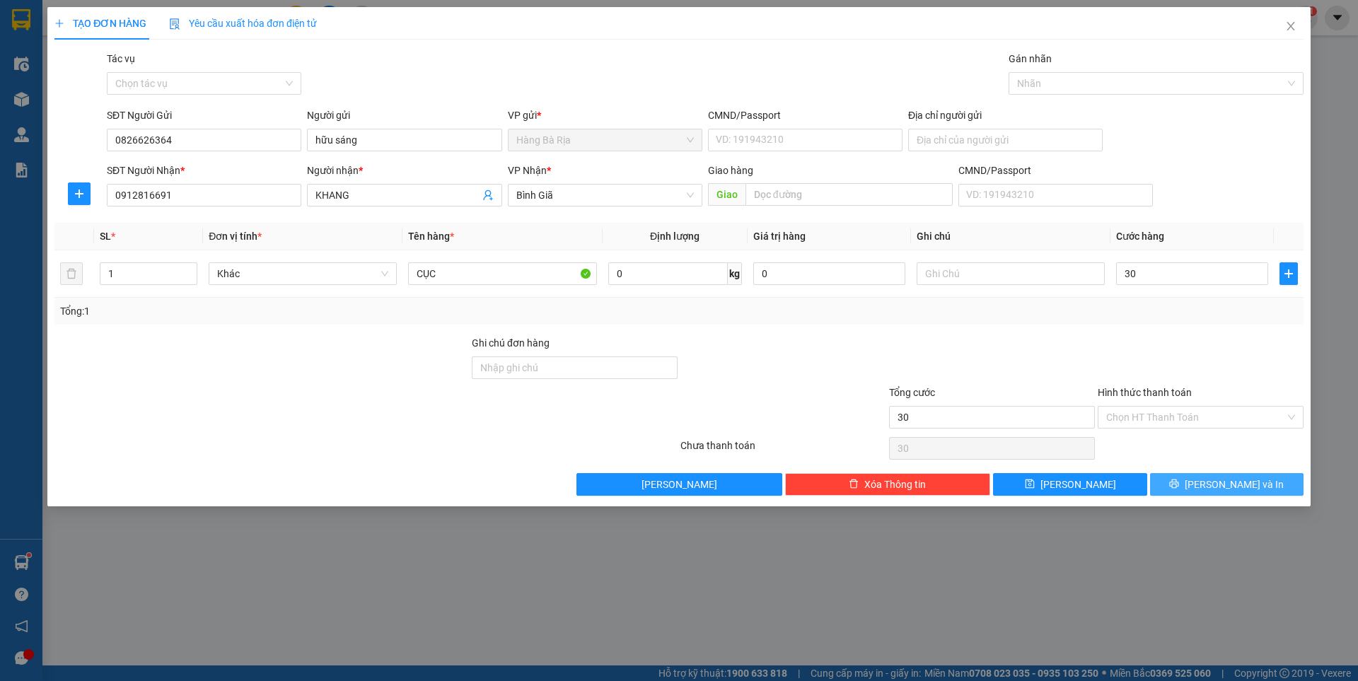
type input "30.000"
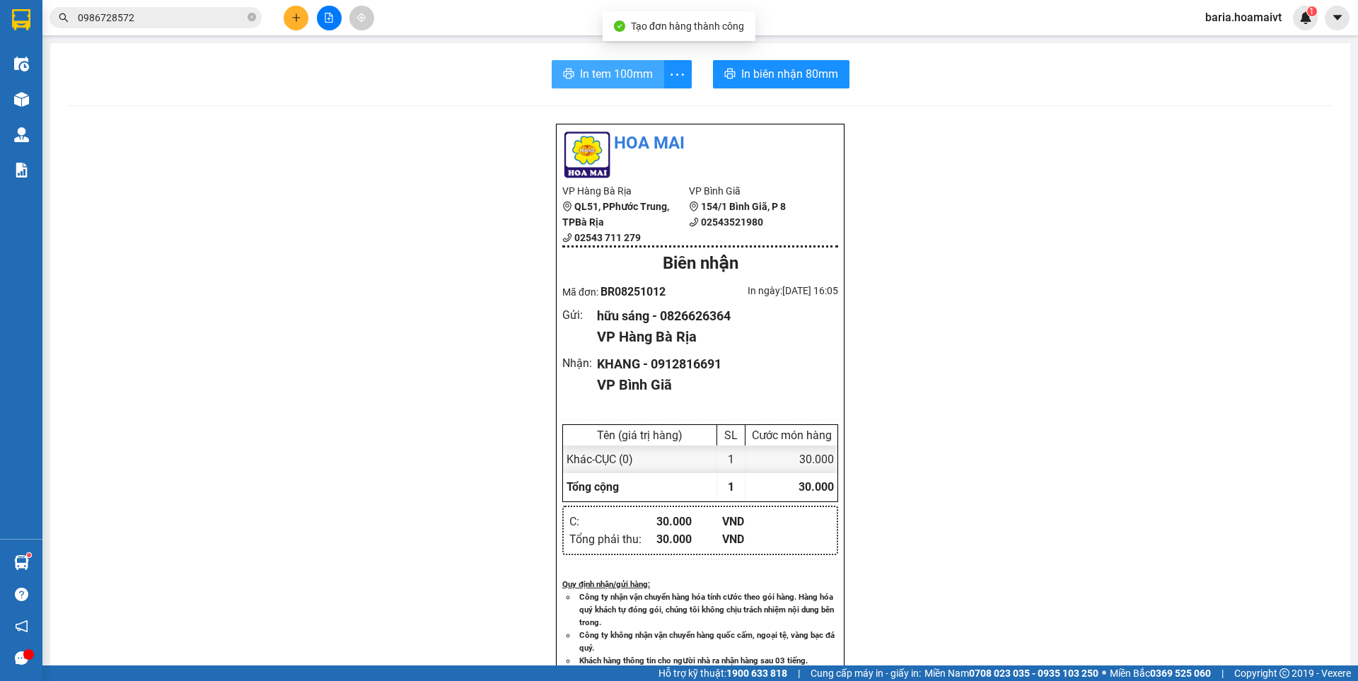
click at [580, 77] on span "In tem 100mm" at bounding box center [616, 74] width 73 height 18
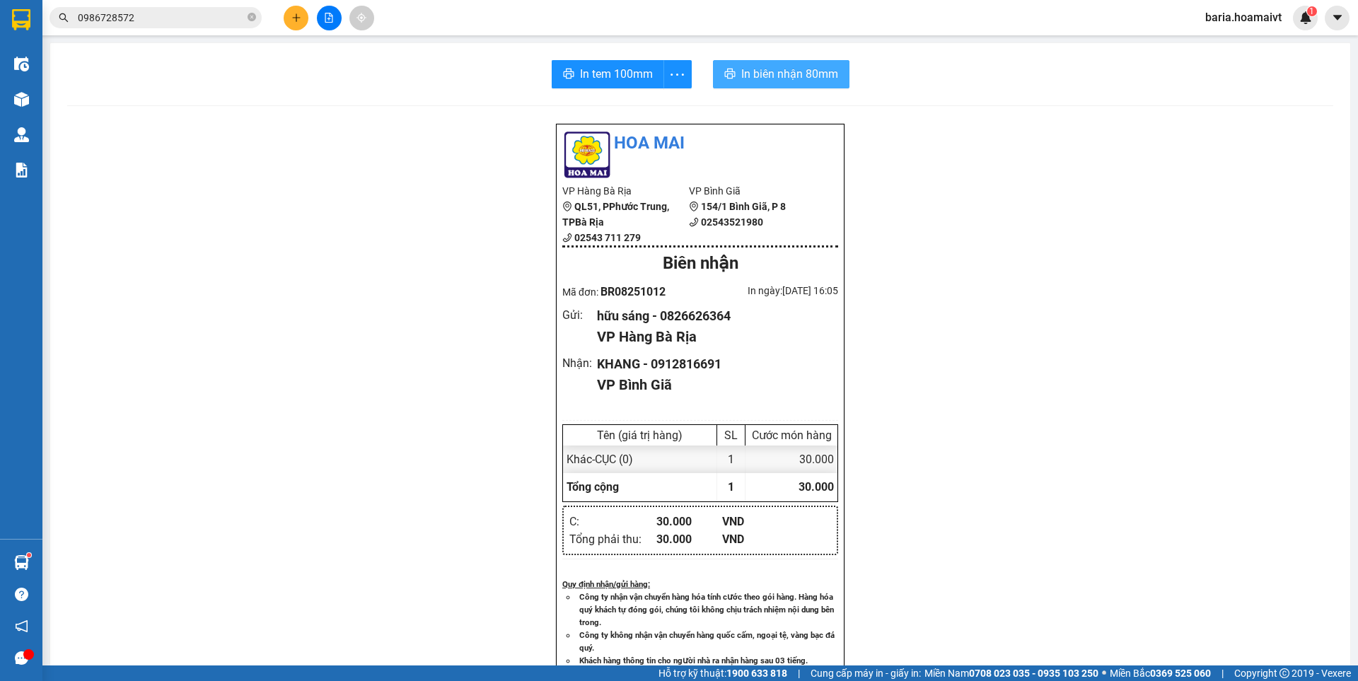
click at [756, 78] on span "In biên nhận 80mm" at bounding box center [789, 74] width 97 height 18
click at [248, 16] on icon "close-circle" at bounding box center [252, 17] width 8 height 8
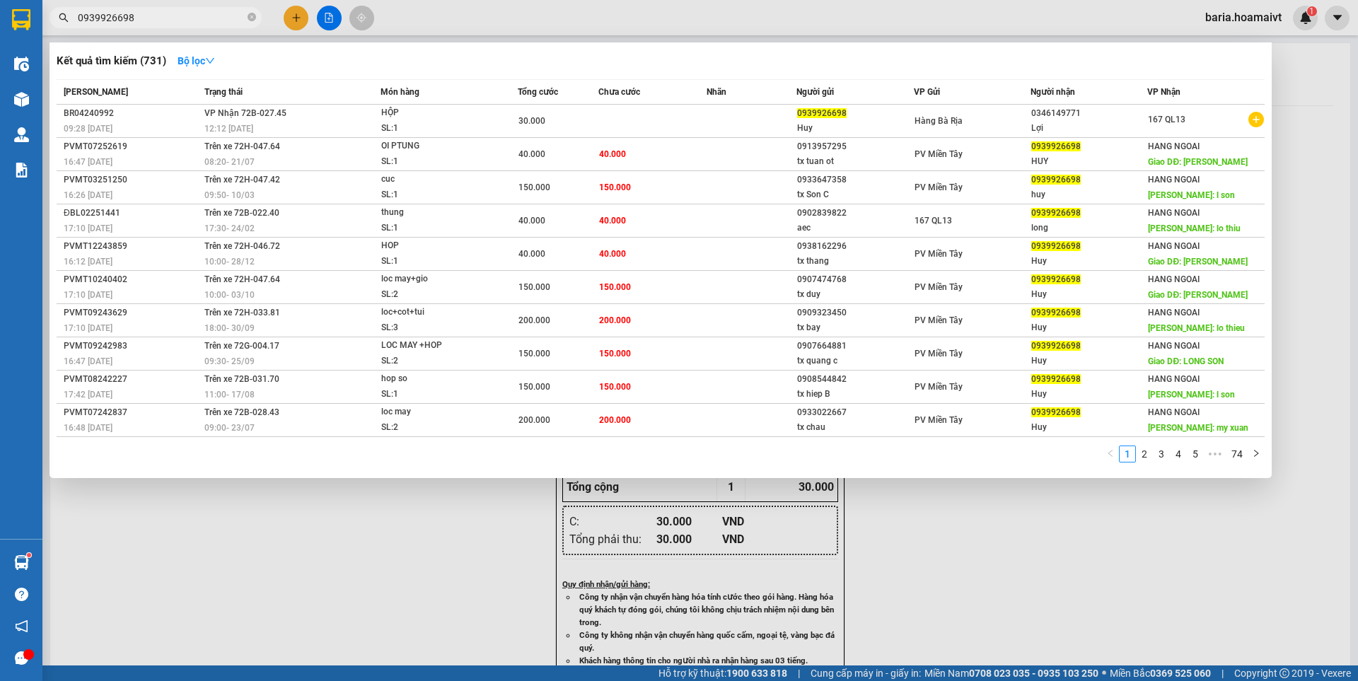
type input "0939926698"
click at [954, 547] on div at bounding box center [679, 340] width 1358 height 681
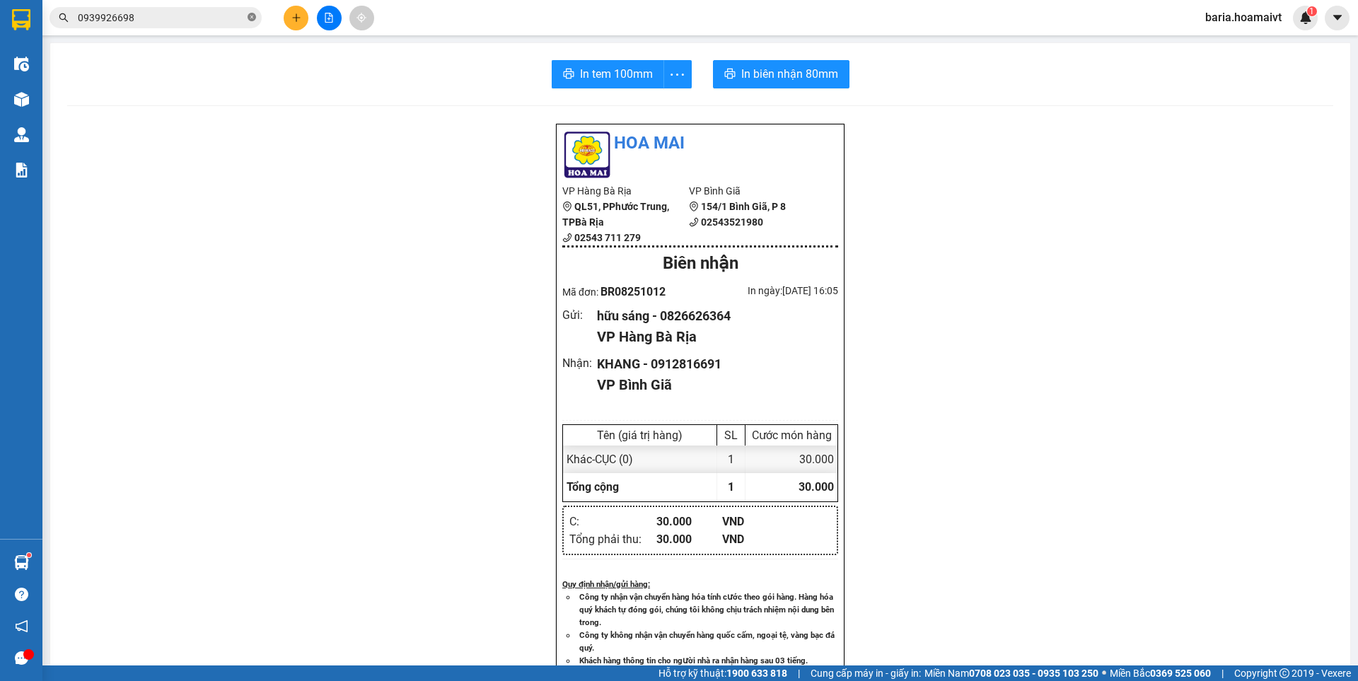
click at [251, 19] on icon "close-circle" at bounding box center [252, 17] width 8 height 8
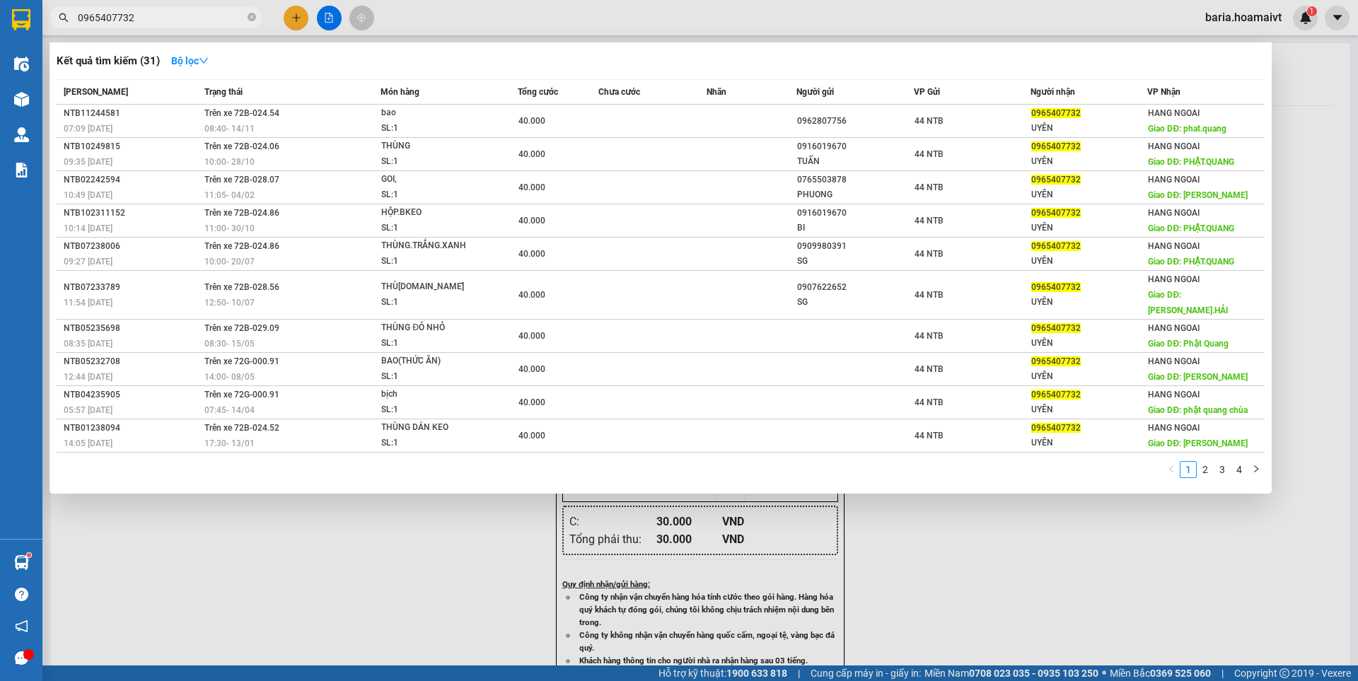
type input "0965407732"
click at [907, 554] on div at bounding box center [679, 340] width 1358 height 681
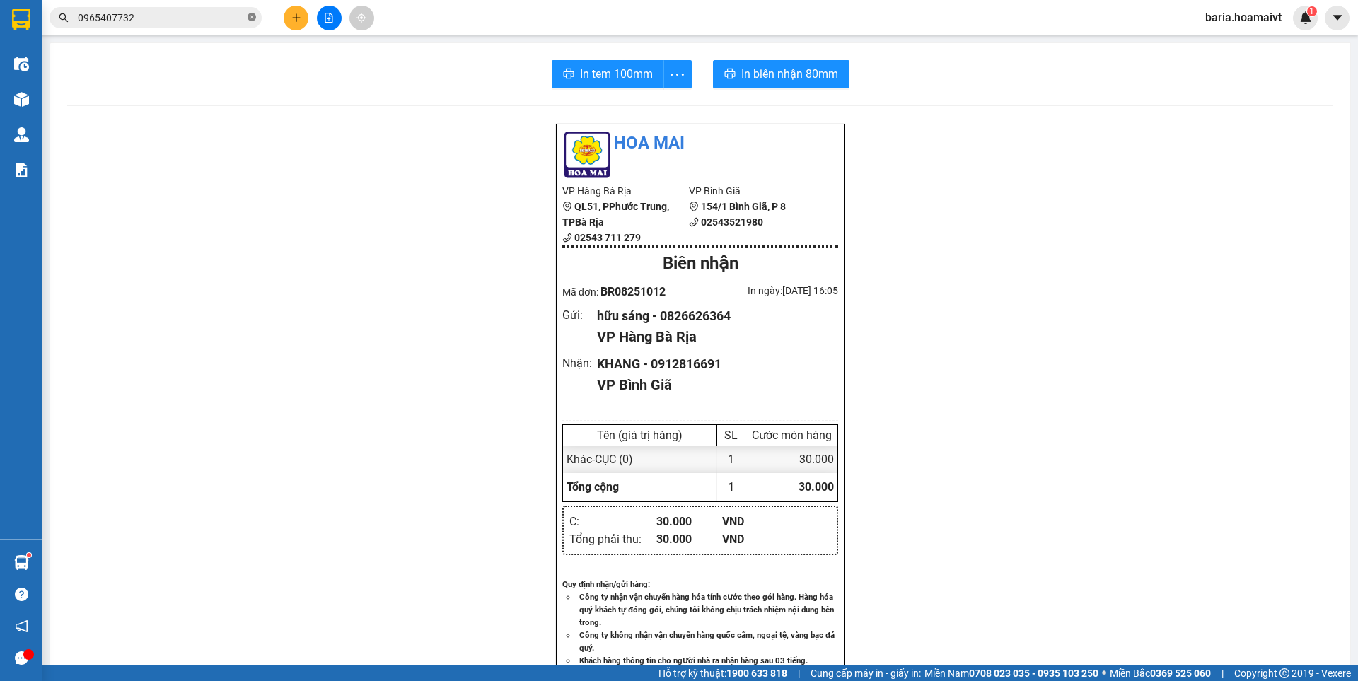
click at [248, 19] on icon "close-circle" at bounding box center [252, 17] width 8 height 8
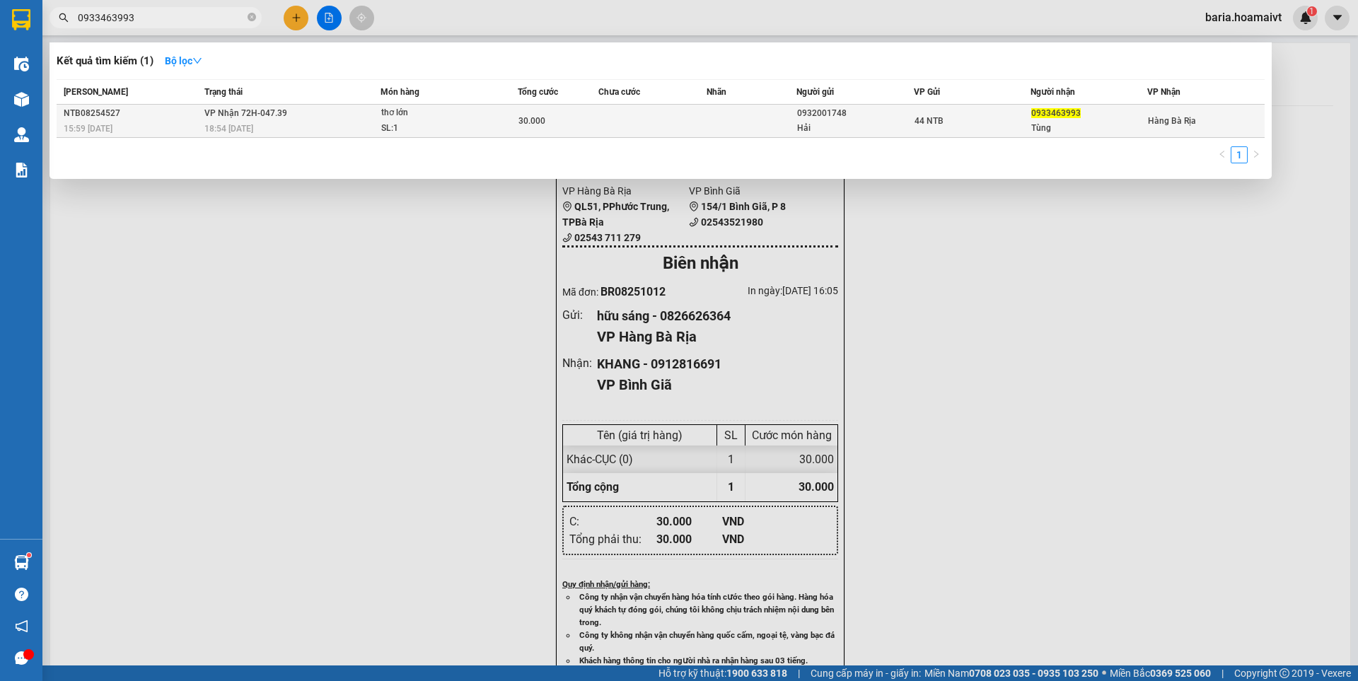
type input "0933463993"
click at [1055, 115] on span "0933463993" at bounding box center [1056, 113] width 50 height 10
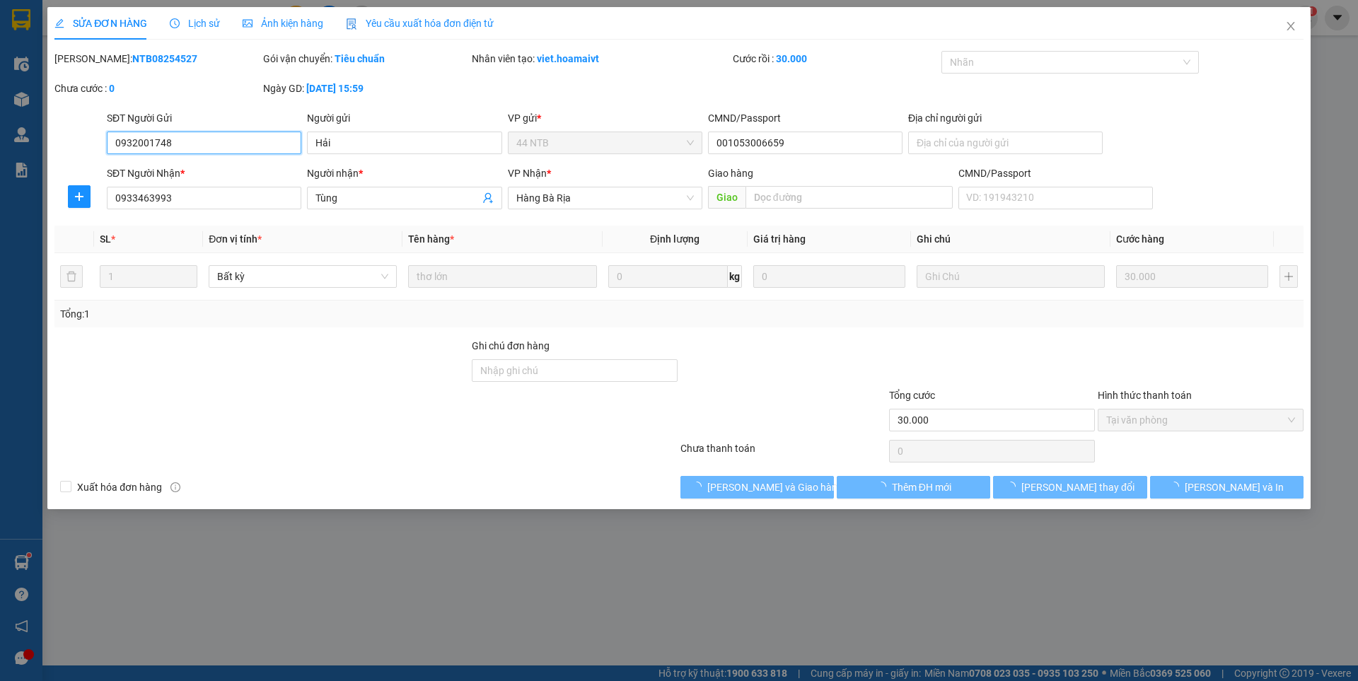
type input "0932001748"
type input "Hải"
type input "001053006659"
type input "0933463993"
type input "Tùng"
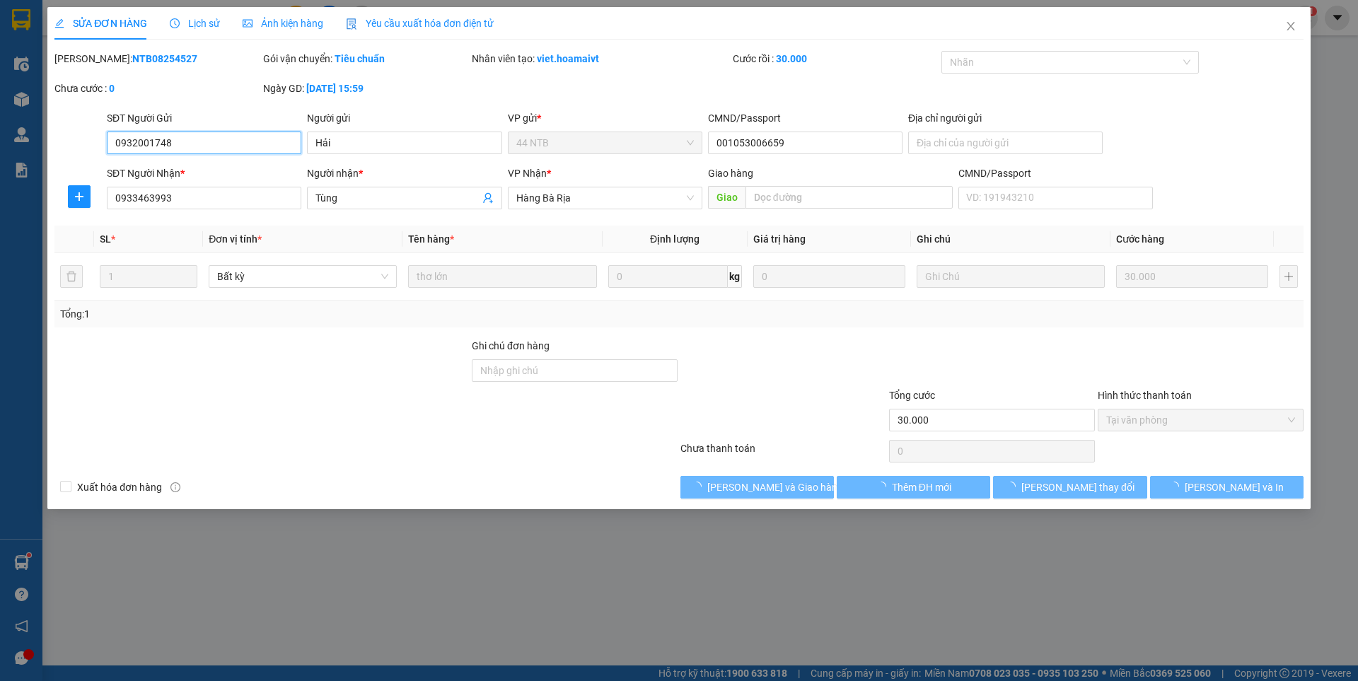
type input "30.000"
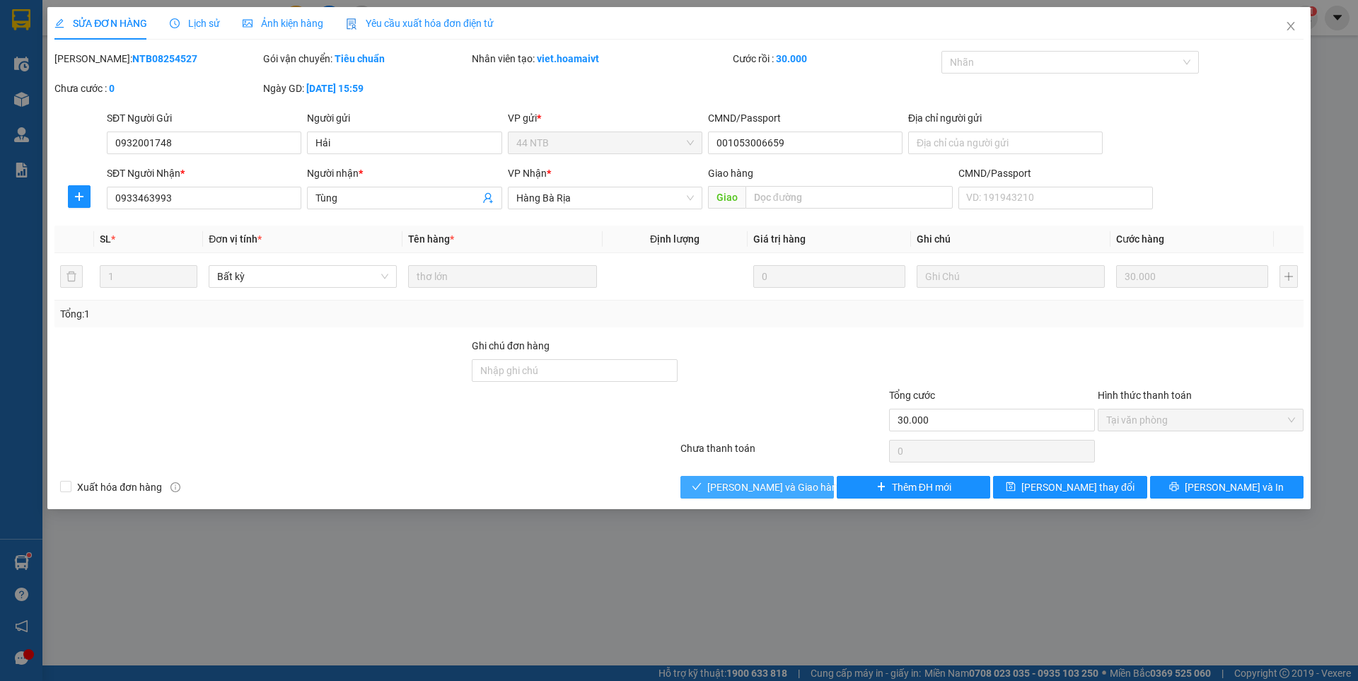
click at [794, 482] on span "[PERSON_NAME] và Giao hàng" at bounding box center [775, 487] width 136 height 16
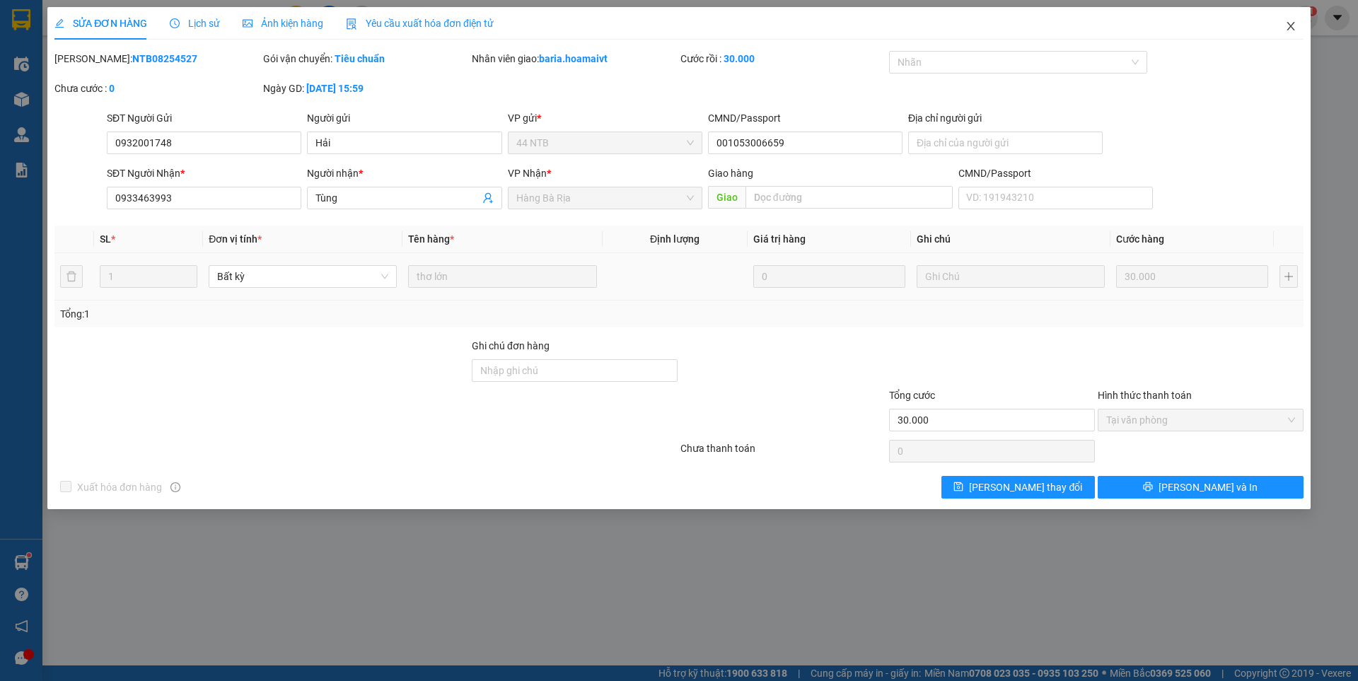
click at [1288, 30] on icon "close" at bounding box center [1290, 26] width 8 height 8
